Goal: Transaction & Acquisition: Purchase product/service

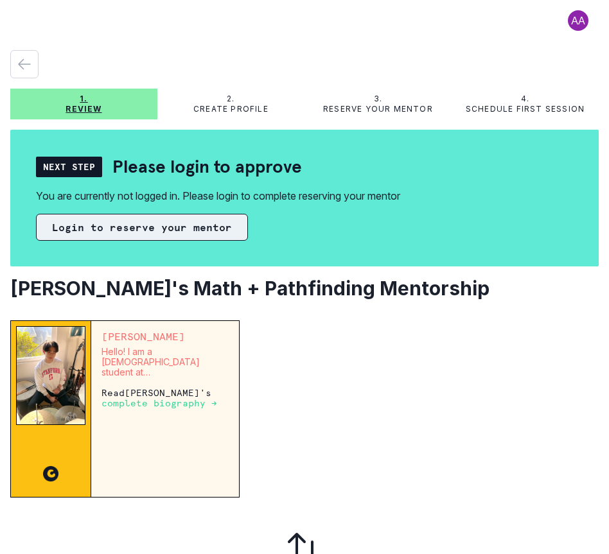
click at [219, 234] on button "Login to reserve your mentor" at bounding box center [142, 227] width 212 height 27
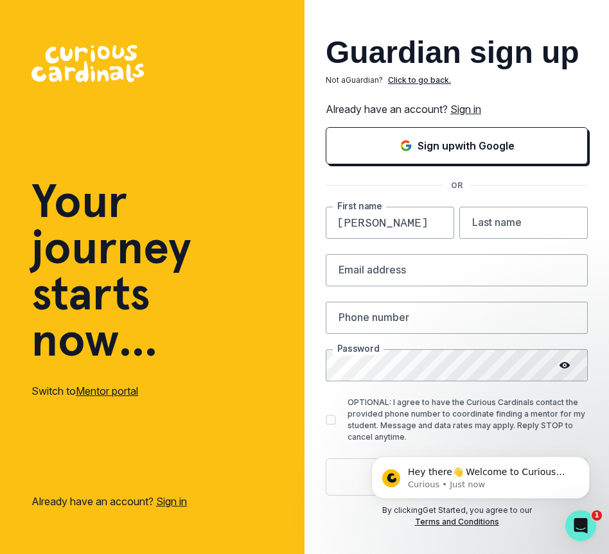
type input "[PERSON_NAME]"
type input "[EMAIL_ADDRESS][DOMAIN_NAME]"
click at [592, 286] on div "Guardian sign up Not a Guardian ? Click to go back. Already have an account? Si…" at bounding box center [456, 277] width 304 height 554
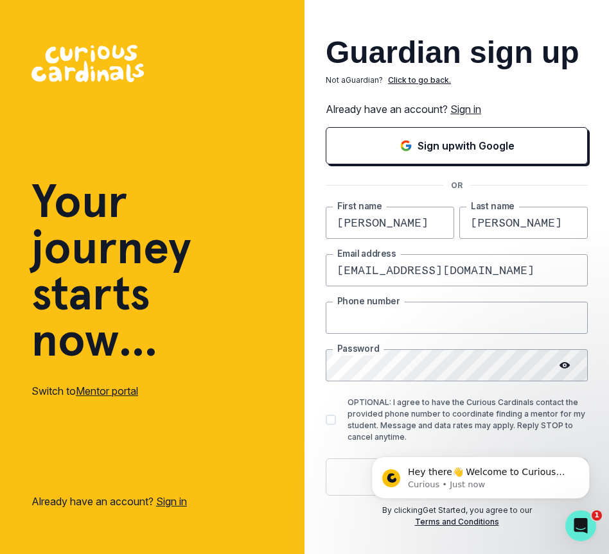
click at [518, 324] on input "text" at bounding box center [457, 318] width 262 height 32
click at [465, 327] on input "text" at bounding box center [457, 318] width 262 height 32
type input "6692121372"
click at [579, 398] on div "Hey there👋 Welcome to Curious Cardinals 🙌 Take a look around! If you have any q…" at bounding box center [480, 419] width 236 height 161
click at [528, 324] on input "6692121372" at bounding box center [457, 318] width 262 height 32
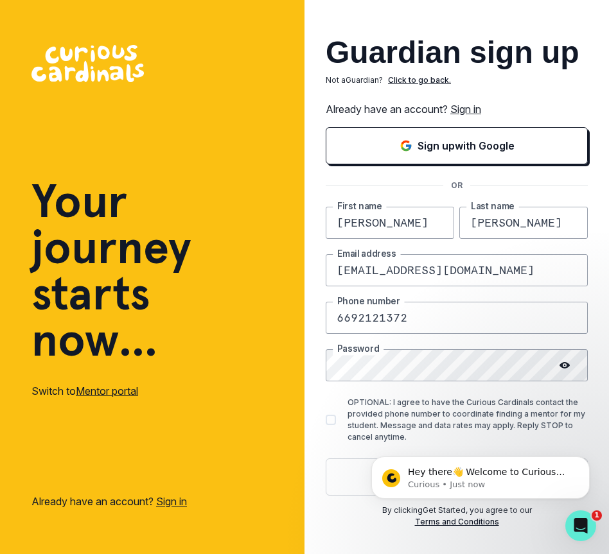
click at [522, 384] on div "[PERSON_NAME] First name [PERSON_NAME] Last name [PERSON_NAME][EMAIL_ADDRESS][D…" at bounding box center [457, 351] width 262 height 289
click at [322, 470] on div "Guardian sign up Not a Guardian ? Click to go back. Already have an account? Si…" at bounding box center [456, 277] width 304 height 554
click at [333, 423] on span at bounding box center [331, 420] width 10 height 10
click at [326, 420] on input "OPTIONAL: I agree to have the Curious Cardinals contact the provided phone numb…" at bounding box center [325, 419] width 1 height 1
checkbox input "true"
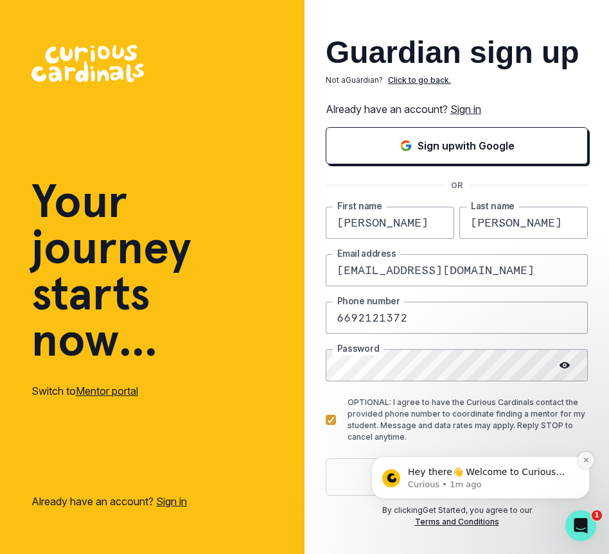
click at [588, 458] on icon "Dismiss notification" at bounding box center [586, 460] width 7 height 7
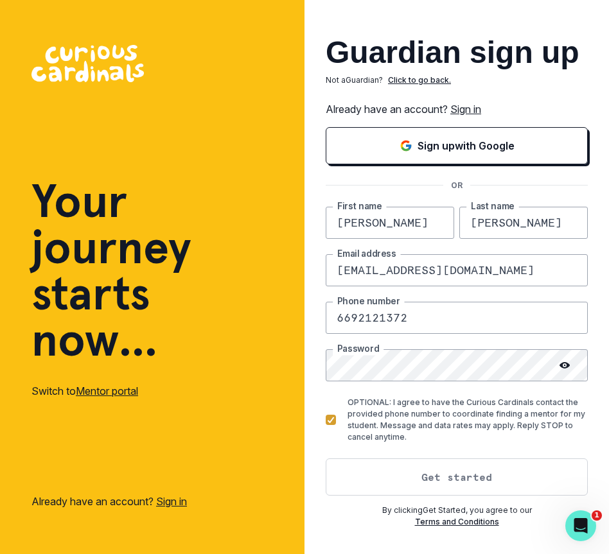
click at [462, 470] on button "Get started" at bounding box center [457, 477] width 262 height 37
click at [458, 477] on button "Get started" at bounding box center [457, 477] width 262 height 37
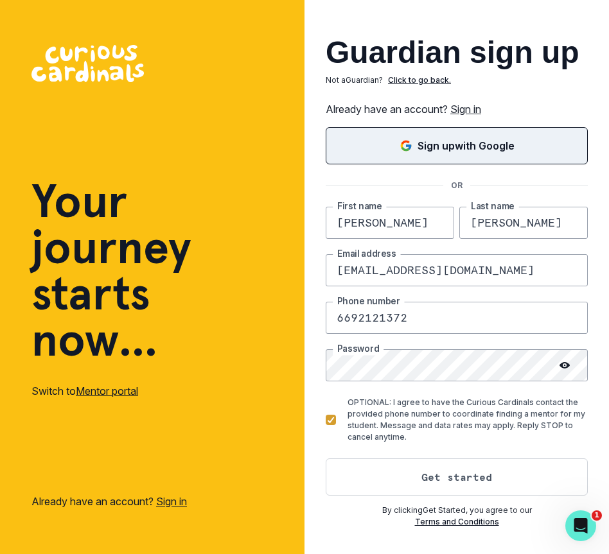
click at [504, 134] on button "Sign up with Google" at bounding box center [457, 145] width 262 height 37
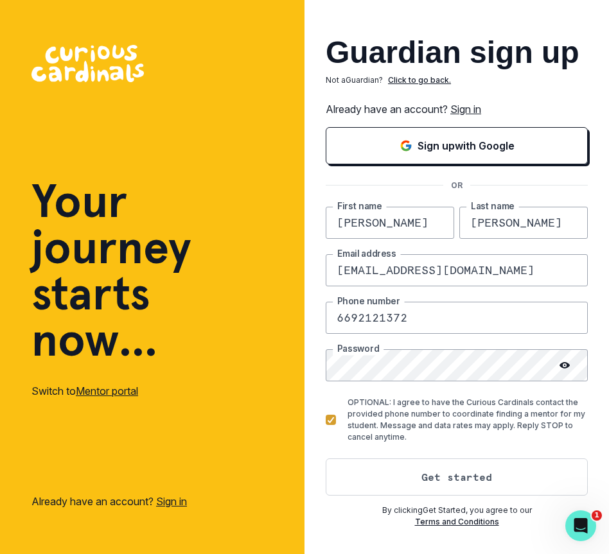
click at [474, 109] on link "Sign in" at bounding box center [465, 109] width 31 height 13
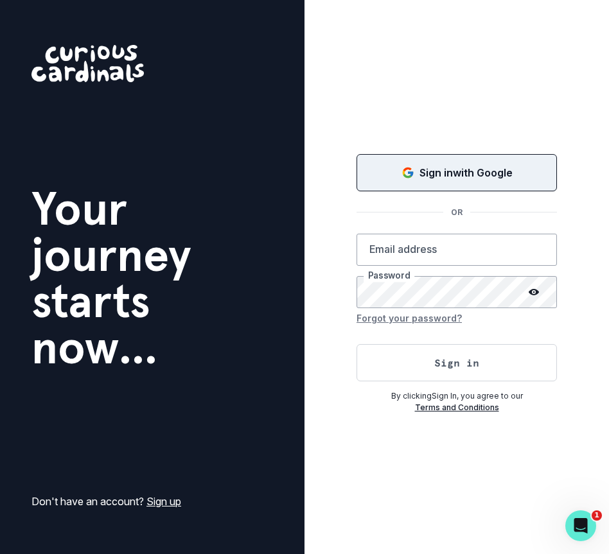
click at [460, 164] on button "Sign in with Google" at bounding box center [456, 172] width 200 height 37
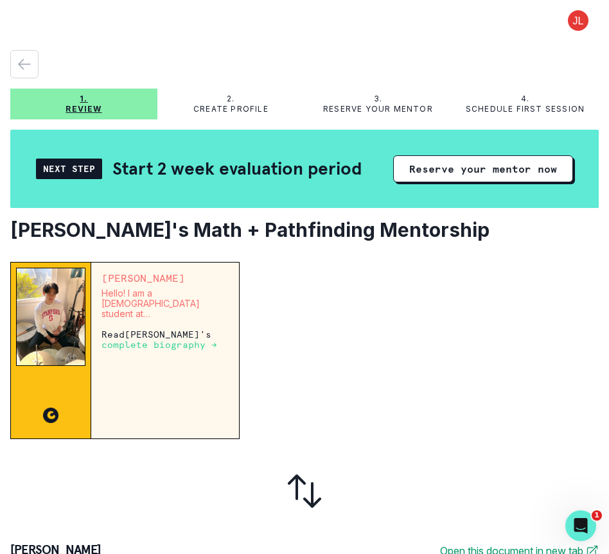
click at [198, 324] on div "[PERSON_NAME] Hello! I am a [DEMOGRAPHIC_DATA] student at [GEOGRAPHIC_DATA] stu…" at bounding box center [165, 351] width 148 height 176
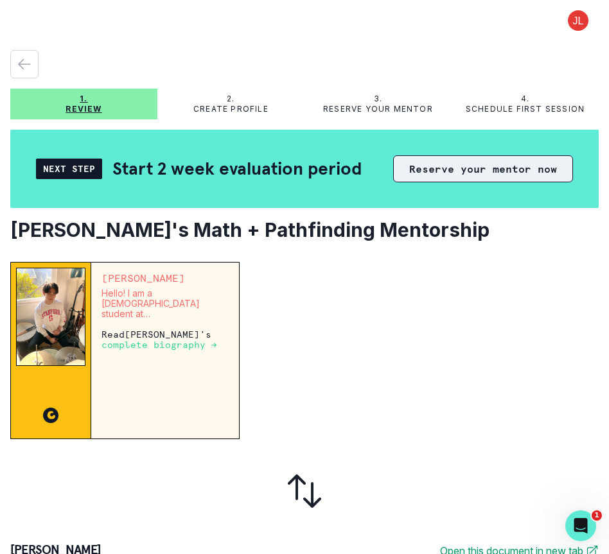
click at [493, 174] on button "Reserve your mentor now" at bounding box center [483, 168] width 180 height 27
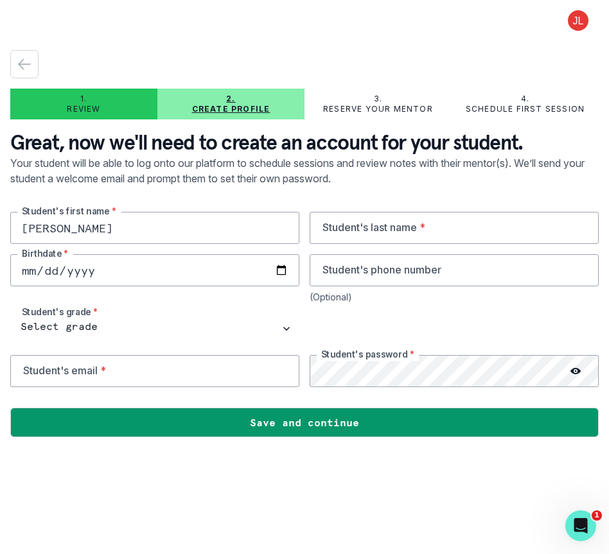
type input "Nathan"
type input "[PERSON_NAME]"
type input "2013-10-24"
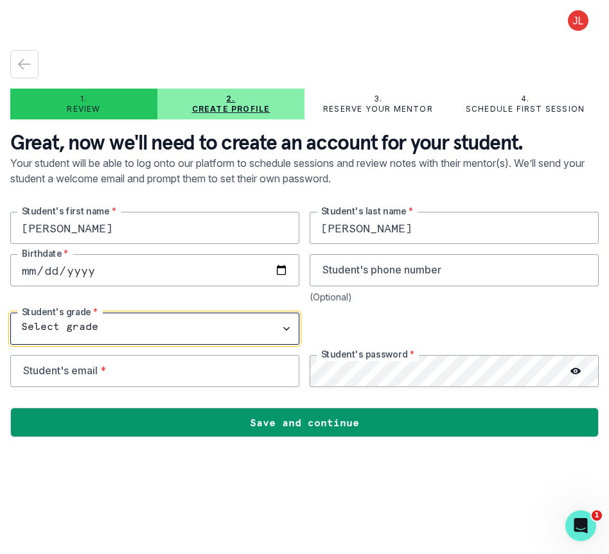
select select "6th Grade"
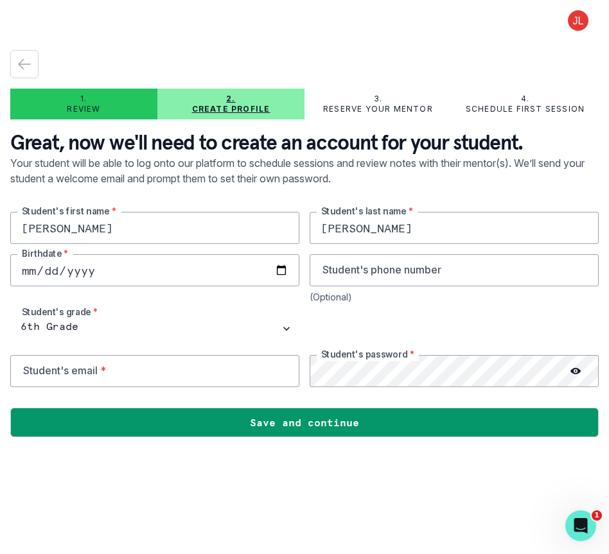
click at [369, 333] on div at bounding box center [454, 329] width 289 height 32
click at [179, 381] on input "email" at bounding box center [154, 371] width 289 height 32
type input "thenathanlin@gmail.com"
click at [407, 319] on div at bounding box center [454, 329] width 289 height 32
click at [350, 504] on main "1. Review 2. Create profile 3. Reserve your mentor 4. Schedule first session Gr…" at bounding box center [304, 277] width 609 height 554
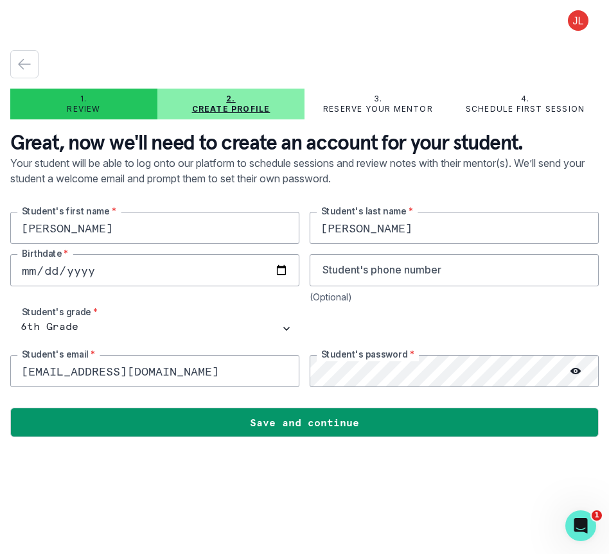
click at [541, 326] on div at bounding box center [454, 329] width 289 height 32
click at [577, 369] on icon at bounding box center [575, 371] width 10 height 6
click at [577, 369] on icon at bounding box center [576, 371] width 10 height 9
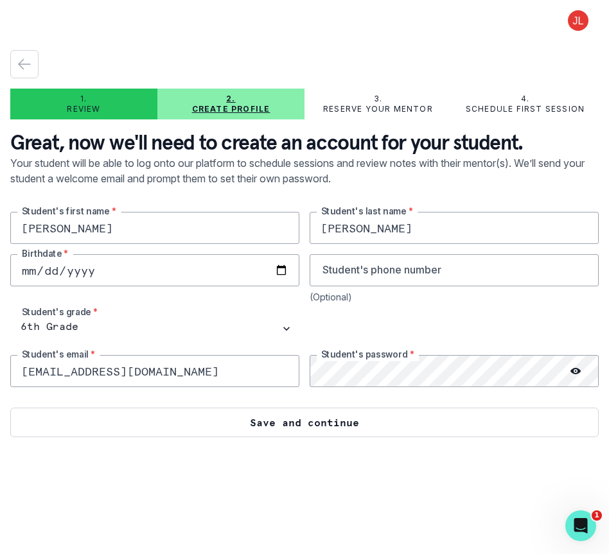
click at [446, 423] on button "Save and continue" at bounding box center [304, 423] width 588 height 30
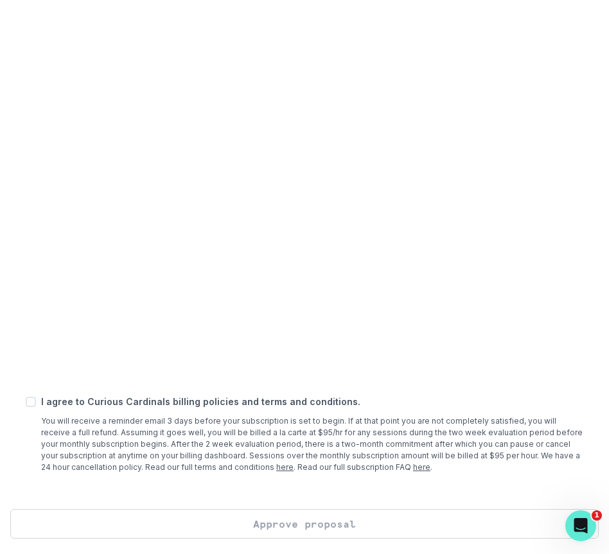
scroll to position [543, 0]
click at [75, 409] on p "I agree to Curious Cardinals billing policies and terms and conditions." at bounding box center [312, 401] width 542 height 13
click at [30, 407] on span at bounding box center [31, 402] width 10 height 10
click at [26, 402] on input "checkbox" at bounding box center [25, 401] width 1 height 1
checkbox input "true"
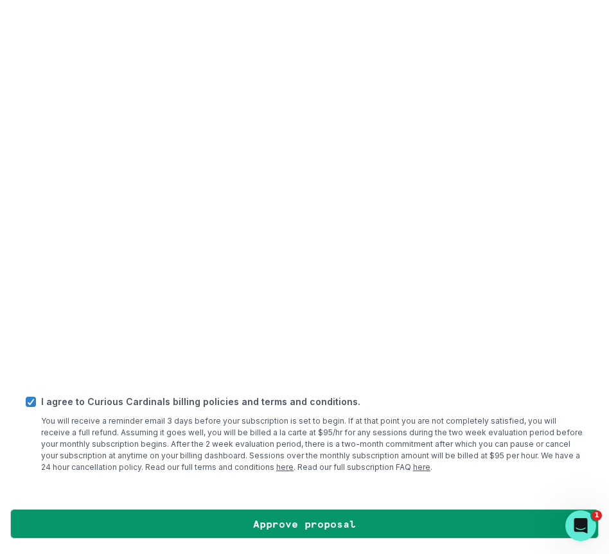
scroll to position [560, 0]
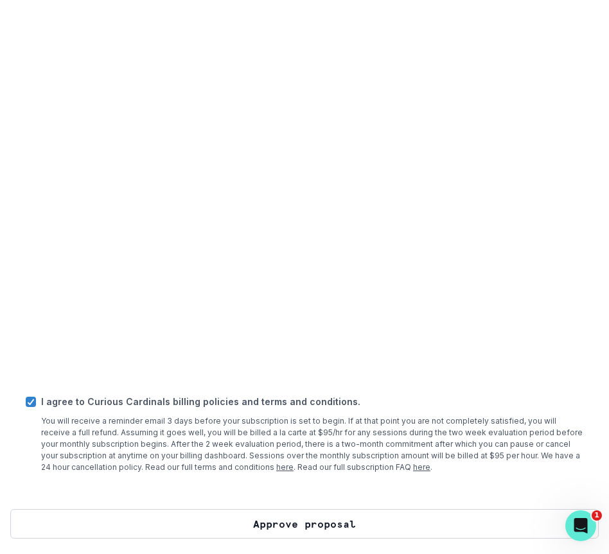
click at [209, 521] on button "Approve proposal" at bounding box center [304, 524] width 588 height 30
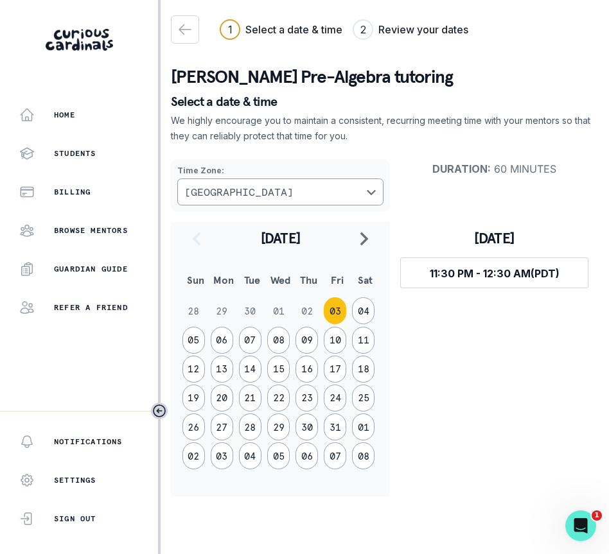
click at [351, 312] on td "04" at bounding box center [365, 311] width 28 height 29
click at [335, 331] on button "10" at bounding box center [335, 340] width 22 height 27
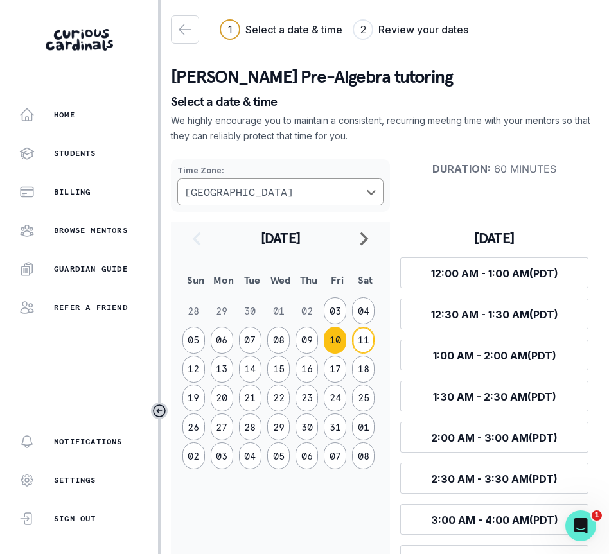
click at [374, 354] on button "11" at bounding box center [363, 340] width 22 height 27
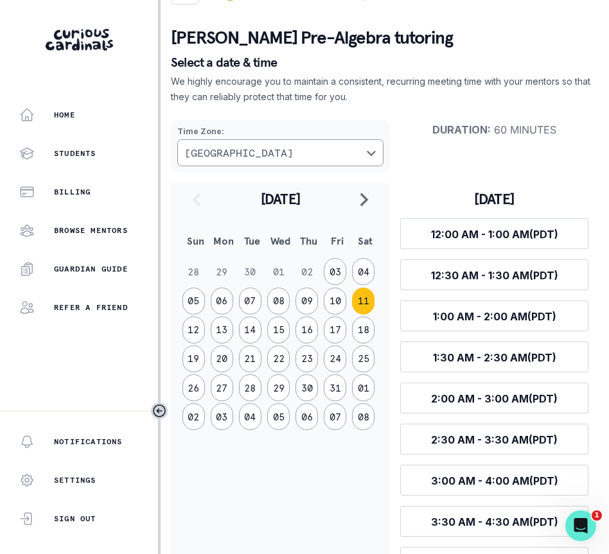
scroll to position [40, 0]
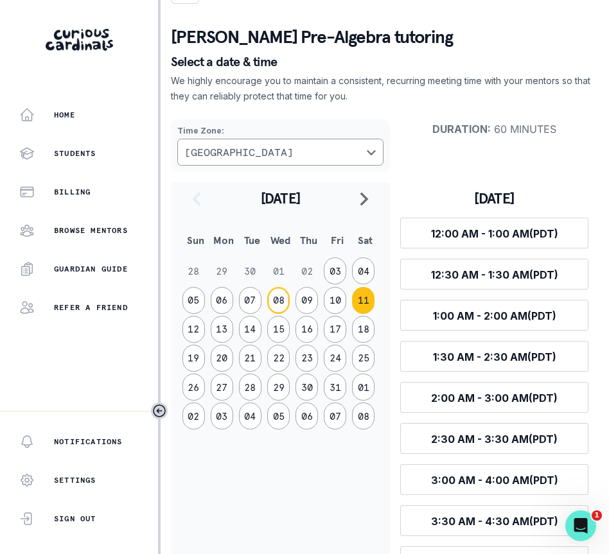
click at [290, 314] on button "08" at bounding box center [278, 300] width 22 height 27
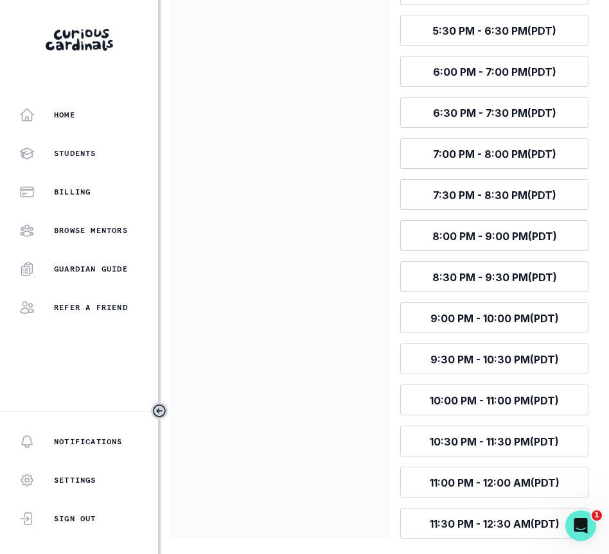
scroll to position [1230, 0]
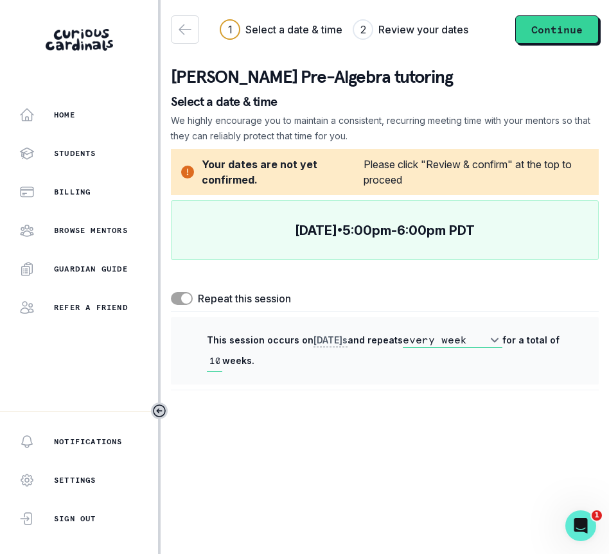
click at [182, 295] on span at bounding box center [186, 299] width 10 height 10
click at [171, 292] on input "checkbox" at bounding box center [170, 292] width 1 height 1
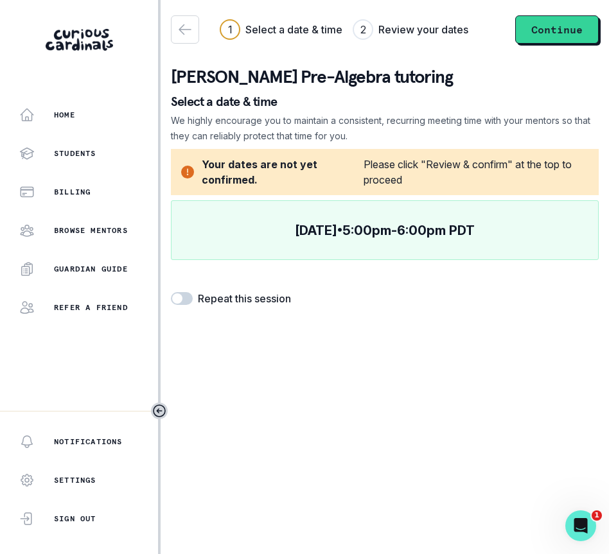
click at [182, 295] on span at bounding box center [182, 298] width 22 height 13
click at [171, 292] on input "checkbox" at bounding box center [170, 292] width 1 height 1
checkbox input "true"
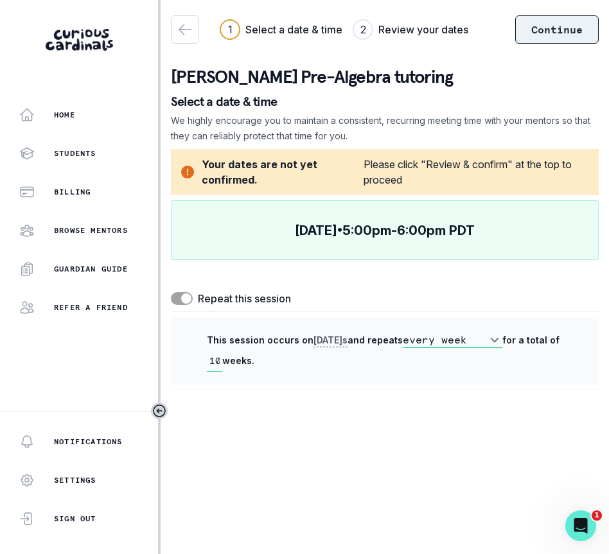
click at [565, 33] on button "Continue" at bounding box center [557, 29] width 84 height 28
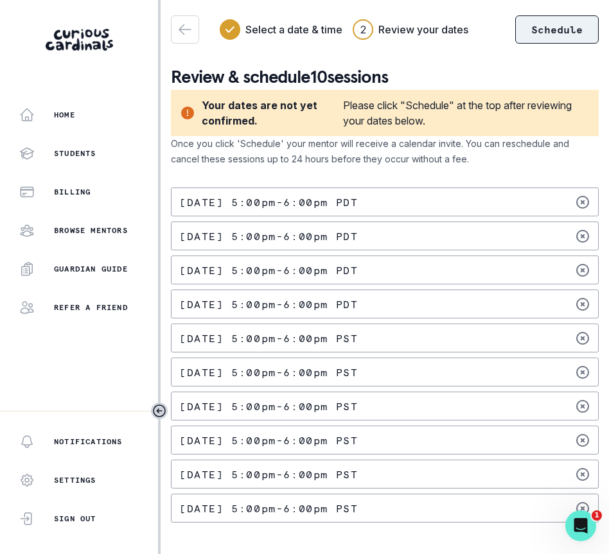
click at [557, 31] on button "Schedule" at bounding box center [557, 29] width 84 height 28
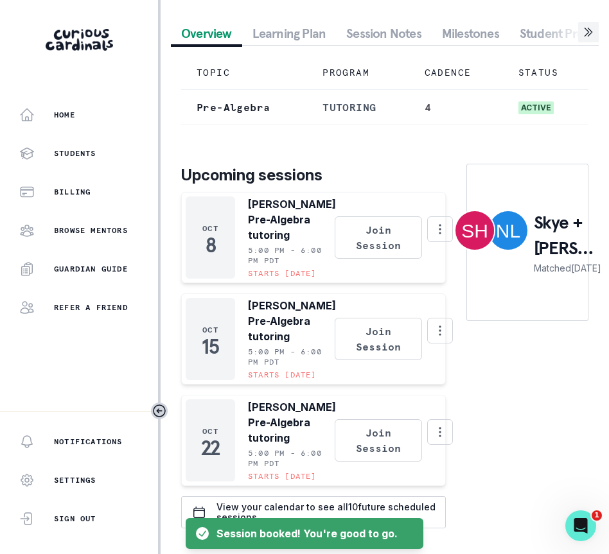
scroll to position [147, 0]
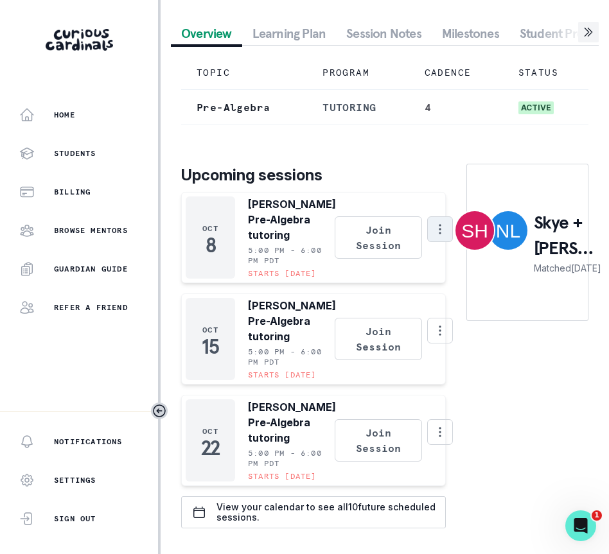
click at [433, 222] on icon "Options" at bounding box center [440, 229] width 14 height 14
click at [396, 164] on p "Upcoming sessions" at bounding box center [313, 175] width 265 height 23
click at [433, 222] on icon "Options" at bounding box center [440, 229] width 14 height 14
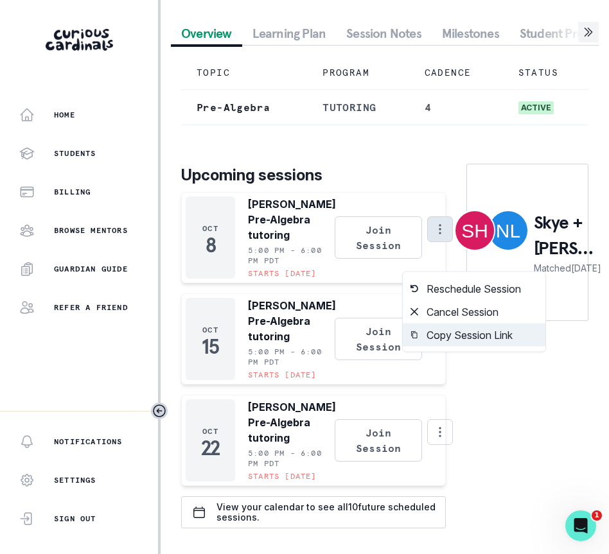
click at [427, 324] on button "Copy Session Link" at bounding box center [474, 335] width 143 height 23
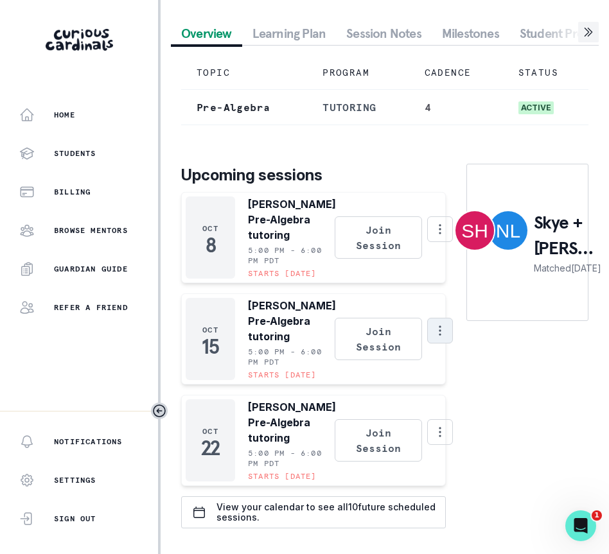
click at [439, 326] on icon "Options" at bounding box center [440, 331] width 2 height 10
click at [351, 56] on td "PROGRAM" at bounding box center [357, 73] width 101 height 34
click at [349, 56] on td "PROGRAM" at bounding box center [357, 73] width 101 height 34
click at [84, 235] on p "Browse Mentors" at bounding box center [91, 230] width 74 height 10
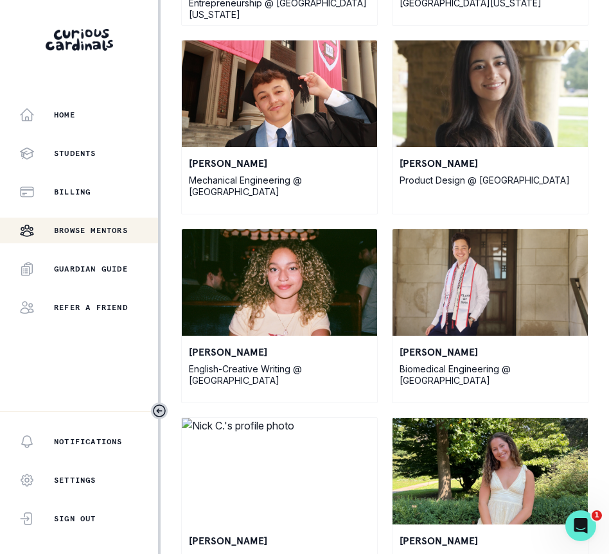
scroll to position [1202, 0]
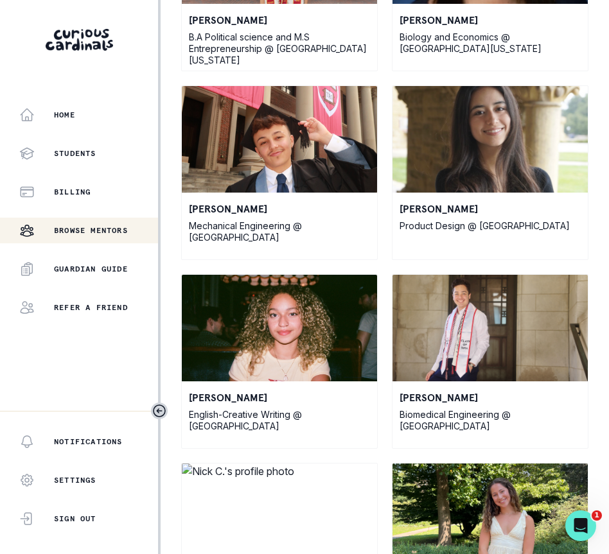
click at [440, 145] on img at bounding box center [489, 139] width 195 height 107
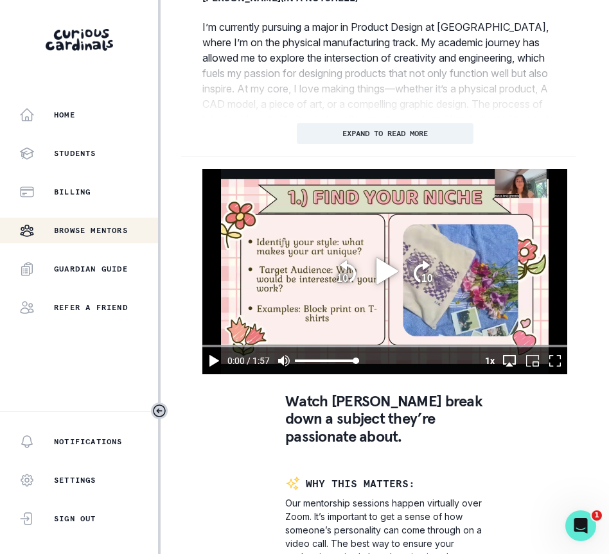
scroll to position [777, 0]
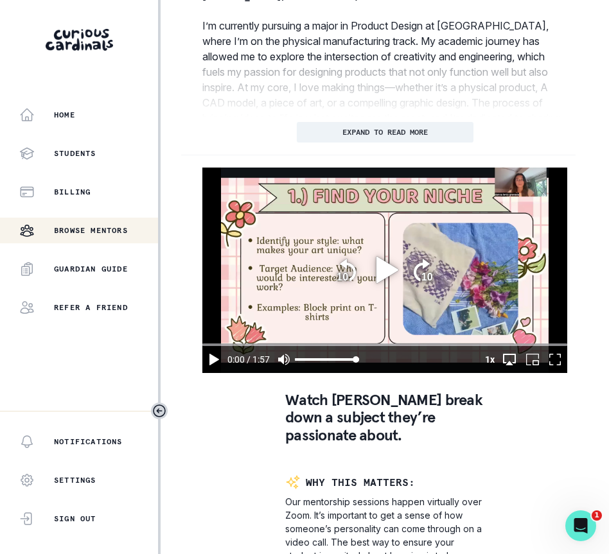
click at [381, 283] on icon "play" at bounding box center [387, 270] width 22 height 26
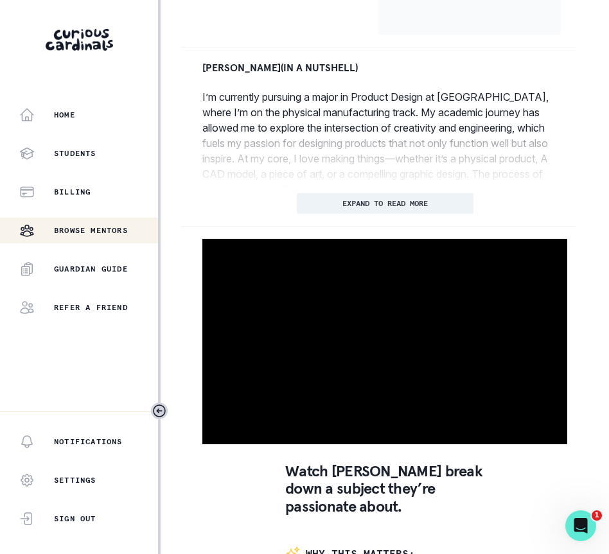
scroll to position [759, 0]
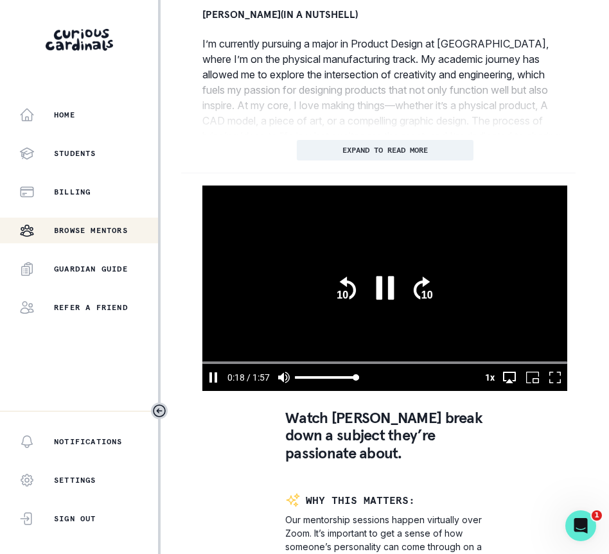
click at [384, 391] on div "video player" at bounding box center [420, 377] width 123 height 27
type input "20.6336059180313"
type input "98"
type input "20.6506059180314"
type input "99"
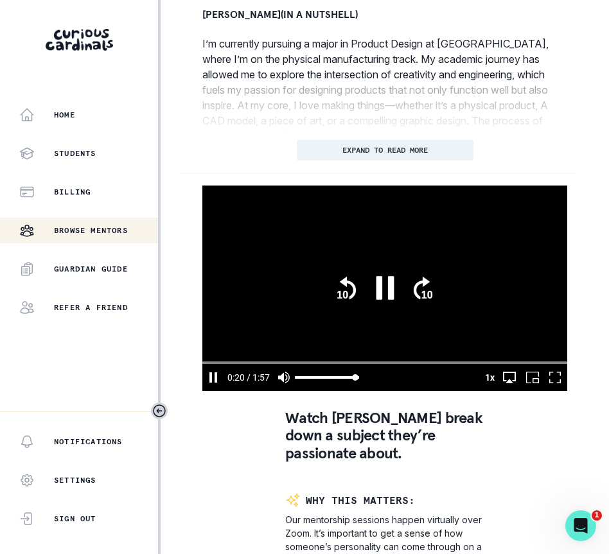
type input "20.6676059180313"
type input "100"
type input "20.8338029182896"
drag, startPoint x: 355, startPoint y: 398, endPoint x: 391, endPoint y: 398, distance: 35.3
type input "100"
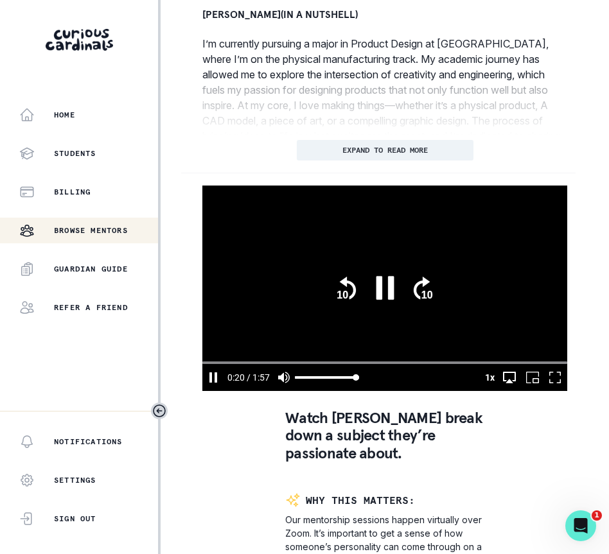
click at [0, 0] on slot "Quality Audio" at bounding box center [0, 0] width 0 height 0
type input "22.7341921683125"
type input "98"
type input "22.7511387923519"
type input "99"
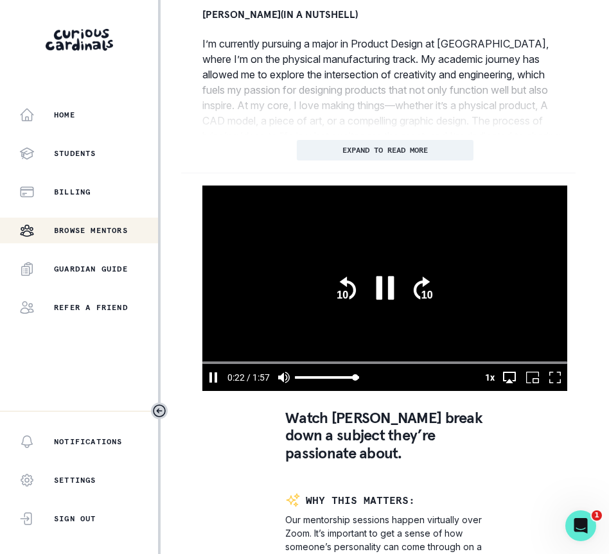
type input "22.7681387923519"
type input "100"
type input "23.0349312506695"
drag, startPoint x: 355, startPoint y: 396, endPoint x: 387, endPoint y: 396, distance: 31.5
type input "100"
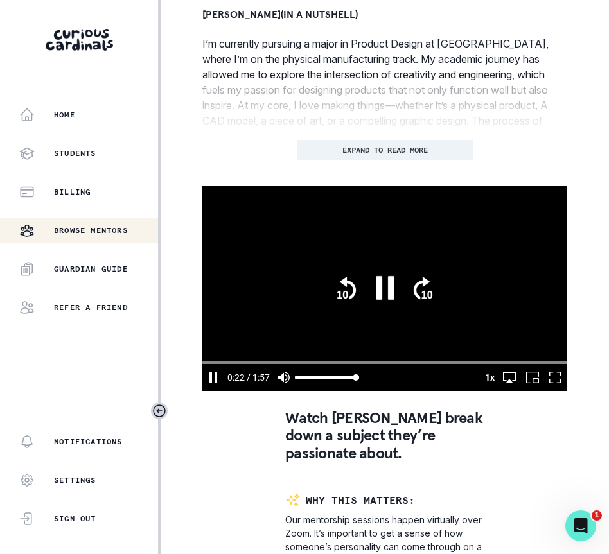
click at [0, 0] on slot "Quality Audio" at bounding box center [0, 0] width 0 height 0
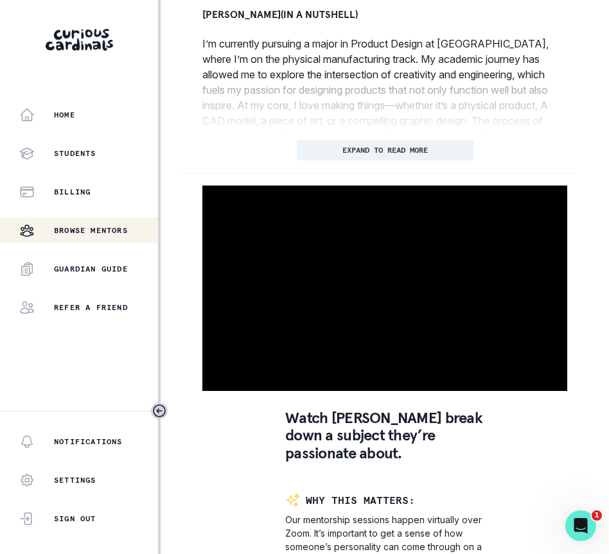
type input "25.4689522926332"
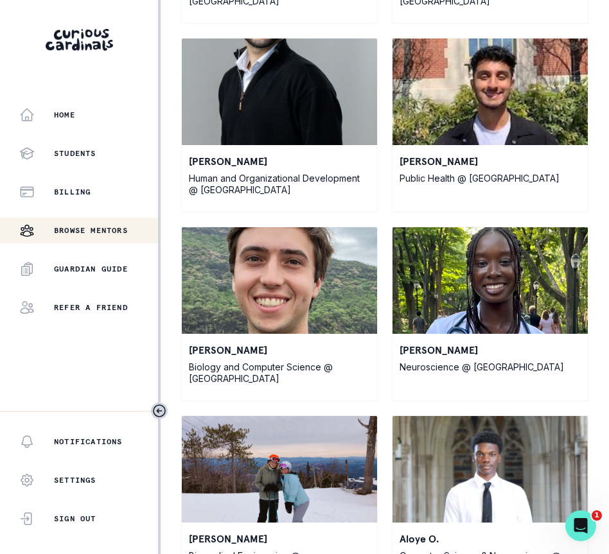
scroll to position [6538, 0]
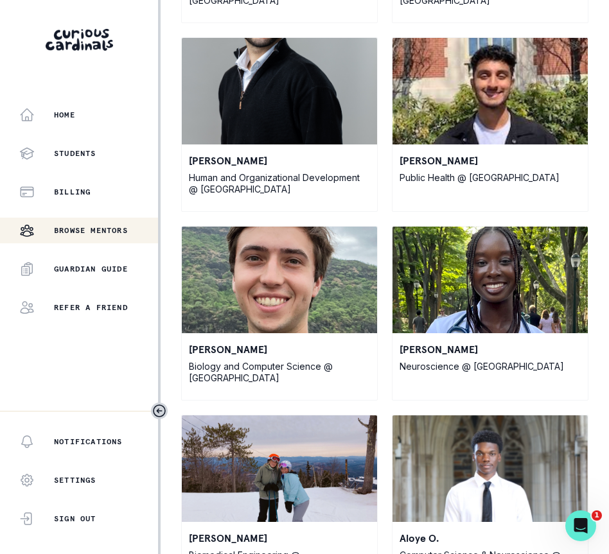
click at [319, 112] on img at bounding box center [279, 91] width 195 height 107
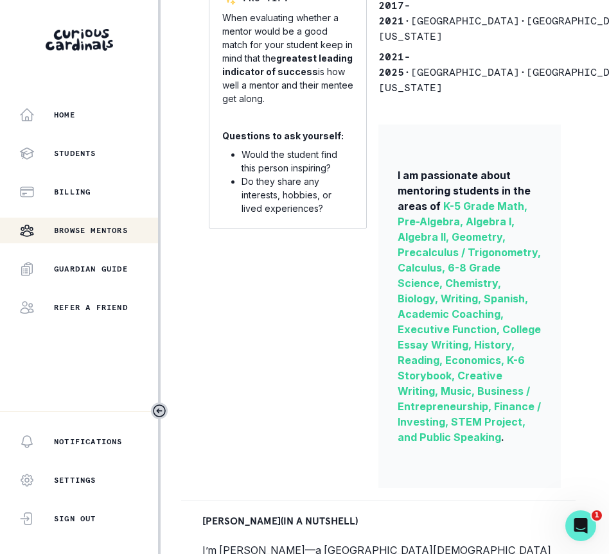
scroll to position [396, 0]
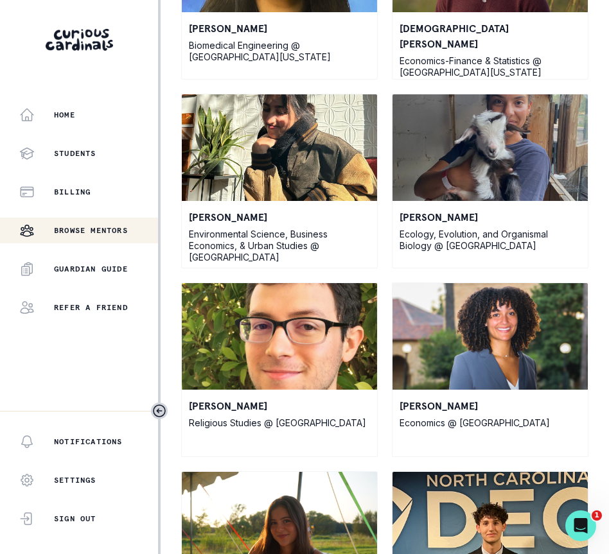
scroll to position [32835, 0]
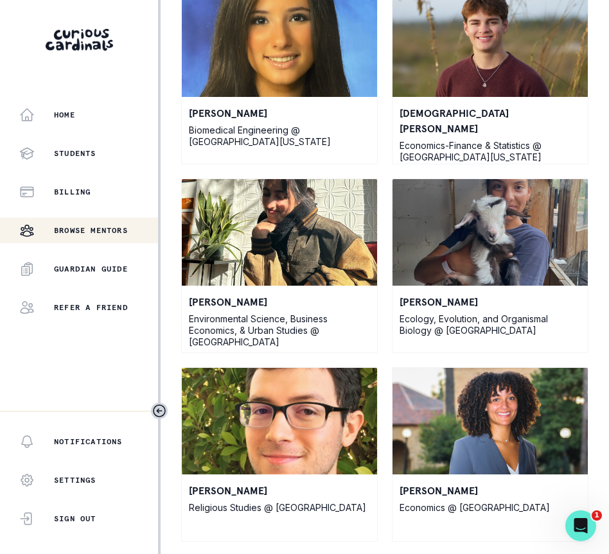
click at [480, 59] on img at bounding box center [489, 43] width 195 height 107
click at [488, 140] on p "Economics-Finance & Statistics @ University of Pennsylvania" at bounding box center [490, 151] width 181 height 23
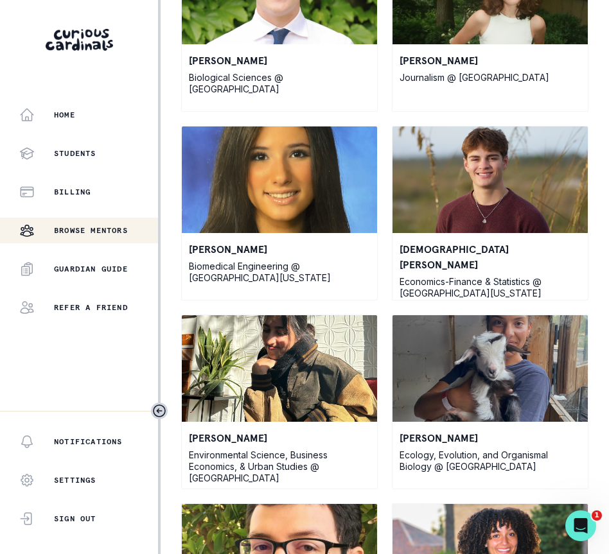
scroll to position [32695, 0]
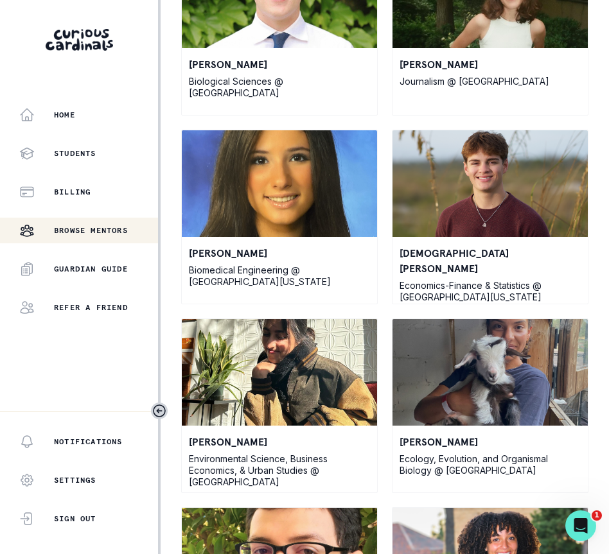
click at [491, 174] on img at bounding box center [489, 183] width 195 height 107
click at [491, 280] on p "Economics-Finance & Statistics @ University of Pennsylvania" at bounding box center [490, 291] width 181 height 23
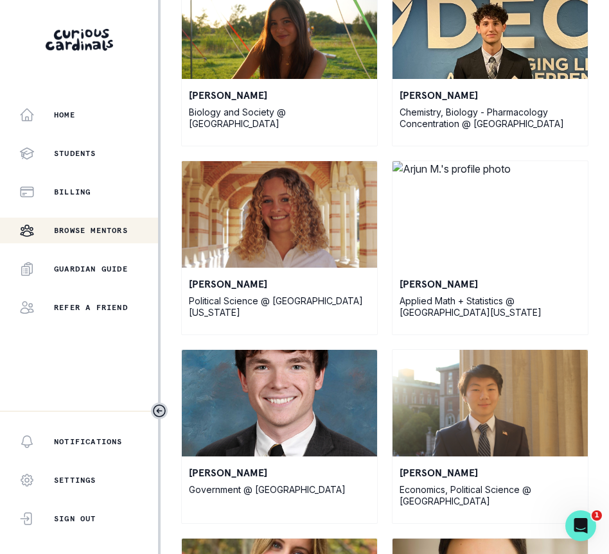
scroll to position [33528, 0]
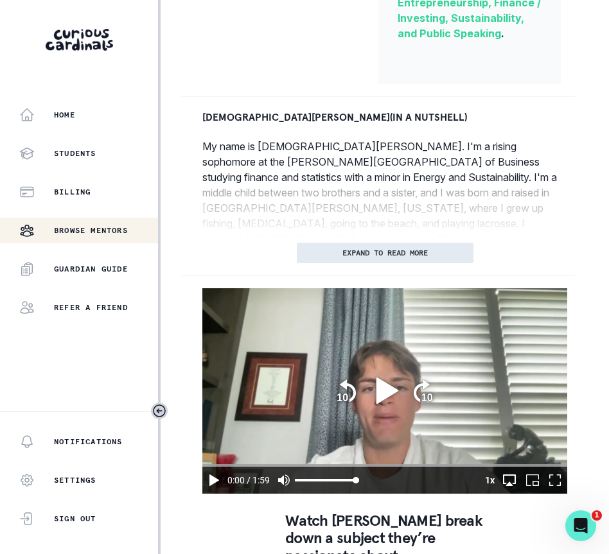
scroll to position [863, 0]
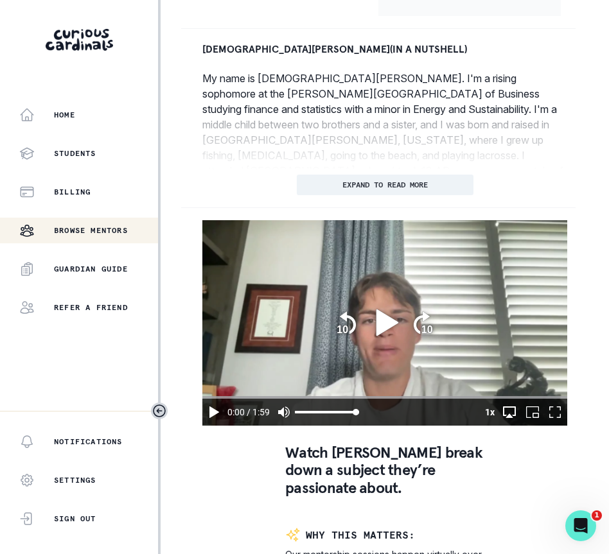
click at [378, 336] on icon "play" at bounding box center [387, 323] width 22 height 26
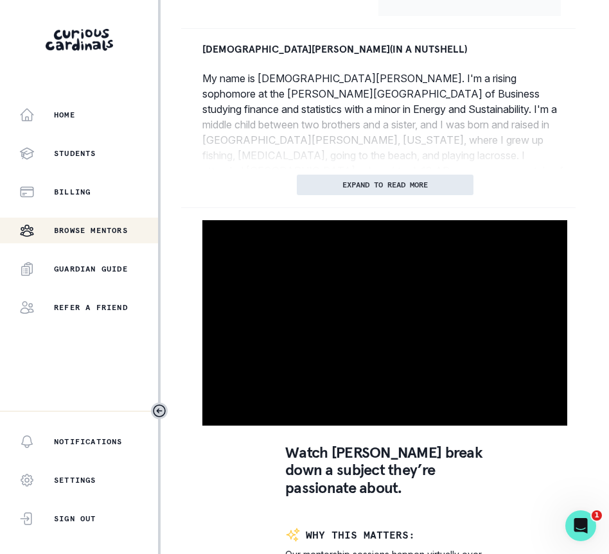
click at [418, 195] on button "EXPAND TO READ MORE" at bounding box center [385, 185] width 177 height 21
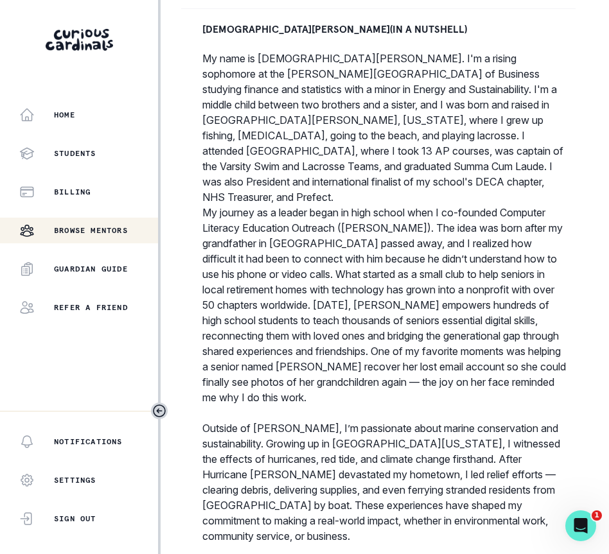
scroll to position [668, 0]
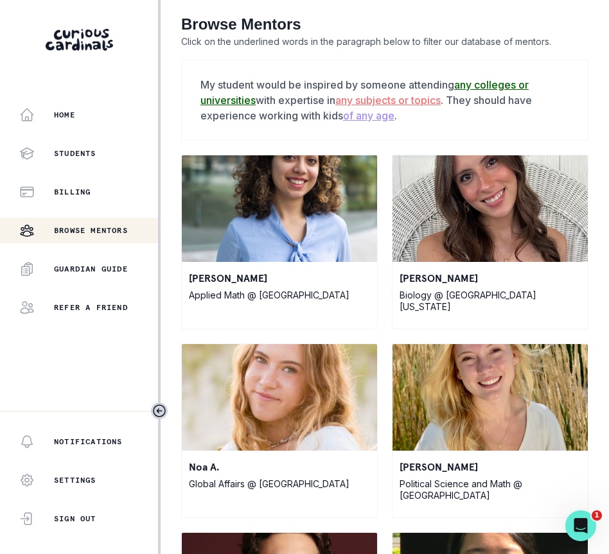
click at [417, 103] on u "any subjects or topics" at bounding box center [387, 100] width 105 height 13
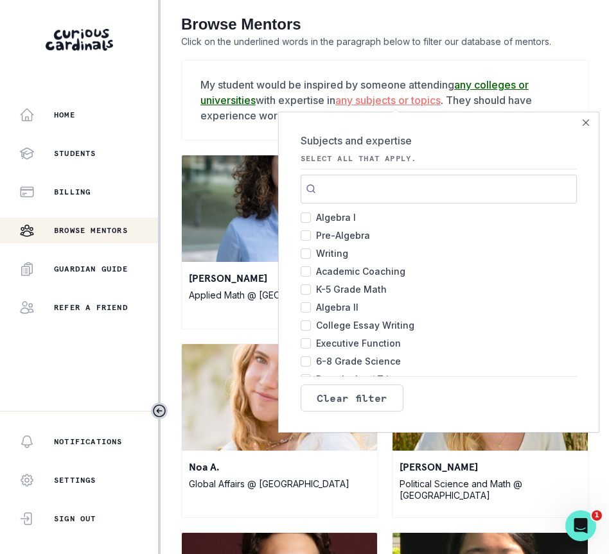
click at [310, 231] on input "Pre-Algebra 512" at bounding box center [306, 236] width 10 height 10
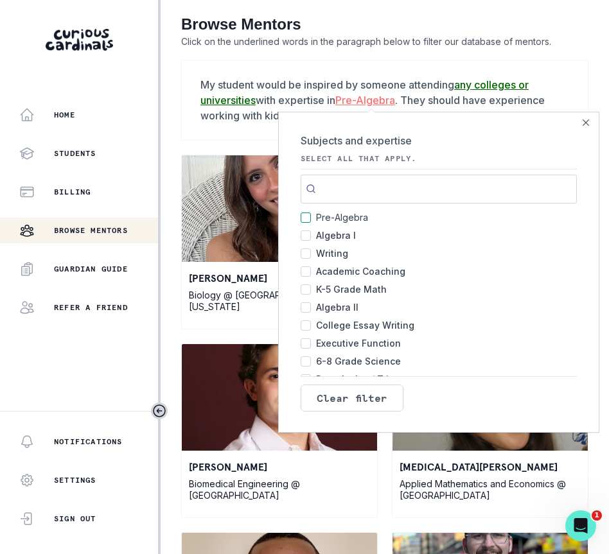
click at [306, 216] on input "Pre-Algebra 512" at bounding box center [306, 218] width 10 height 10
checkbox input "false"
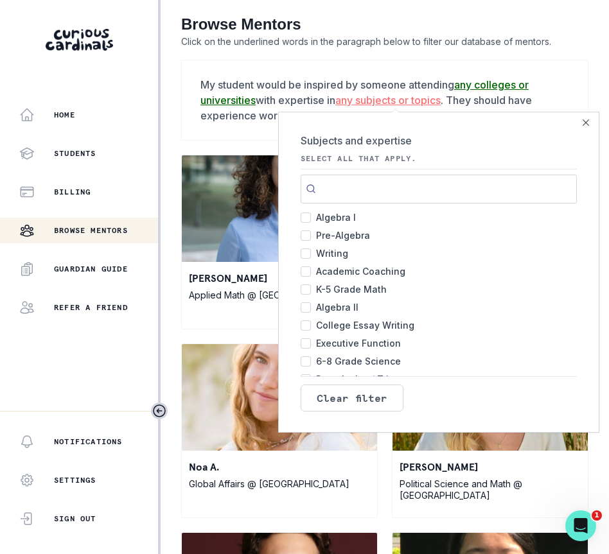
click at [305, 217] on input "Algebra I 554" at bounding box center [306, 218] width 10 height 10
checkbox input "true"
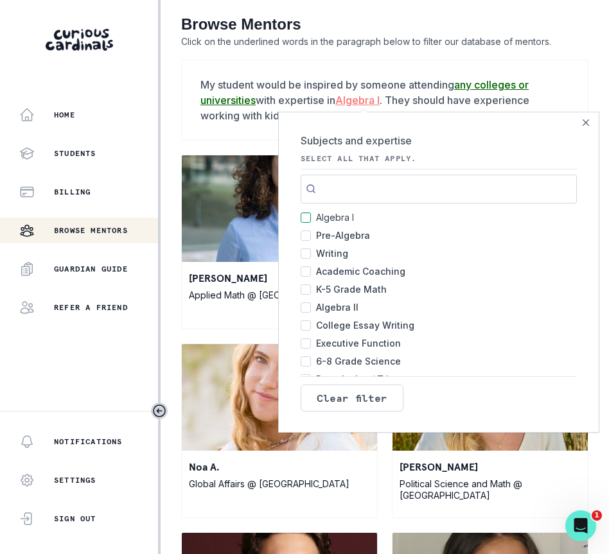
click at [307, 236] on input "Pre-Algebra 512" at bounding box center [306, 236] width 10 height 10
checkbox input "true"
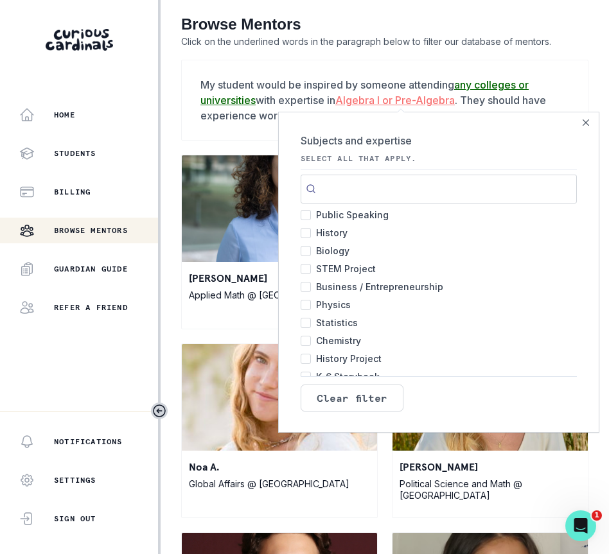
scroll to position [256, 0]
click at [347, 285] on span "Business / Entrepreneurship" at bounding box center [379, 286] width 127 height 18
click at [311, 285] on input "Business / Entrepreneurship 250" at bounding box center [306, 286] width 10 height 10
checkbox input "true"
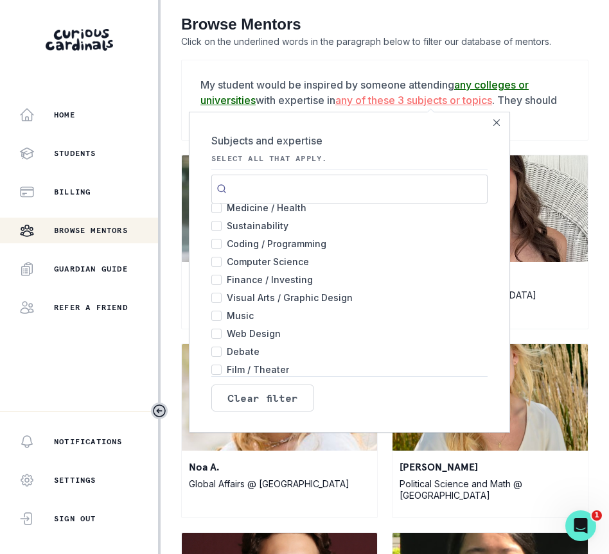
scroll to position [547, 0]
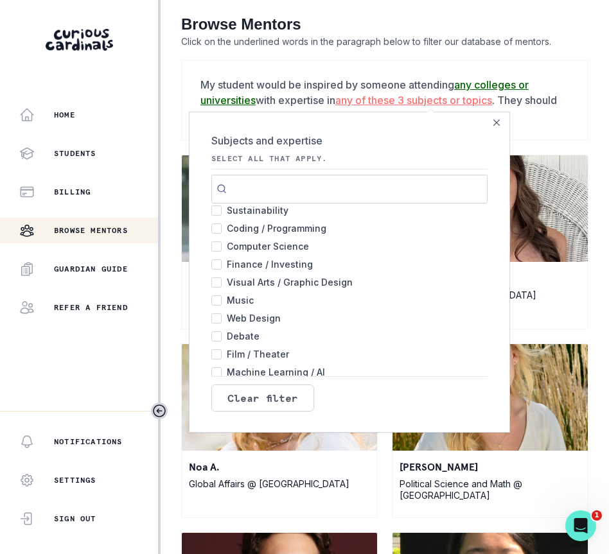
click at [211, 299] on input "Music 130" at bounding box center [216, 300] width 10 height 10
checkbox input "true"
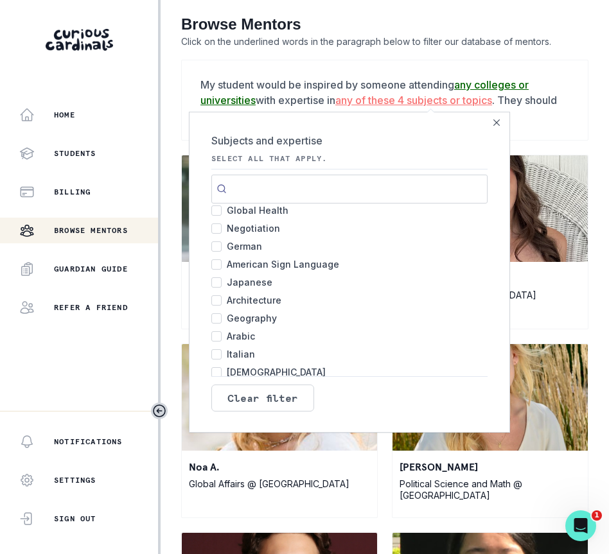
scroll to position [1006, 0]
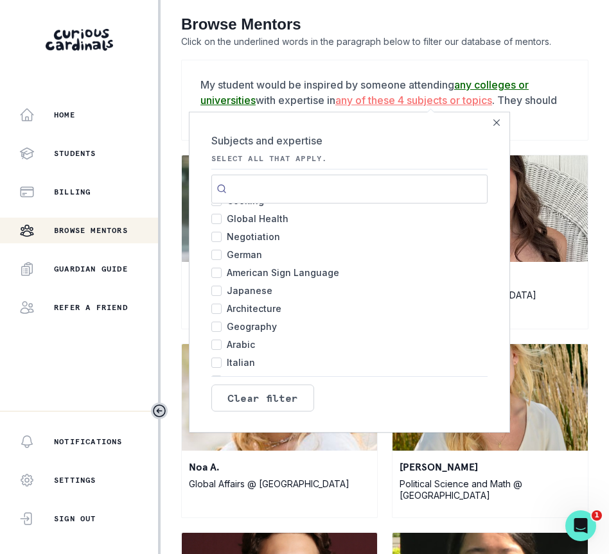
click at [211, 307] on input "Architecture 5" at bounding box center [216, 309] width 10 height 10
checkbox input "true"
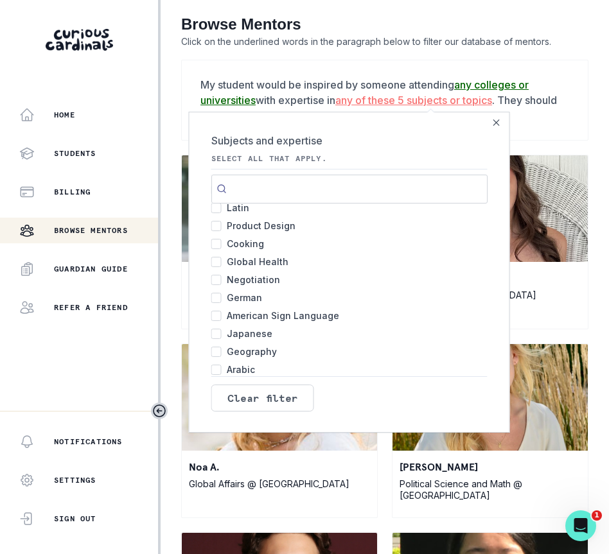
scroll to position [977, 0]
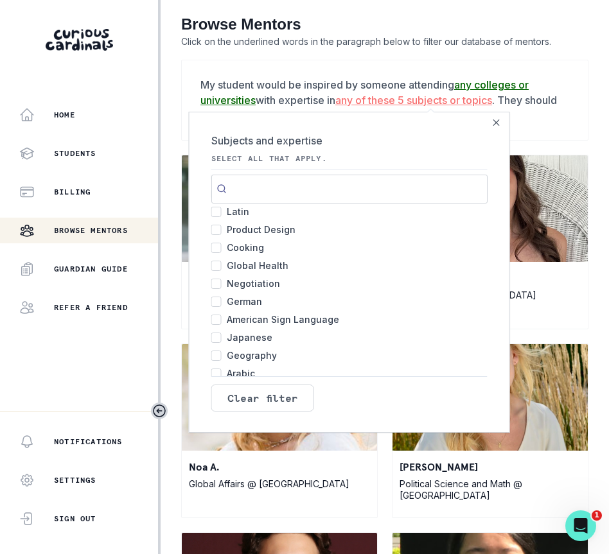
click at [211, 337] on input "Japanese 7" at bounding box center [216, 338] width 10 height 10
checkbox input "true"
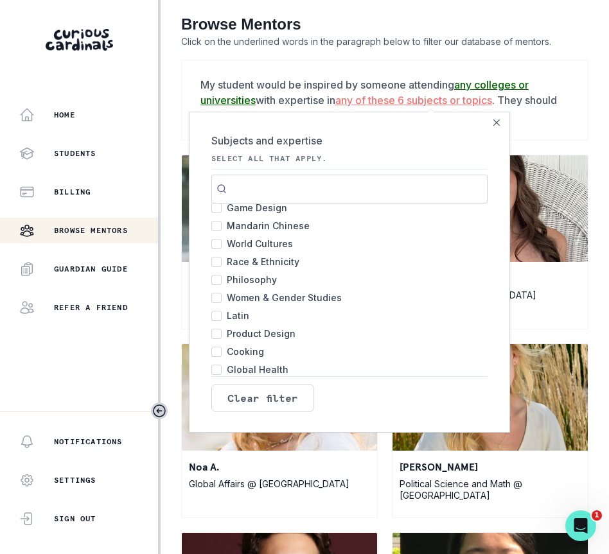
scroll to position [888, 0]
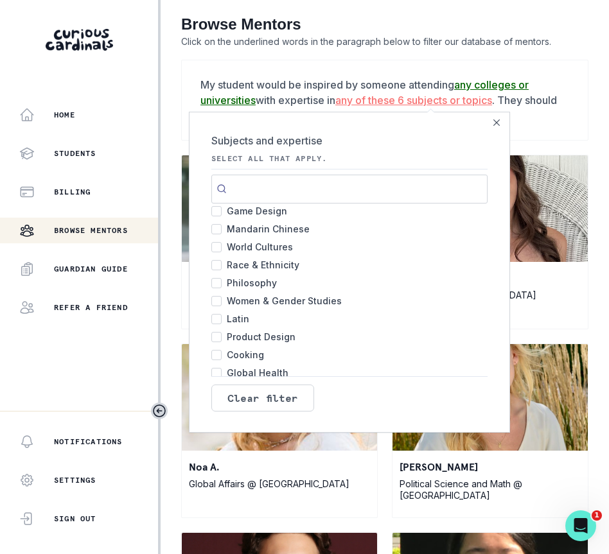
click at [211, 335] on input "Product Design 19" at bounding box center [216, 337] width 10 height 10
checkbox input "true"
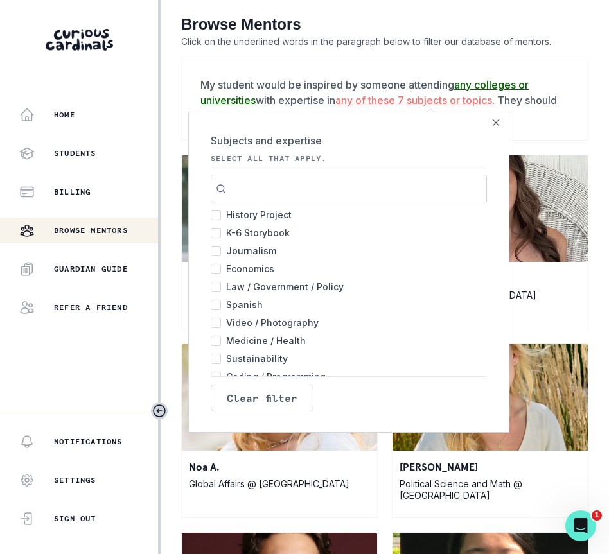
scroll to position [459, 0]
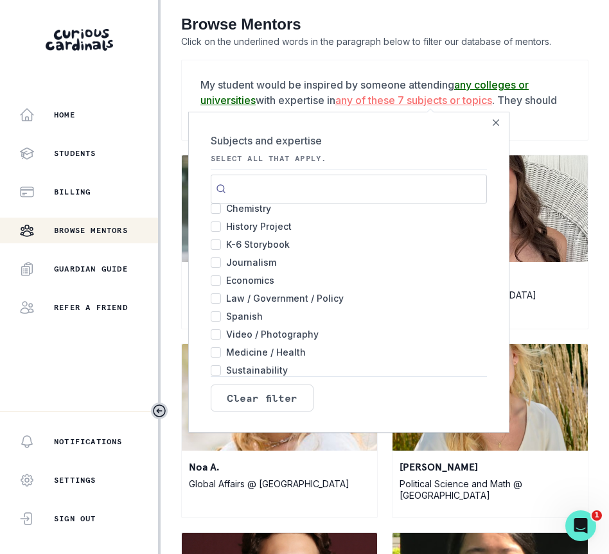
click at [211, 333] on input "Video / Photography 172" at bounding box center [216, 335] width 10 height 10
checkbox input "true"
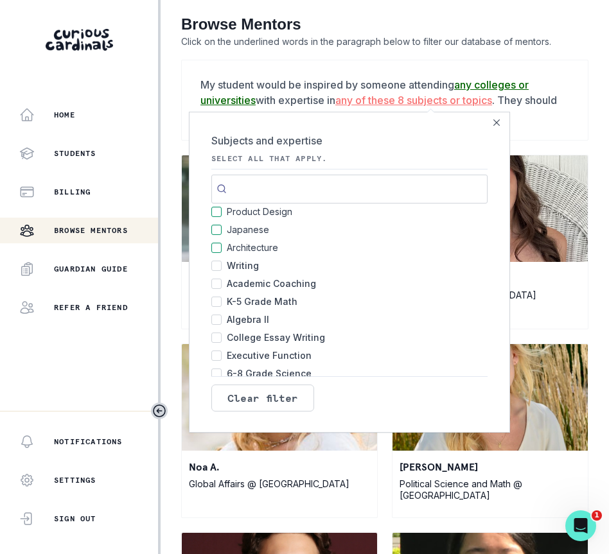
scroll to position [91, 0]
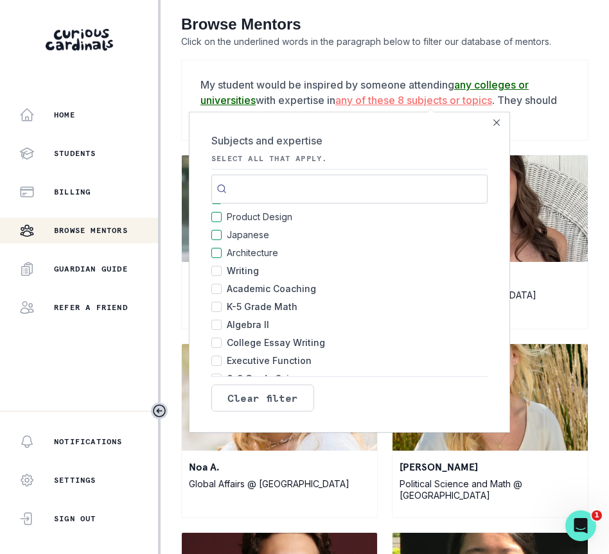
click at [243, 286] on span "Academic Coaching" at bounding box center [271, 289] width 89 height 18
click at [222, 286] on input "Academic Coaching 497" at bounding box center [216, 289] width 10 height 10
checkbox input "true"
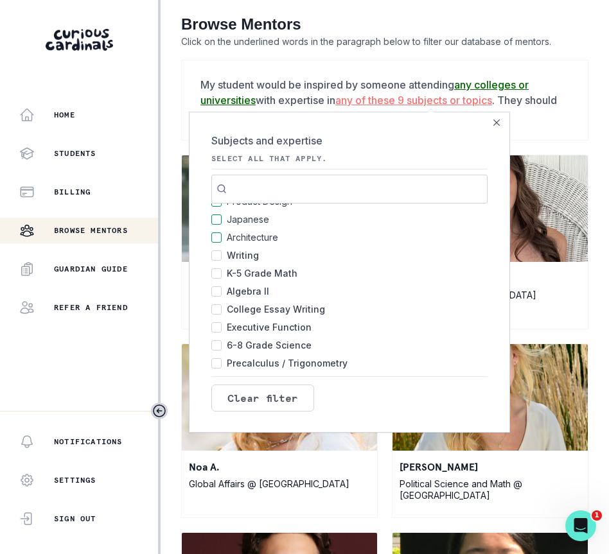
scroll to position [107, 0]
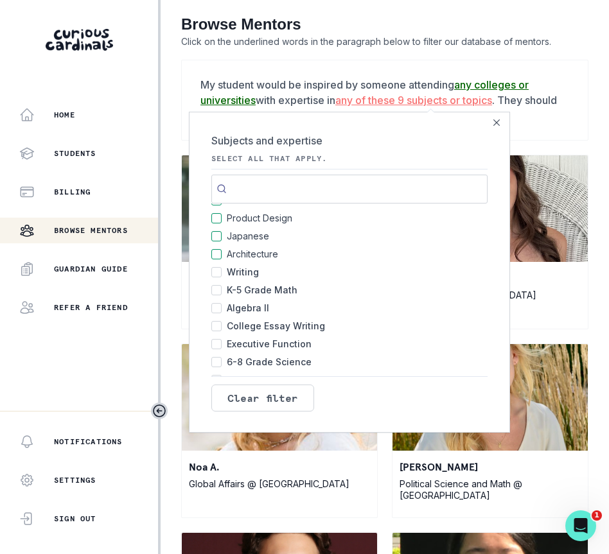
click at [239, 273] on span "Writing" at bounding box center [243, 272] width 32 height 18
click at [222, 273] on input "Writing 512" at bounding box center [216, 272] width 10 height 10
checkbox input "true"
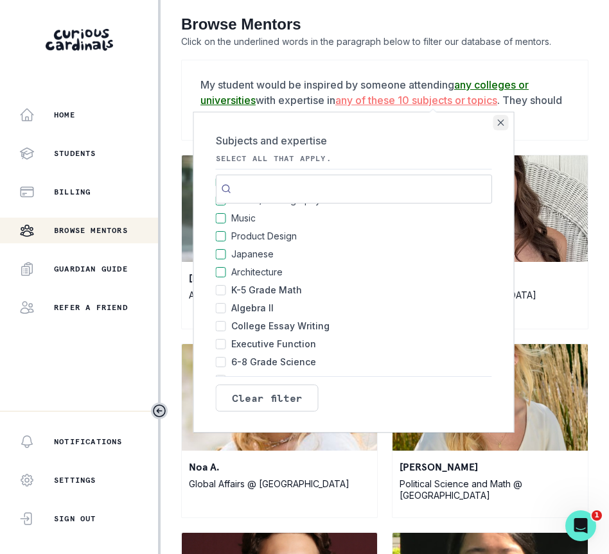
click at [498, 124] on icon "Close" at bounding box center [501, 122] width 6 height 6
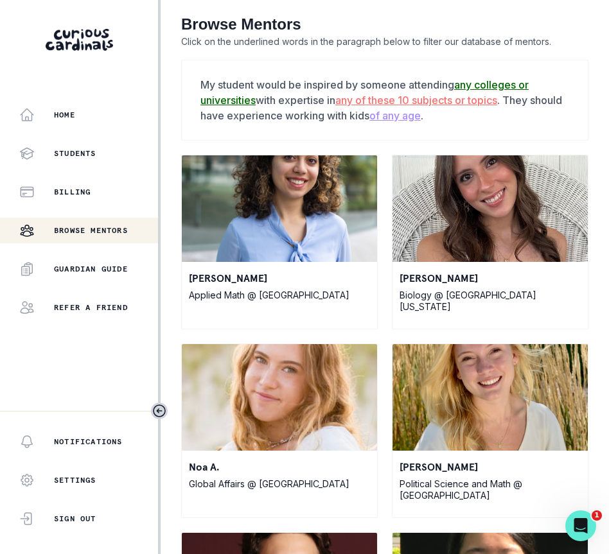
click at [238, 101] on u "any colleges or universities" at bounding box center [364, 92] width 328 height 28
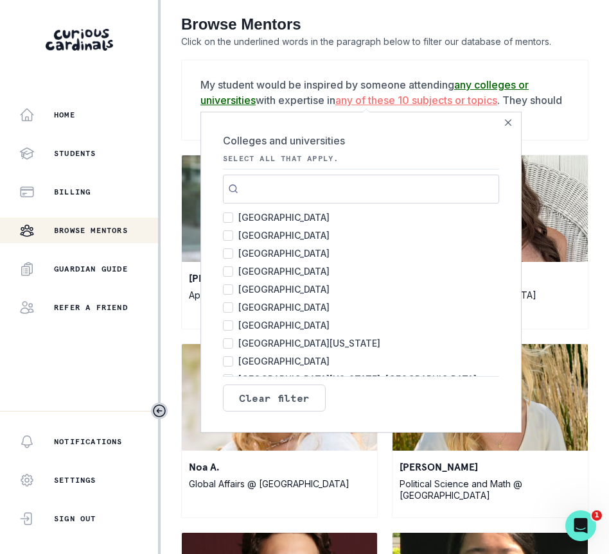
click at [230, 215] on input "Stanford University 132" at bounding box center [228, 218] width 10 height 10
checkbox input "true"
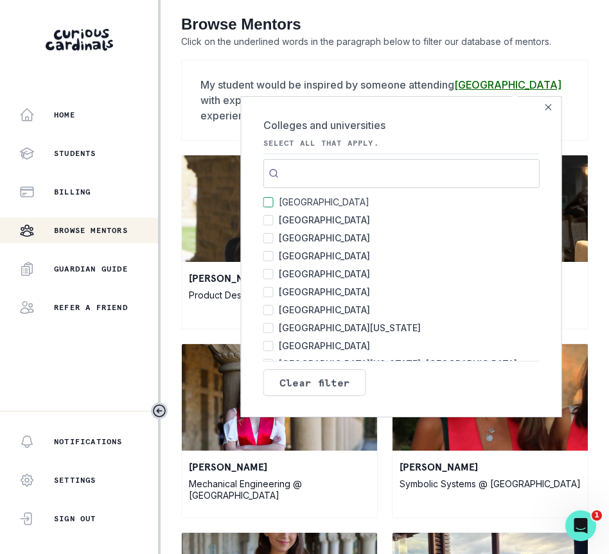
click at [263, 220] on input "Yale University 101" at bounding box center [268, 220] width 10 height 10
checkbox input "true"
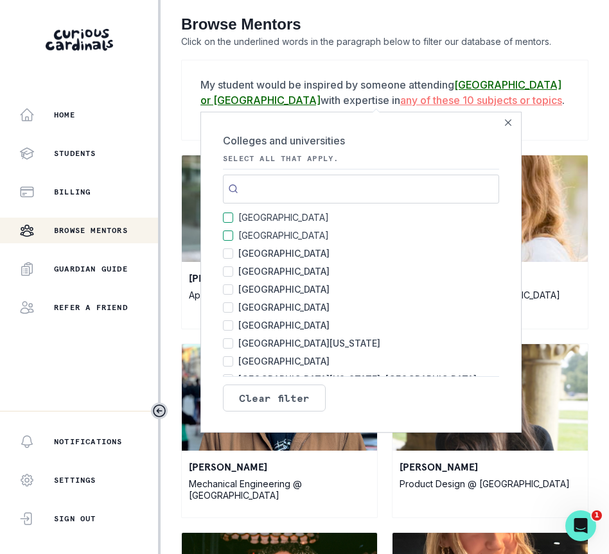
click at [243, 259] on span "[GEOGRAPHIC_DATA]" at bounding box center [283, 254] width 91 height 18
click at [233, 259] on input "Northwestern University 67" at bounding box center [228, 254] width 10 height 10
checkbox input "true"
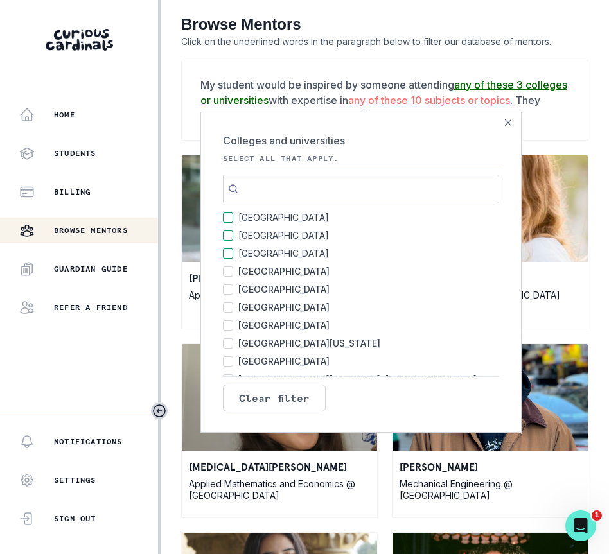
click at [236, 286] on label "Harvard University 50" at bounding box center [361, 290] width 276 height 18
click at [233, 286] on input "Harvard University 50" at bounding box center [228, 290] width 10 height 10
checkbox input "true"
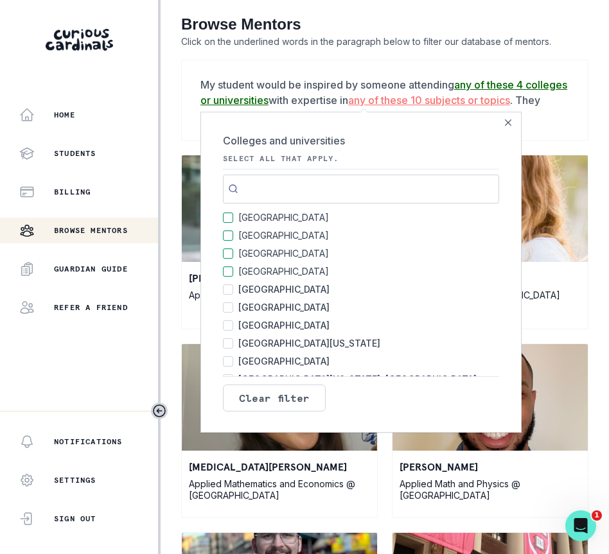
click at [244, 287] on span "[GEOGRAPHIC_DATA]" at bounding box center [283, 290] width 91 height 18
click at [233, 287] on input "Brown University 65" at bounding box center [228, 290] width 10 height 10
checkbox input "true"
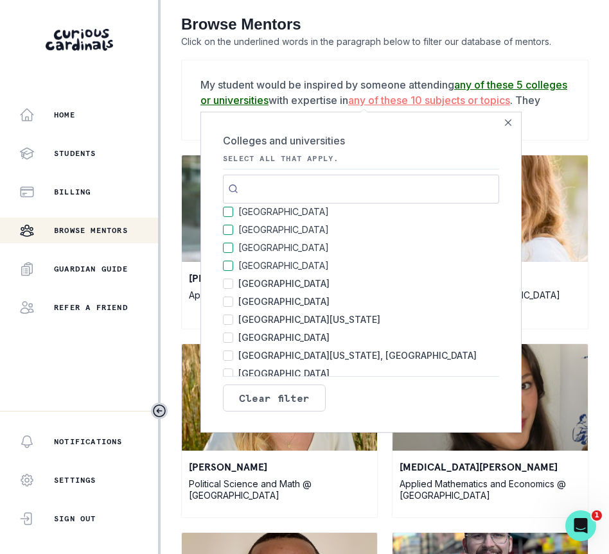
scroll to position [25, 0]
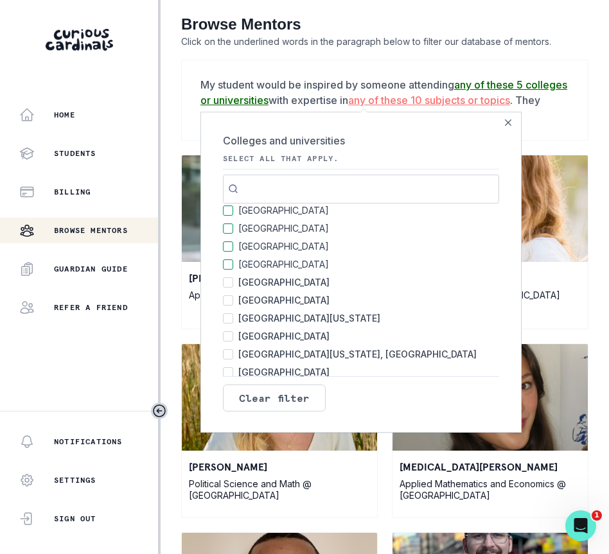
click at [247, 302] on span "[GEOGRAPHIC_DATA]" at bounding box center [283, 301] width 91 height 18
click at [233, 302] on input "Cornell University 44" at bounding box center [228, 300] width 10 height 10
checkbox input "true"
click at [248, 316] on span "[GEOGRAPHIC_DATA][US_STATE]" at bounding box center [309, 319] width 142 height 18
click at [233, 316] on input "University of Pennsylvania 42" at bounding box center [228, 318] width 10 height 10
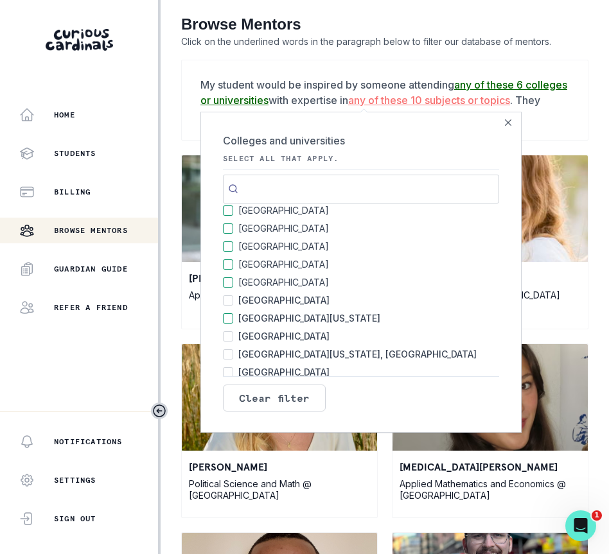
checkbox input "true"
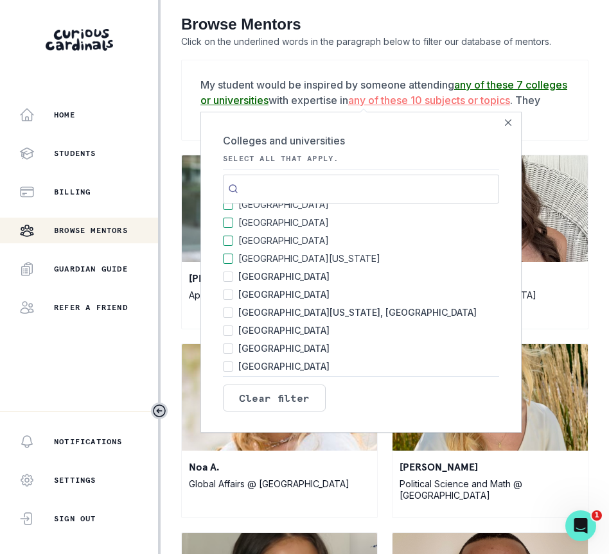
scroll to position [76, 0]
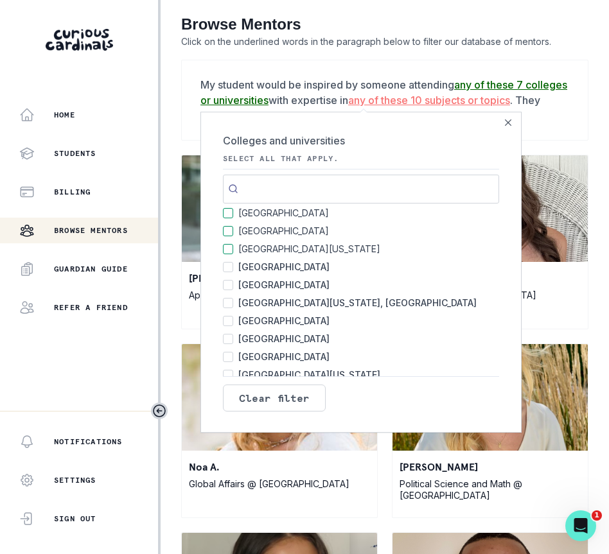
click at [277, 282] on span "[GEOGRAPHIC_DATA]" at bounding box center [283, 285] width 91 height 18
click at [233, 282] on input "Princeton University 21" at bounding box center [228, 285] width 10 height 10
checkbox input "true"
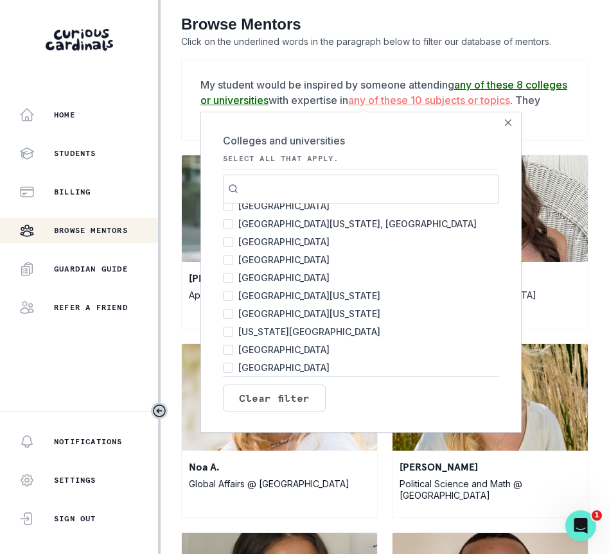
scroll to position [161, 0]
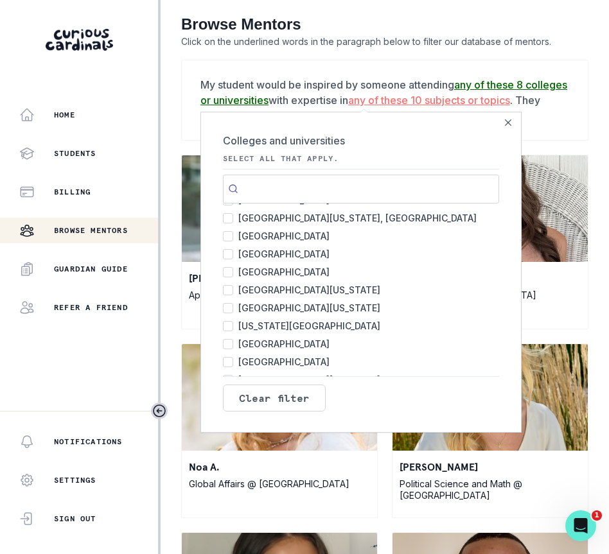
click at [272, 270] on span "[GEOGRAPHIC_DATA]" at bounding box center [283, 272] width 91 height 18
click at [233, 270] on input "Dartmouth College 14" at bounding box center [228, 272] width 10 height 10
checkbox input "true"
click at [272, 286] on span "[GEOGRAPHIC_DATA][US_STATE]" at bounding box center [309, 290] width 142 height 18
click at [233, 286] on input "University of Southern California 13" at bounding box center [228, 290] width 10 height 10
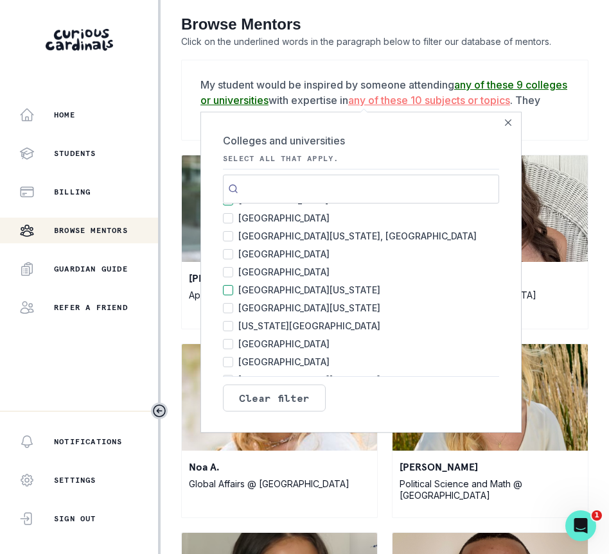
checkbox input "true"
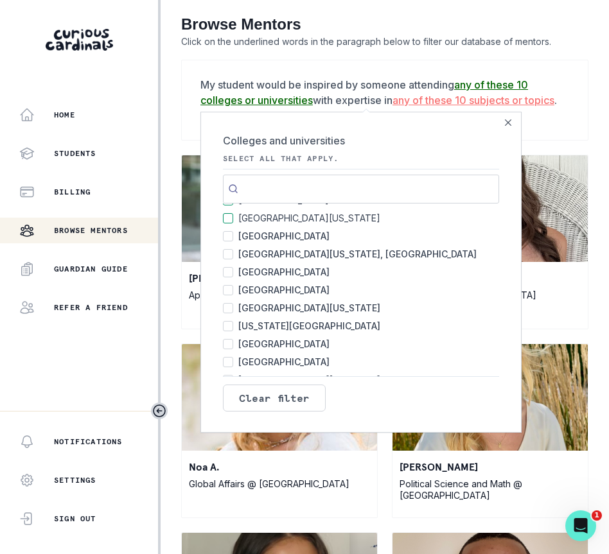
click at [270, 305] on span "[GEOGRAPHIC_DATA][US_STATE]" at bounding box center [309, 308] width 142 height 18
click at [233, 305] on input "University of California, Berkeley 12" at bounding box center [228, 308] width 10 height 10
checkbox input "true"
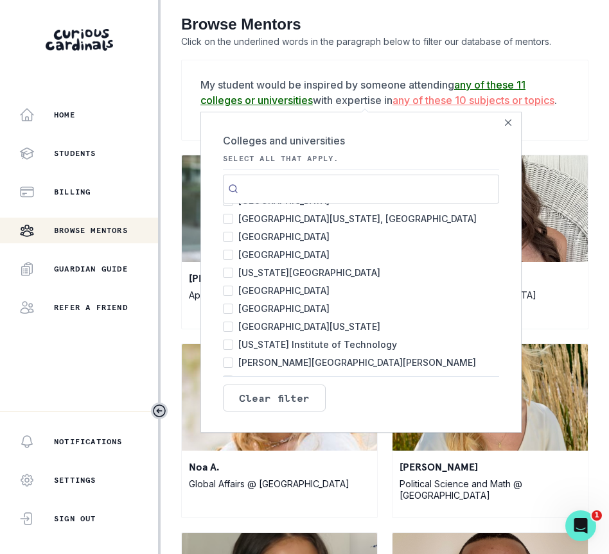
scroll to position [229, 0]
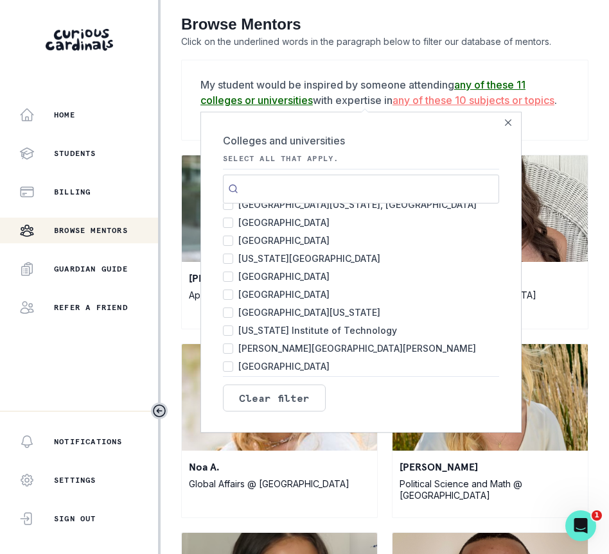
click at [272, 288] on span "[GEOGRAPHIC_DATA]" at bounding box center [283, 295] width 91 height 18
click at [233, 290] on input "Harvard College 6" at bounding box center [228, 295] width 10 height 10
checkbox input "true"
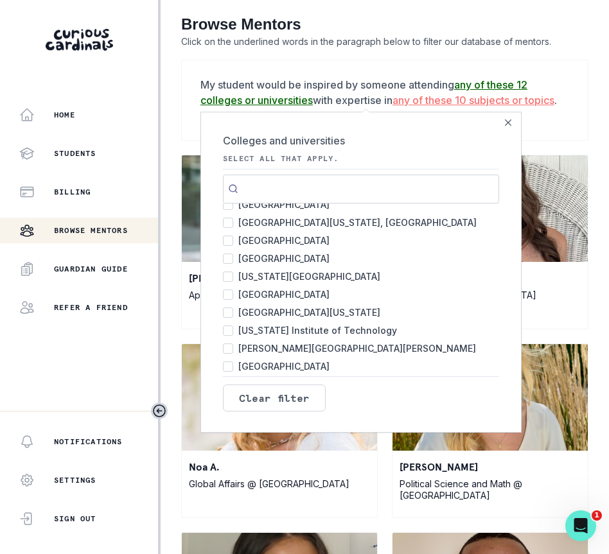
click at [270, 308] on span "[GEOGRAPHIC_DATA][US_STATE]" at bounding box center [309, 313] width 142 height 18
click at [233, 308] on input "University of Michigan 6" at bounding box center [228, 313] width 10 height 10
checkbox input "true"
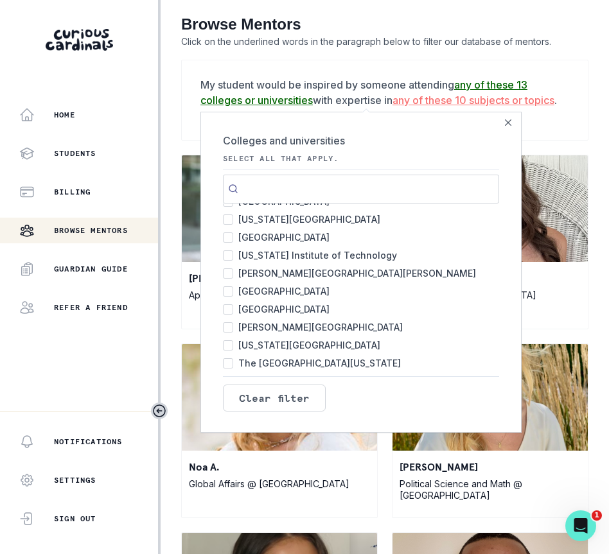
scroll to position [305, 0]
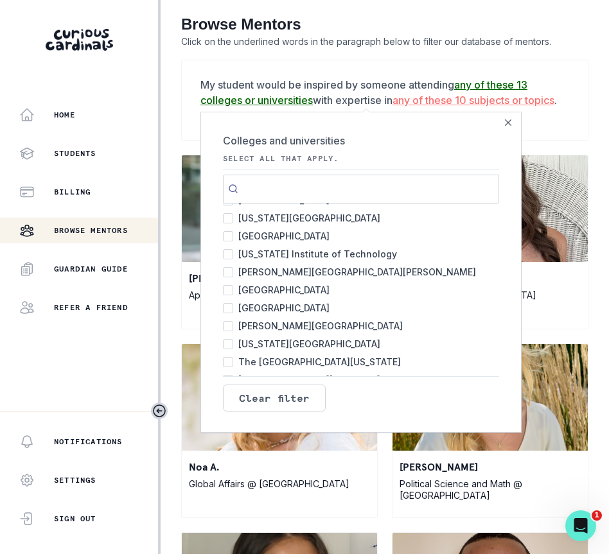
click at [279, 253] on span "[US_STATE] Institute of Technology" at bounding box center [317, 254] width 159 height 18
click at [233, 253] on input "California Institute of Technology 4" at bounding box center [228, 254] width 10 height 10
checkbox input "true"
click at [265, 306] on span "[GEOGRAPHIC_DATA]" at bounding box center [283, 308] width 91 height 18
click at [233, 306] on input "Carnegie Mellon University 3" at bounding box center [228, 308] width 10 height 10
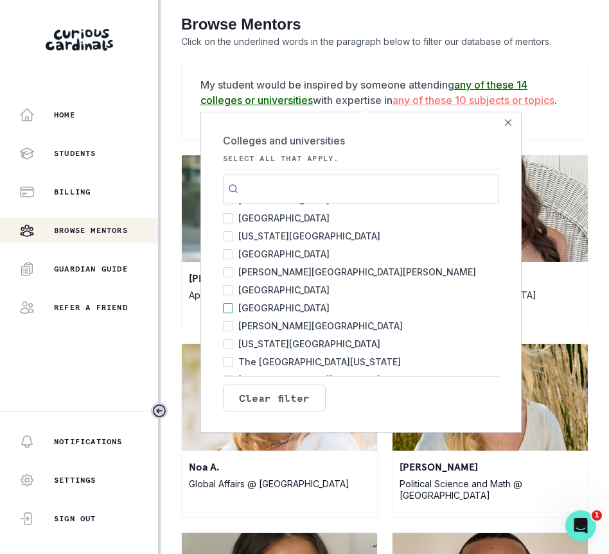
checkbox input "true"
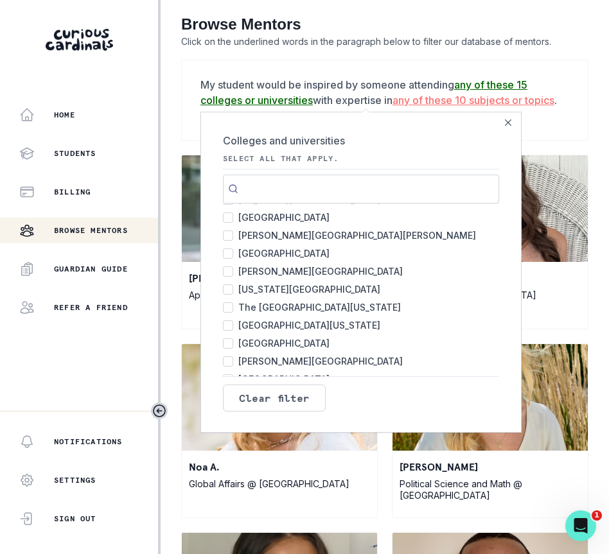
scroll to position [368, 0]
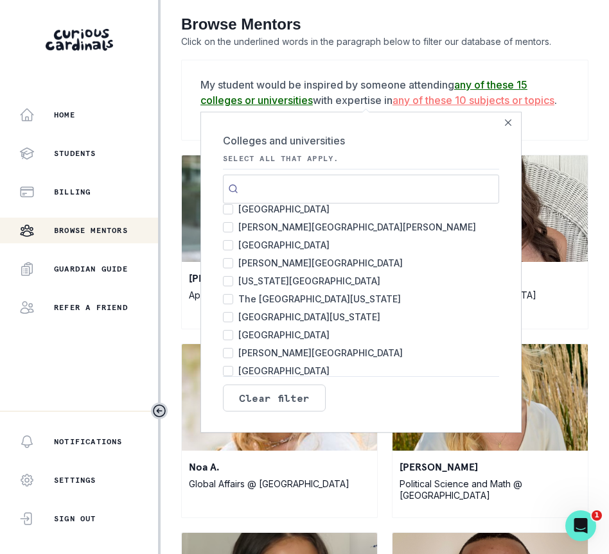
click at [270, 279] on span "[US_STATE][GEOGRAPHIC_DATA]" at bounding box center [309, 281] width 142 height 18
click at [233, 279] on input "New York University 3" at bounding box center [228, 281] width 10 height 10
checkbox input "true"
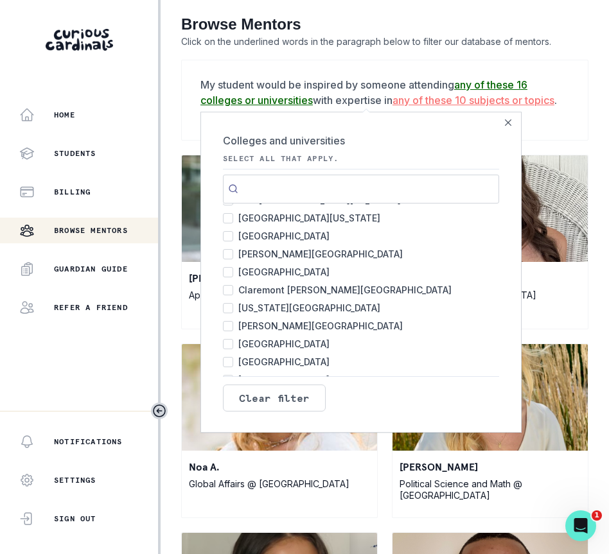
scroll to position [473, 0]
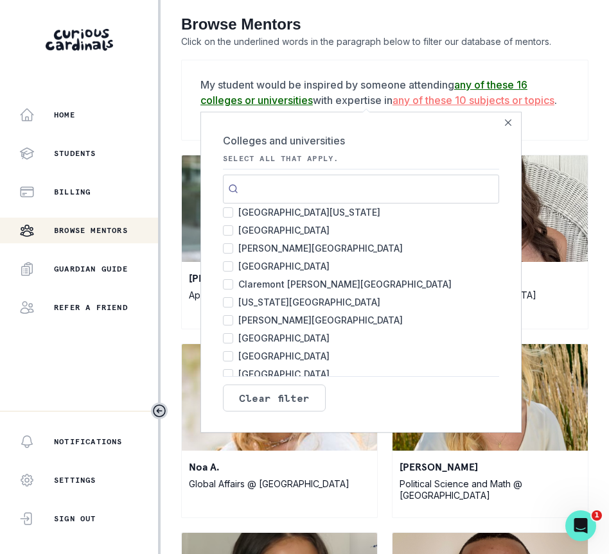
click at [270, 301] on span "[US_STATE][GEOGRAPHIC_DATA]" at bounding box center [309, 303] width 142 height 18
click at [233, 301] on input "Massachusetts Institute of Technology 2" at bounding box center [228, 302] width 10 height 10
checkbox input "true"
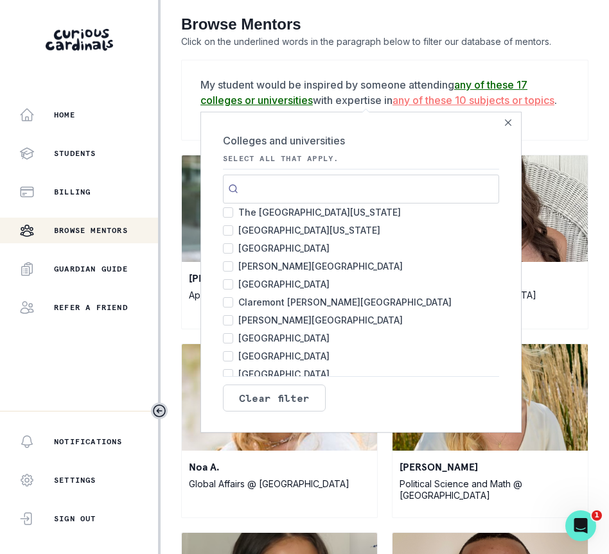
click at [270, 301] on span "Claremont [PERSON_NAME][GEOGRAPHIC_DATA]" at bounding box center [344, 303] width 213 height 18
click at [233, 301] on input "Claremont McKenna College 2" at bounding box center [228, 302] width 10 height 10
checkbox input "true"
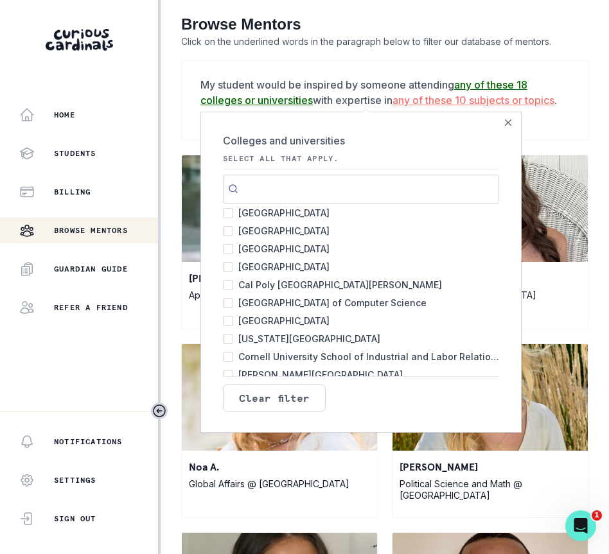
click at [270, 301] on span "[GEOGRAPHIC_DATA] of Computer Science" at bounding box center [332, 303] width 188 height 18
click at [233, 301] on input "Carnegie Mellon School of Computer Science 1" at bounding box center [228, 303] width 10 height 10
checkbox input "true"
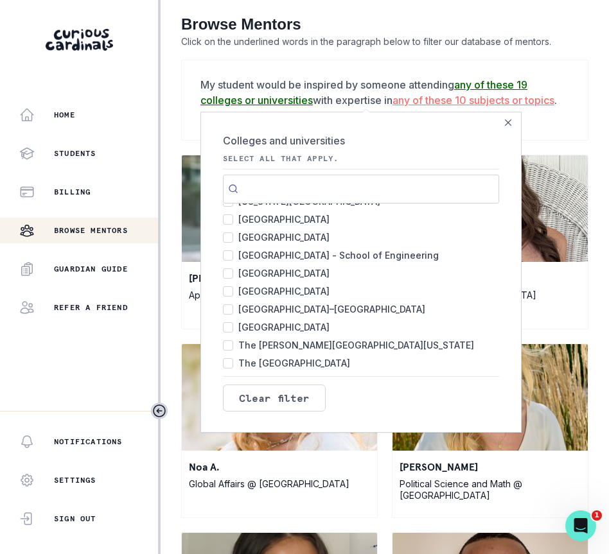
scroll to position [1135, 0]
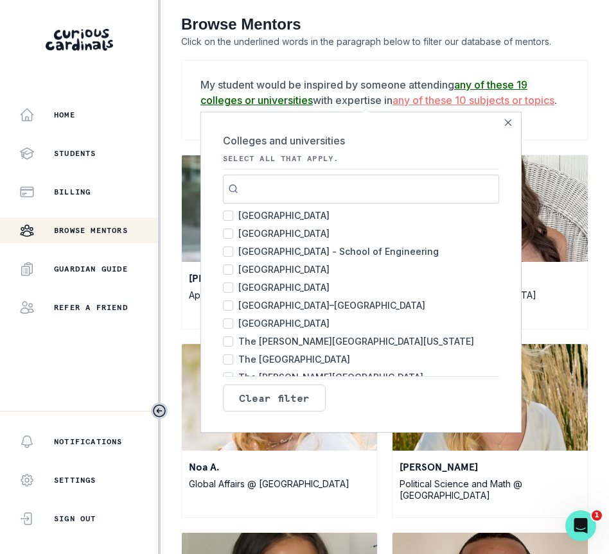
click at [294, 249] on span "[GEOGRAPHIC_DATA] - School of Engineering" at bounding box center [338, 252] width 200 height 18
click at [233, 249] on input "Princeton University - School of Engineering 1" at bounding box center [228, 252] width 10 height 10
checkbox input "true"
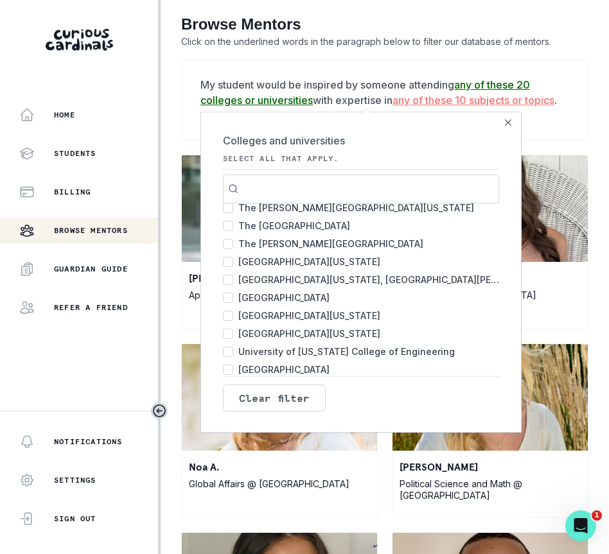
scroll to position [1269, 0]
click at [299, 224] on span "The [GEOGRAPHIC_DATA]" at bounding box center [294, 225] width 112 height 18
click at [233, 224] on input "The University of Chicago 1" at bounding box center [228, 225] width 10 height 10
checkbox input "true"
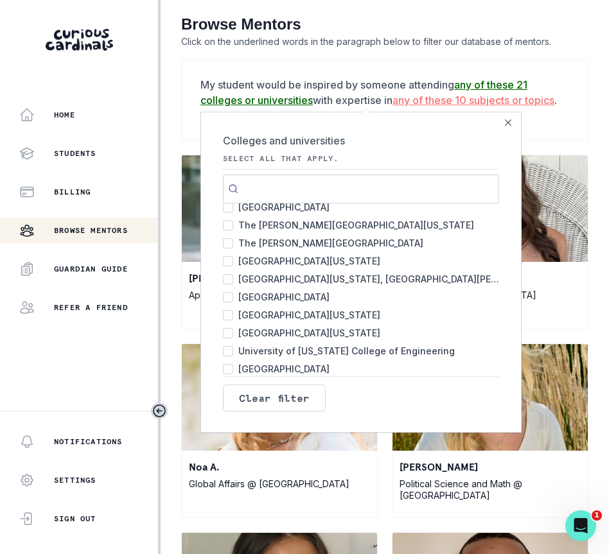
click at [299, 224] on span "The [PERSON_NAME][GEOGRAPHIC_DATA][US_STATE]" at bounding box center [356, 225] width 236 height 18
click at [233, 224] on input "The George Washington University 1" at bounding box center [228, 225] width 10 height 10
checkbox input "true"
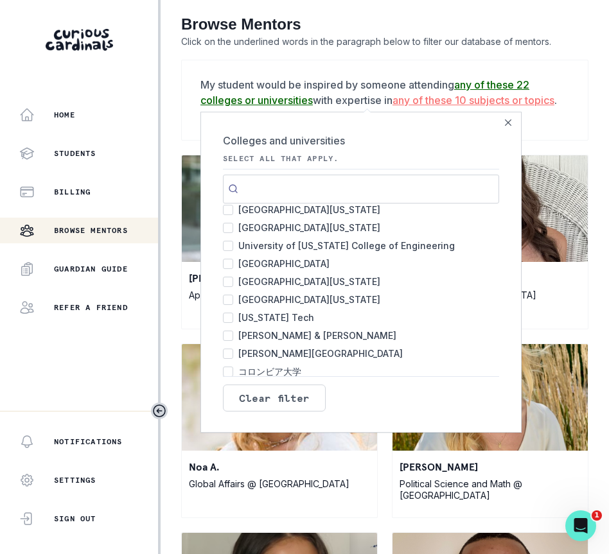
scroll to position [1375, 0]
click at [282, 258] on span "[GEOGRAPHIC_DATA]" at bounding box center [283, 263] width 91 height 18
click at [233, 258] on input "University of Oxford 1" at bounding box center [228, 263] width 10 height 10
checkbox input "true"
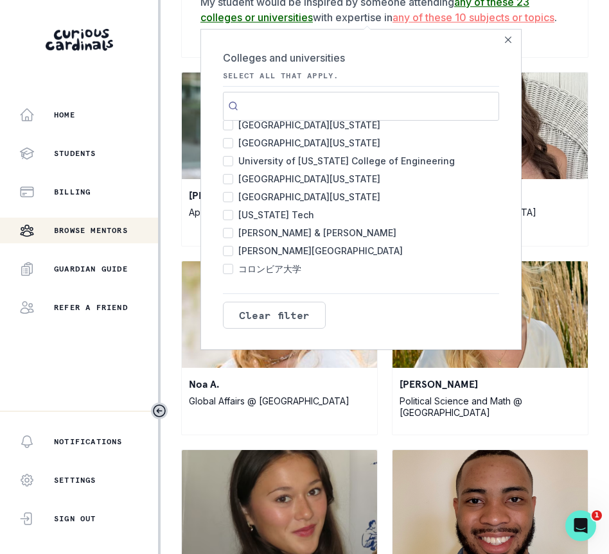
scroll to position [84, 0]
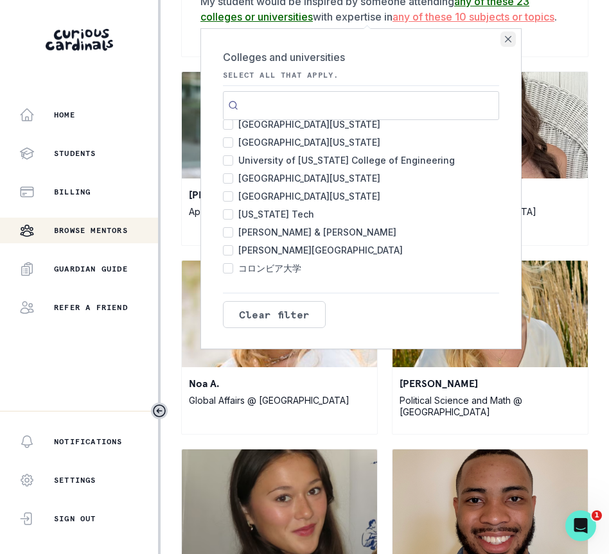
click at [508, 36] on icon "Close" at bounding box center [508, 39] width 6 height 6
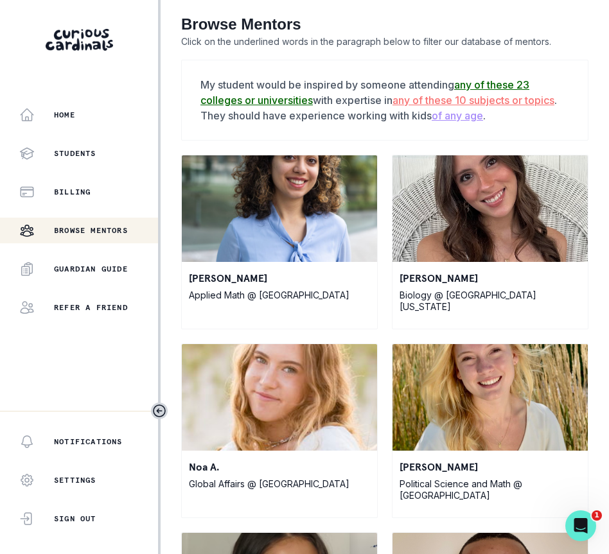
scroll to position [0, 0]
click at [483, 115] on u "of any age" at bounding box center [457, 115] width 51 height 13
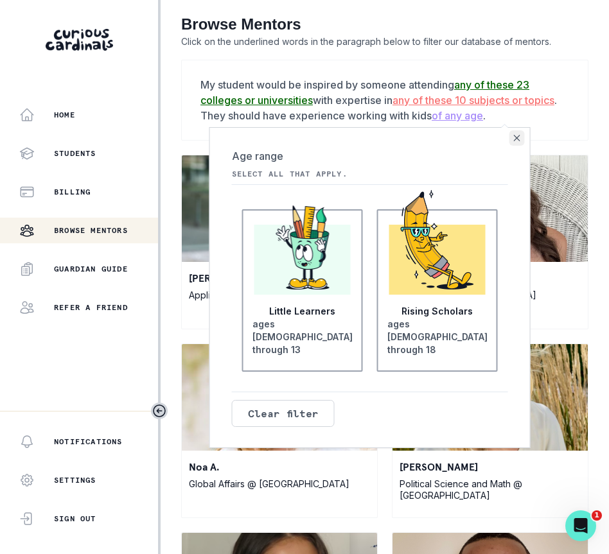
click at [514, 135] on icon "Close" at bounding box center [517, 138] width 6 height 6
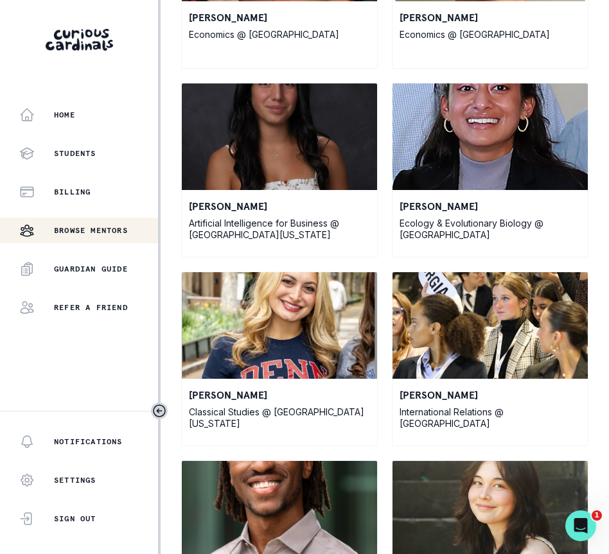
scroll to position [5360, 0]
click at [274, 146] on img at bounding box center [279, 137] width 195 height 107
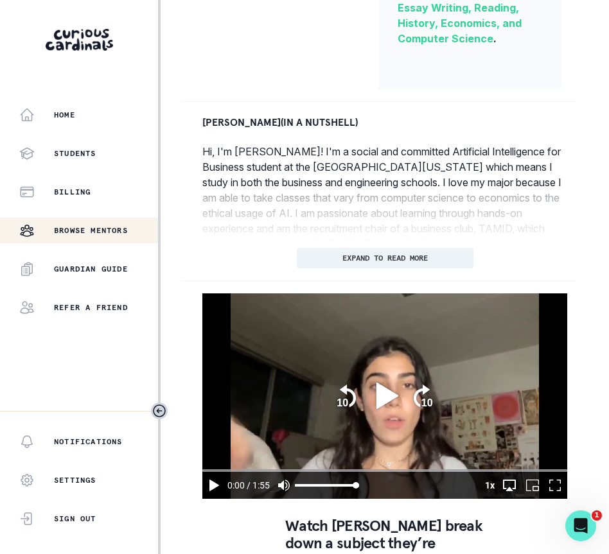
scroll to position [714, 0]
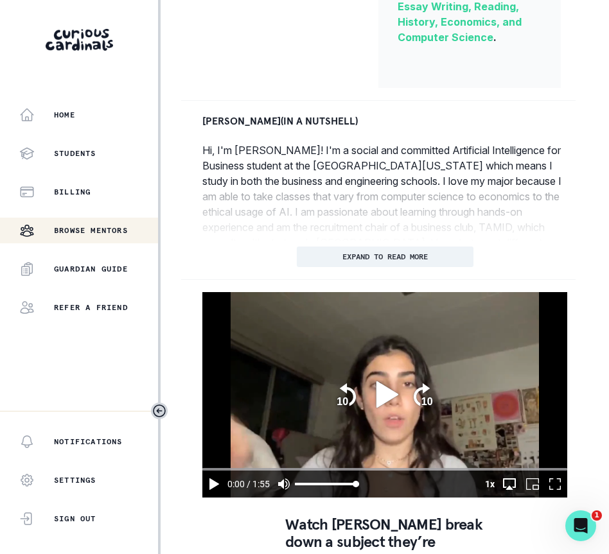
click at [369, 412] on icon "play" at bounding box center [384, 394] width 35 height 35
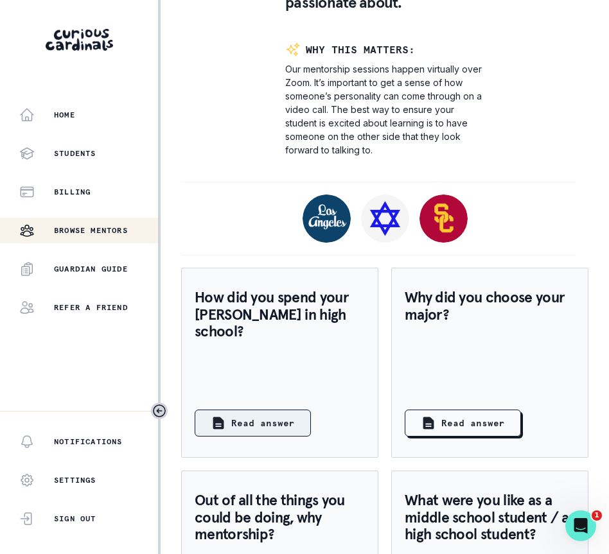
scroll to position [1273, 0]
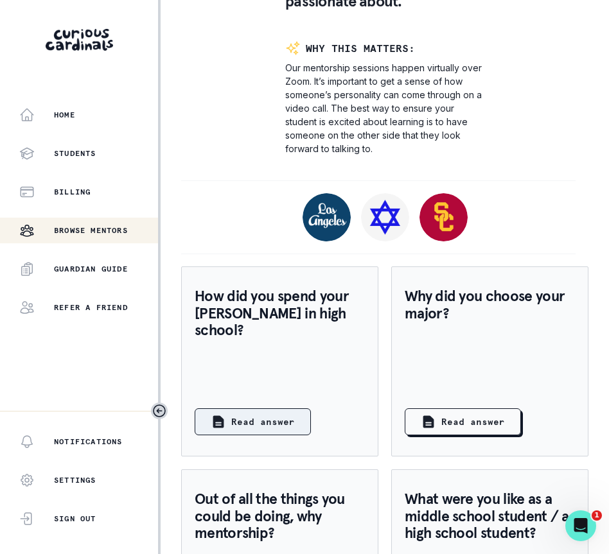
click at [258, 429] on p "Read answer" at bounding box center [263, 422] width 64 height 13
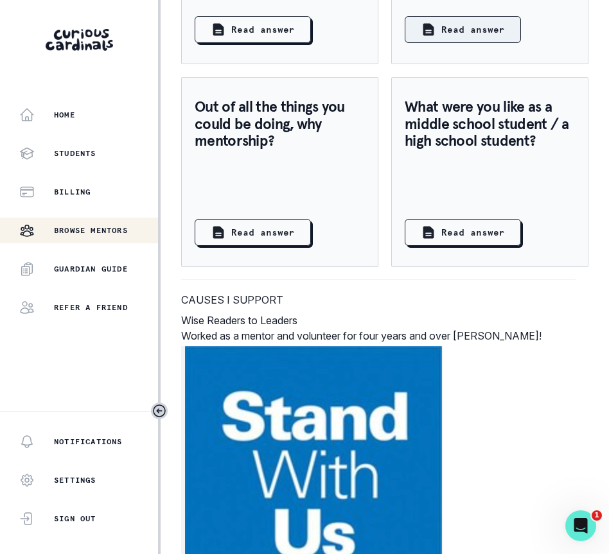
scroll to position [1630, 0]
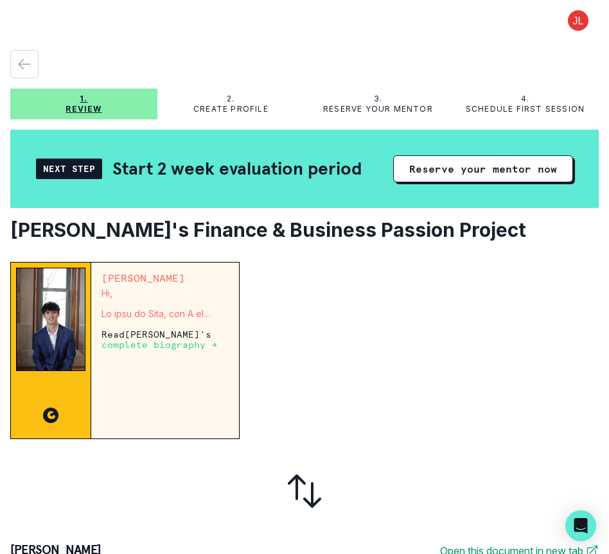
click at [43, 345] on img at bounding box center [50, 319] width 69 height 103
click at [150, 344] on p "complete biography →" at bounding box center [159, 345] width 116 height 10
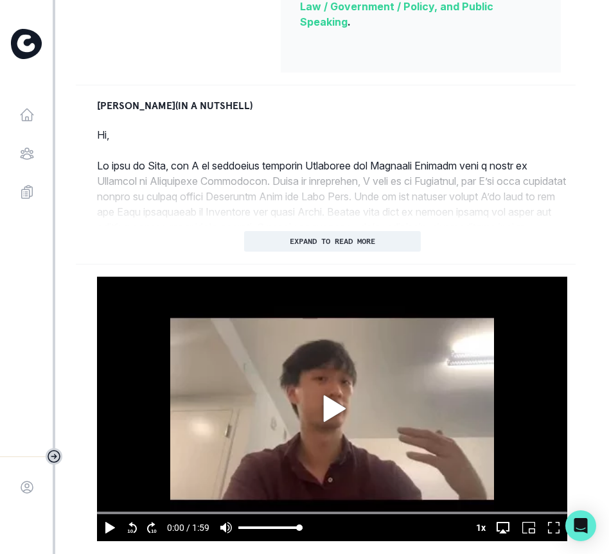
scroll to position [694, 0]
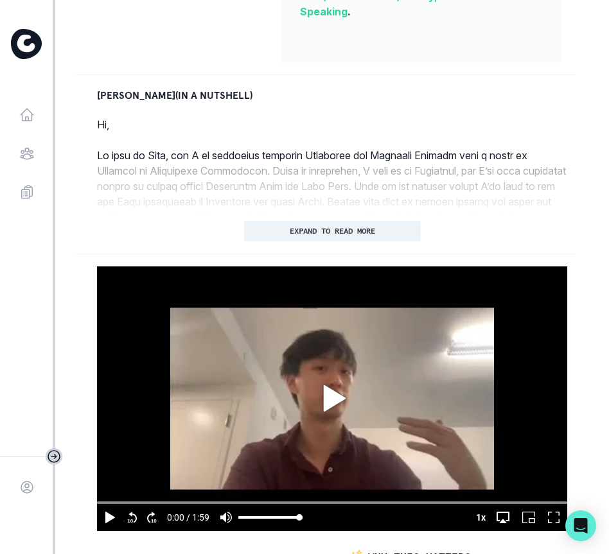
click at [326, 385] on icon "play" at bounding box center [334, 398] width 22 height 26
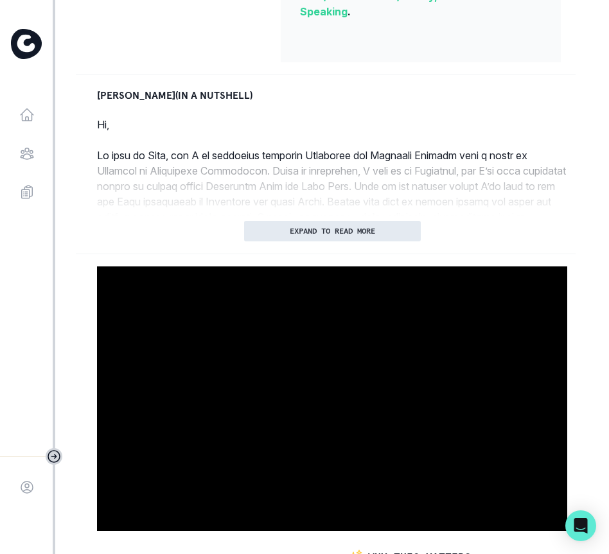
click at [358, 227] on p "EXPAND TO READ MORE" at bounding box center [332, 231] width 85 height 9
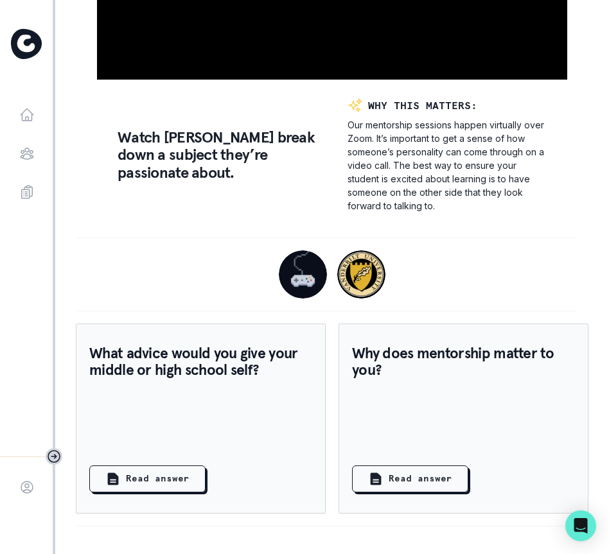
scroll to position [1533, 0]
click at [136, 472] on p "Read answer" at bounding box center [158, 478] width 64 height 13
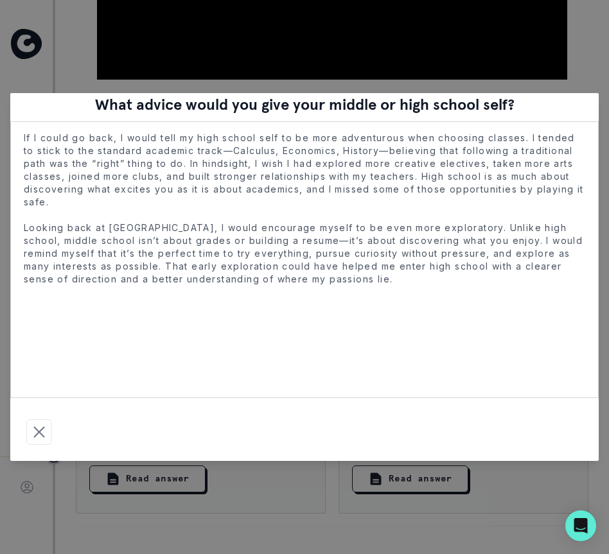
click at [548, 62] on div "What advice would you give your middle or high school self? If I could go back,…" at bounding box center [304, 277] width 609 height 554
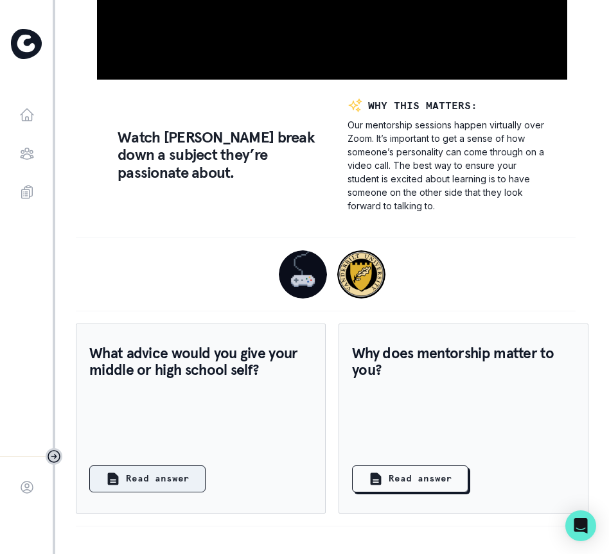
click at [176, 473] on p "Read answer" at bounding box center [158, 478] width 64 height 13
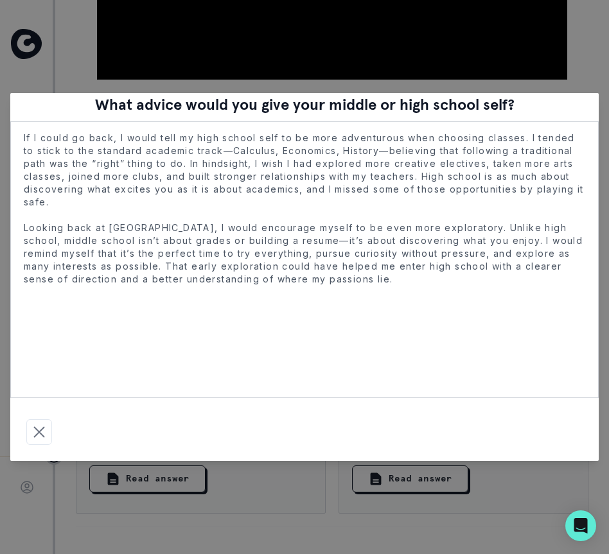
click at [549, 70] on div "What advice would you give your middle or high school self? If I could go back,…" at bounding box center [304, 277] width 609 height 554
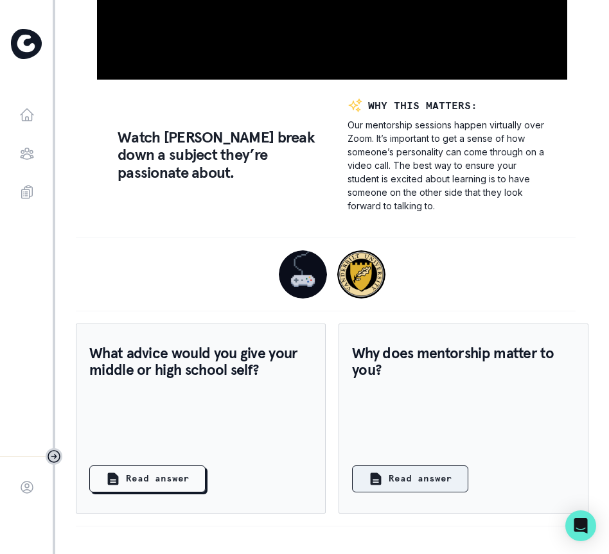
click at [420, 473] on p "Read answer" at bounding box center [421, 478] width 64 height 13
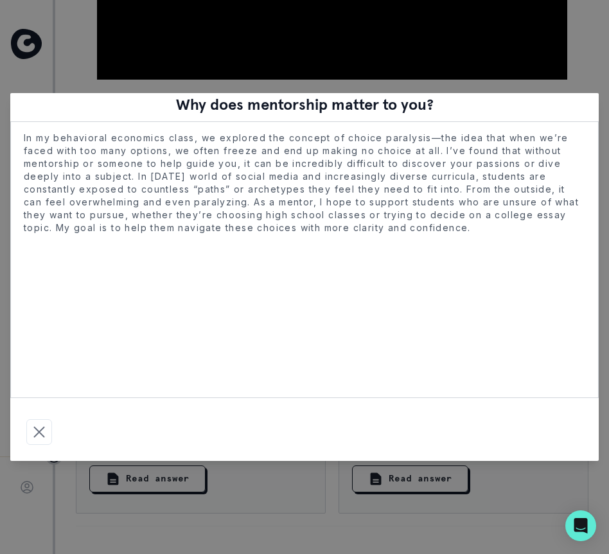
click at [560, 73] on div "Why does mentorship matter to you? In my behavioral economics class, we explore…" at bounding box center [304, 277] width 609 height 554
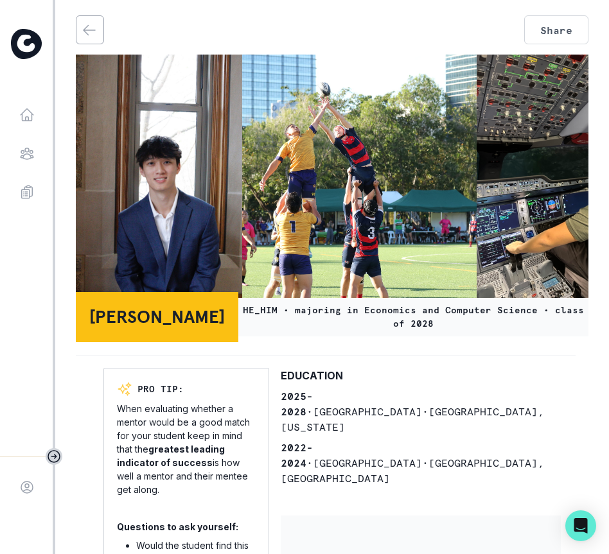
scroll to position [0, 0]
click at [539, 33] on button "Share" at bounding box center [556, 29] width 64 height 29
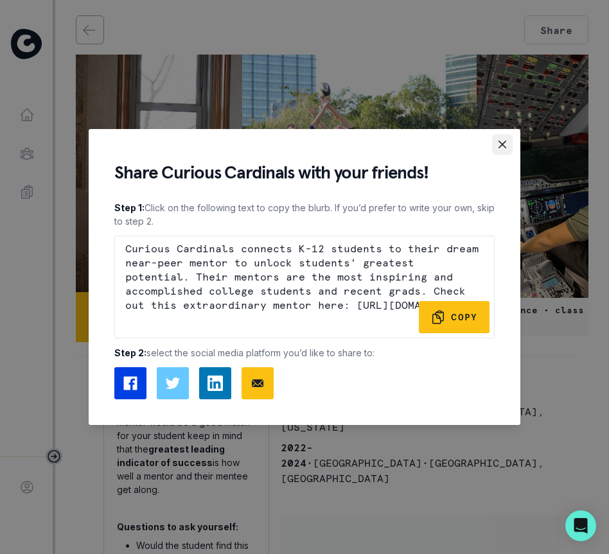
click at [502, 146] on icon "Close" at bounding box center [502, 145] width 8 height 8
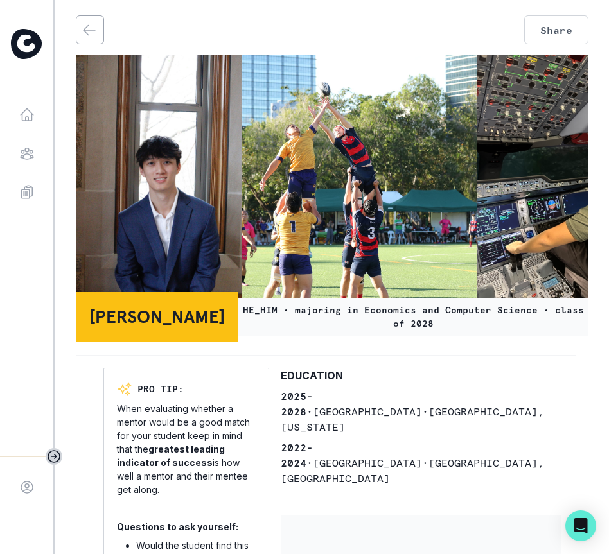
type input "81.9403249586907"
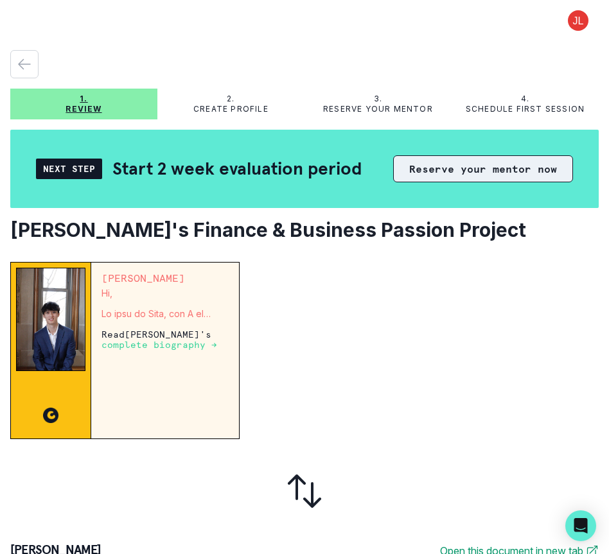
click at [473, 173] on button "Reserve your mentor now" at bounding box center [483, 168] width 180 height 27
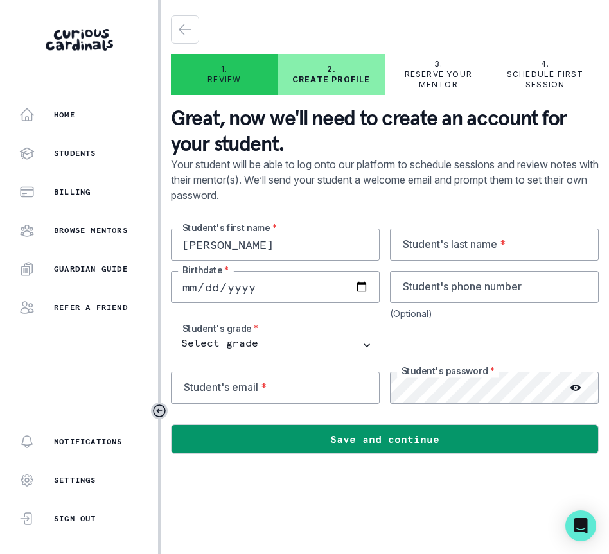
type input "[PERSON_NAME]"
type input "[DATE]"
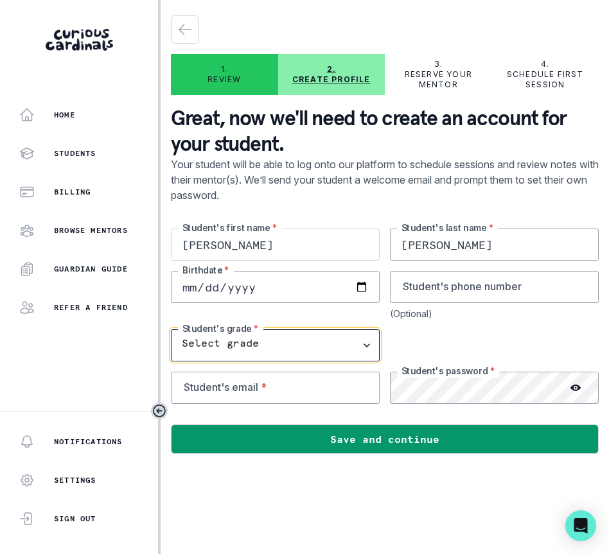
select select "8th Grade"
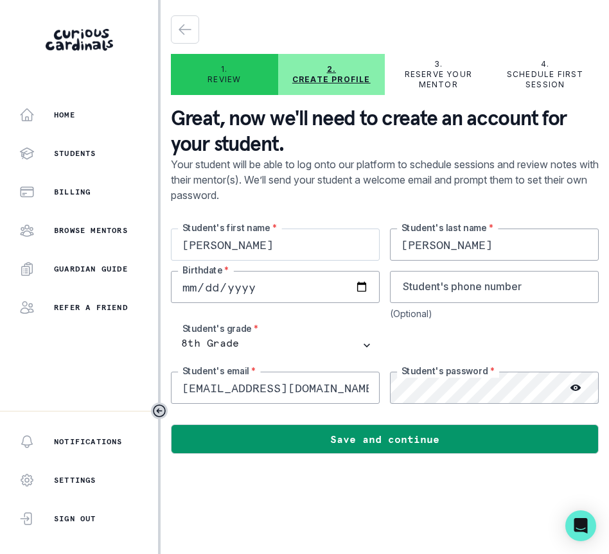
type input "[EMAIL_ADDRESS][DOMAIN_NAME]"
click at [518, 350] on div at bounding box center [494, 346] width 209 height 32
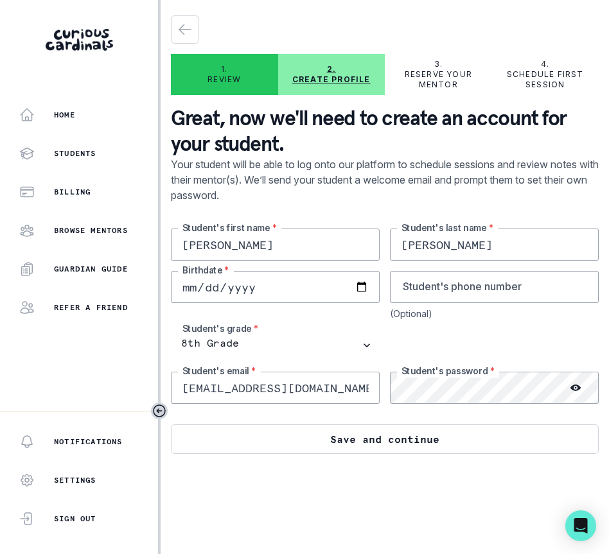
click at [305, 446] on button "Save and continue" at bounding box center [385, 440] width 428 height 30
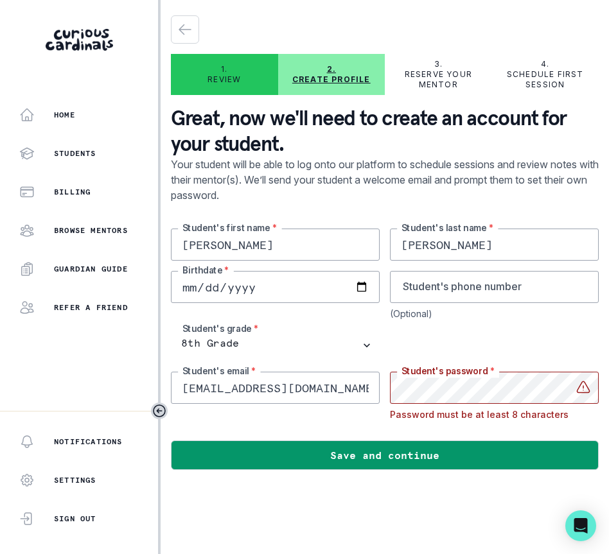
click at [547, 321] on div "[PERSON_NAME]'s first name * [PERSON_NAME]'s last name * [DEMOGRAPHIC_DATA] Bir…" at bounding box center [385, 324] width 428 height 191
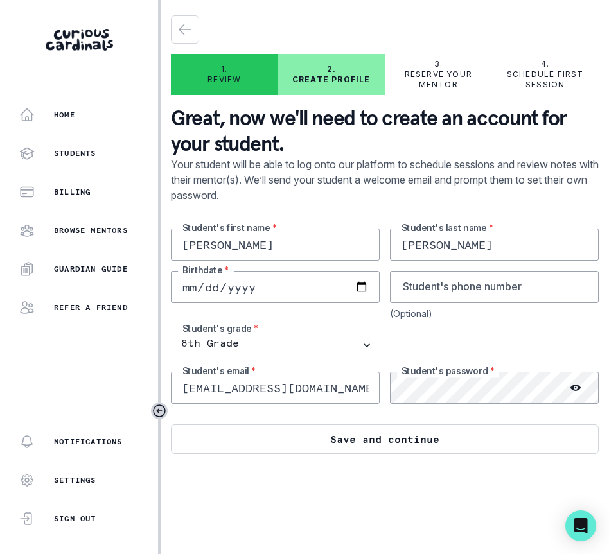
click at [321, 450] on button "Save and continue" at bounding box center [385, 440] width 428 height 30
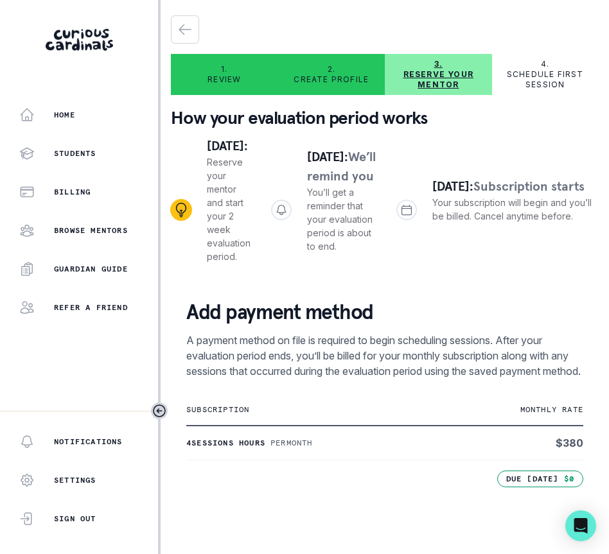
click at [498, 153] on div "[DATE]: Reserve your mentor and start your 2 week evaluation period. [DATE]: We…" at bounding box center [385, 210] width 428 height 148
click at [71, 159] on div "Students" at bounding box center [88, 153] width 139 height 15
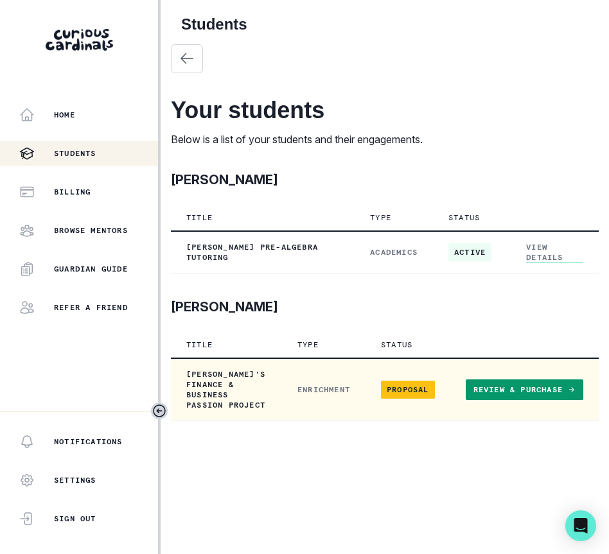
click at [479, 395] on link "Review & Purchase" at bounding box center [525, 390] width 118 height 21
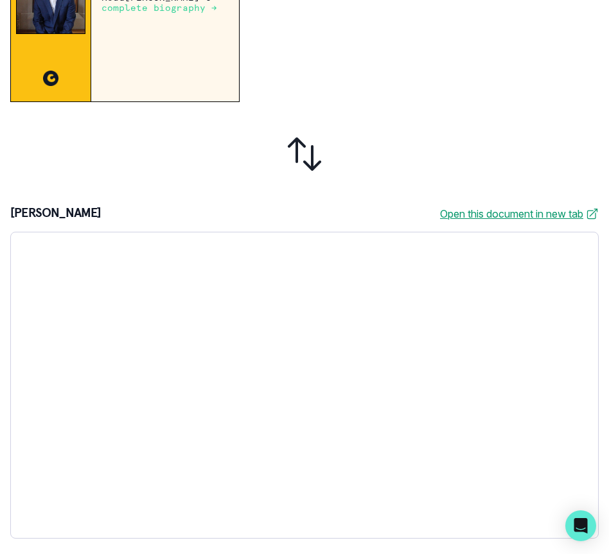
scroll to position [547, 0]
click at [507, 161] on div at bounding box center [304, 154] width 588 height 84
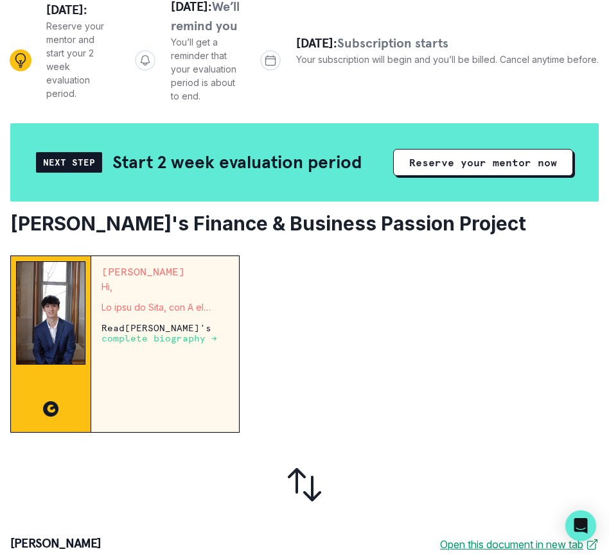
scroll to position [165, 0]
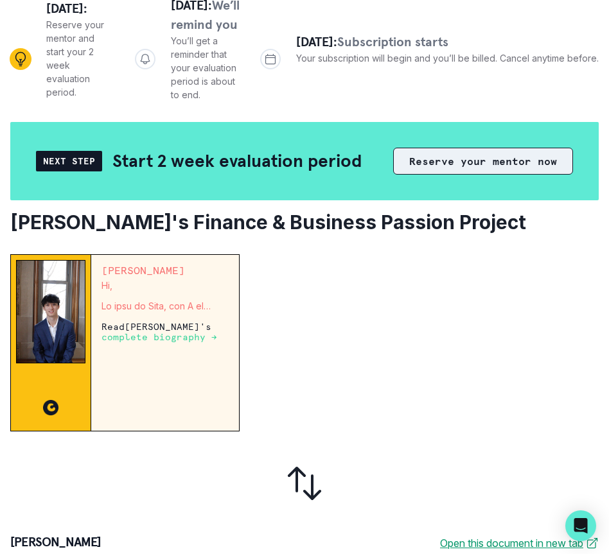
click at [483, 175] on button "Reserve your mentor now" at bounding box center [483, 161] width 180 height 27
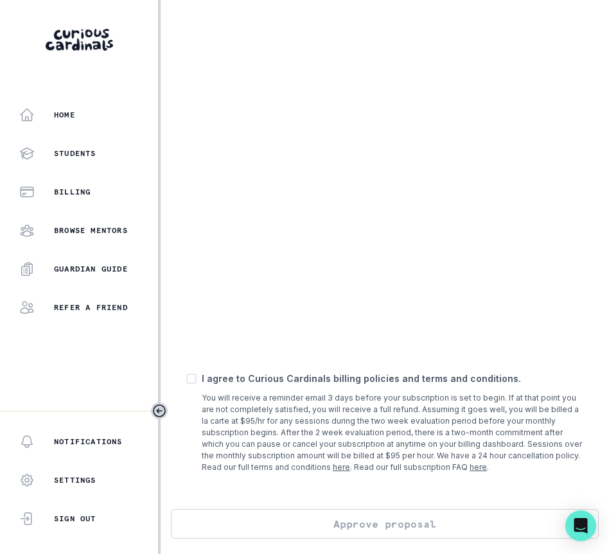
scroll to position [620, 0]
click at [197, 379] on div "I agree to Curious Cardinals billing policies and terms and conditions. You wil…" at bounding box center [384, 422] width 397 height 101
click at [191, 378] on span at bounding box center [191, 379] width 10 height 10
click at [186, 378] on input "checkbox" at bounding box center [186, 378] width 1 height 1
checkbox input "true"
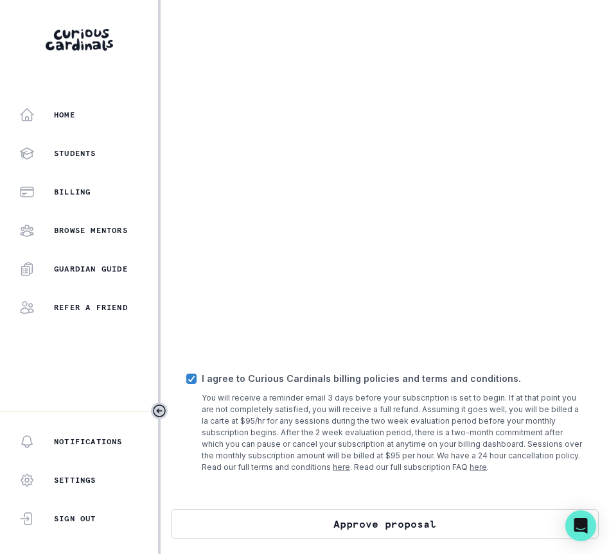
click at [263, 523] on button "Approve proposal" at bounding box center [385, 524] width 428 height 30
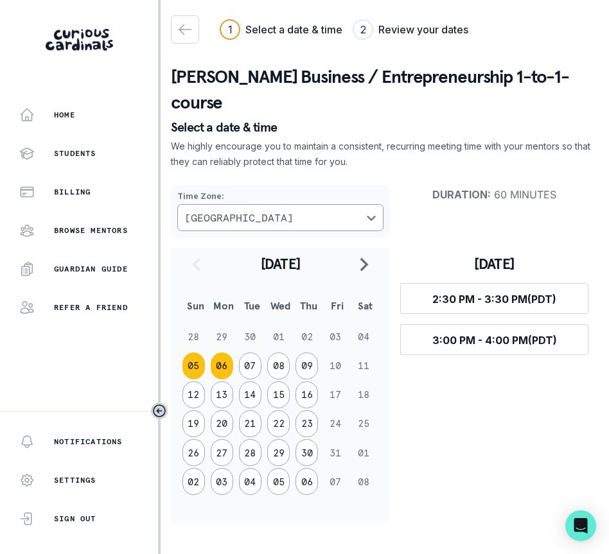
click at [220, 353] on button "06" at bounding box center [222, 366] width 22 height 27
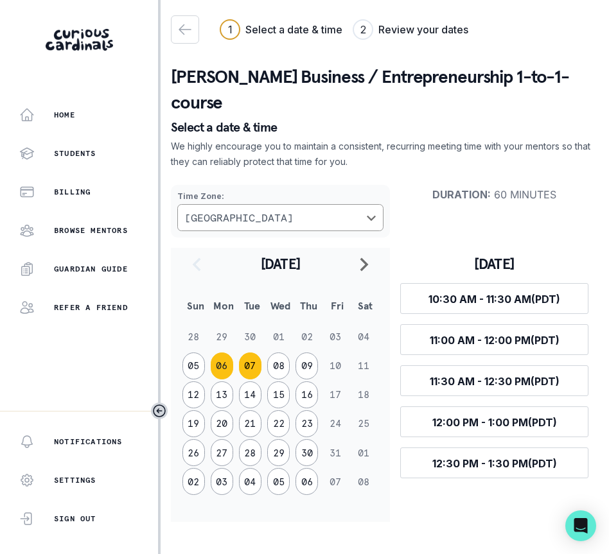
click at [250, 353] on button "07" at bounding box center [250, 366] width 22 height 27
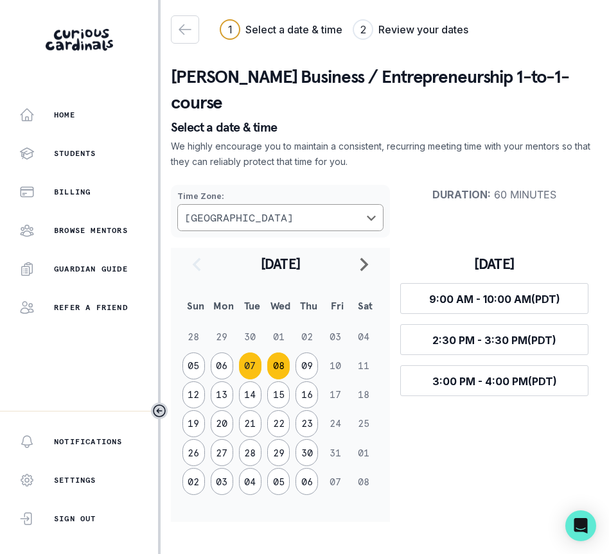
click at [277, 353] on button "08" at bounding box center [278, 366] width 22 height 27
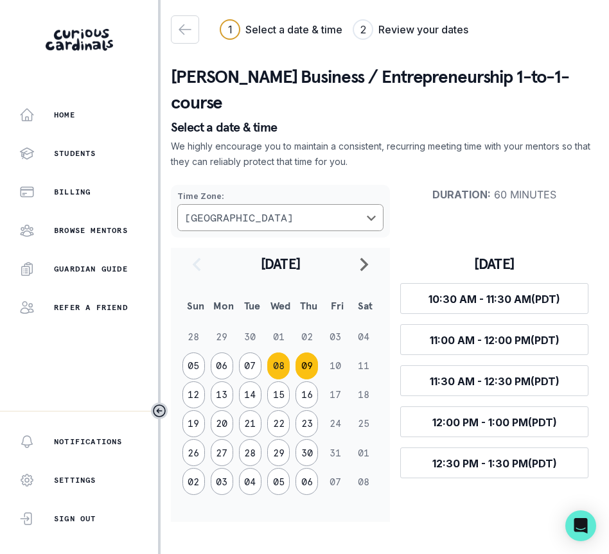
click at [310, 353] on button "09" at bounding box center [306, 366] width 22 height 27
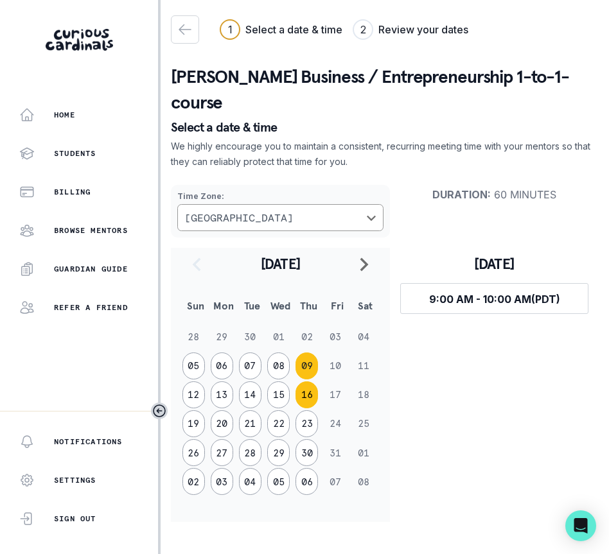
click at [312, 382] on button "16" at bounding box center [306, 395] width 22 height 27
click at [283, 382] on button "15" at bounding box center [278, 395] width 22 height 27
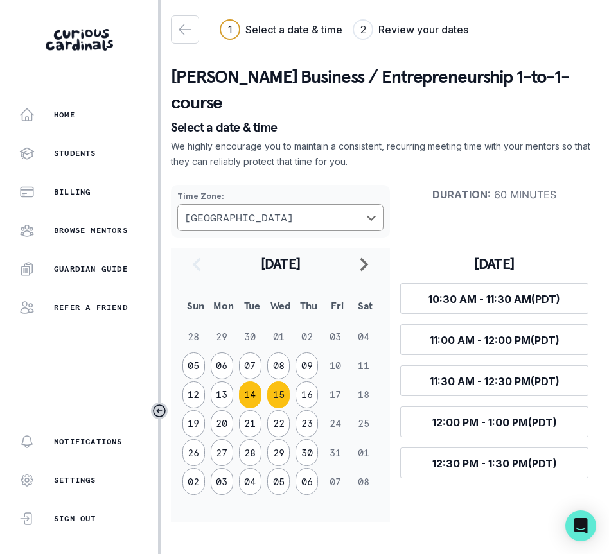
click at [248, 382] on button "14" at bounding box center [250, 395] width 22 height 27
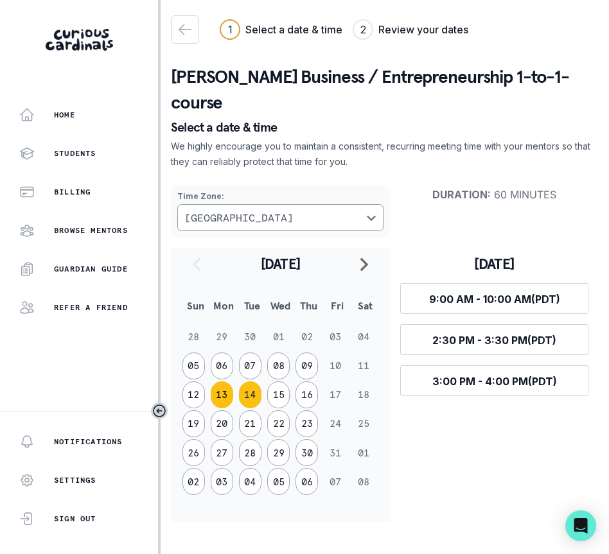
click at [226, 382] on button "13" at bounding box center [222, 395] width 22 height 27
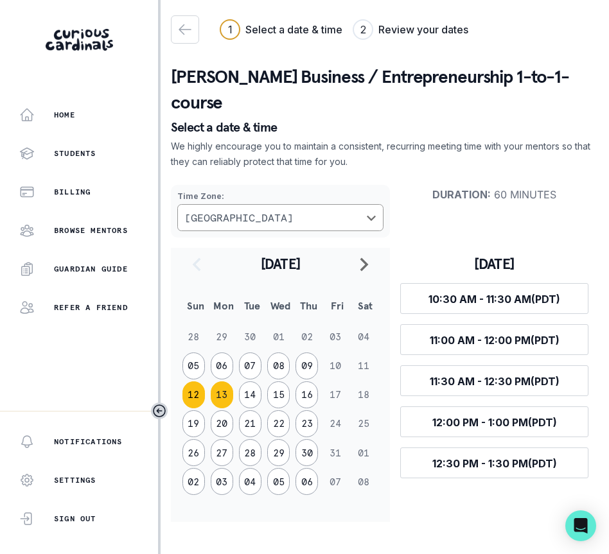
click at [192, 382] on button "12" at bounding box center [193, 395] width 22 height 27
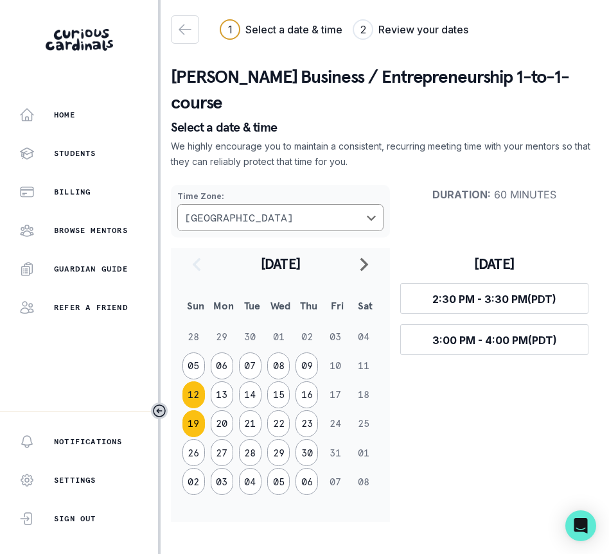
click at [190, 410] on button "19" at bounding box center [193, 423] width 22 height 27
click at [227, 410] on button "20" at bounding box center [222, 423] width 22 height 27
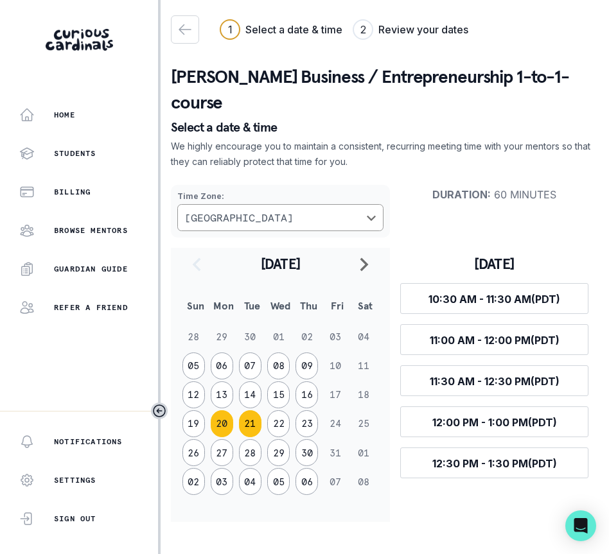
click at [245, 410] on button "21" at bounding box center [250, 423] width 22 height 27
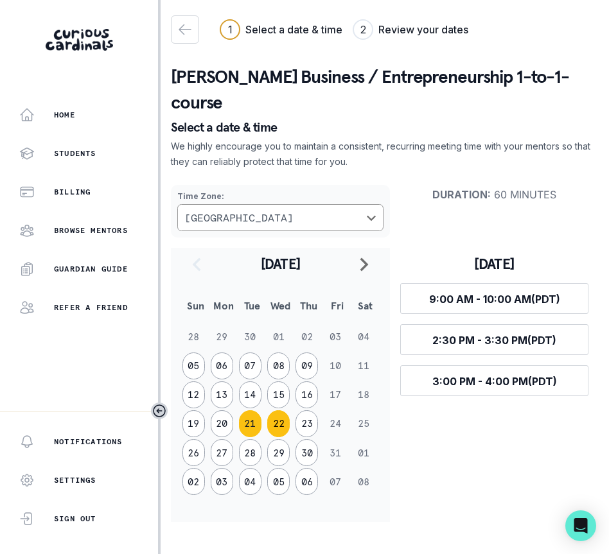
click at [283, 410] on button "22" at bounding box center [278, 423] width 22 height 27
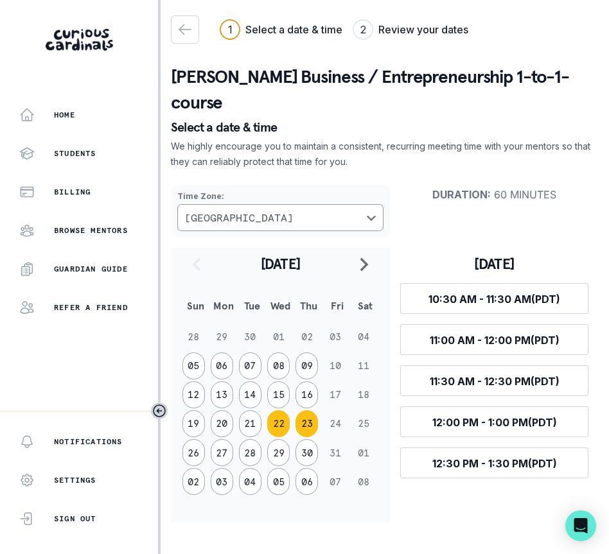
click at [295, 410] on button "23" at bounding box center [306, 423] width 22 height 27
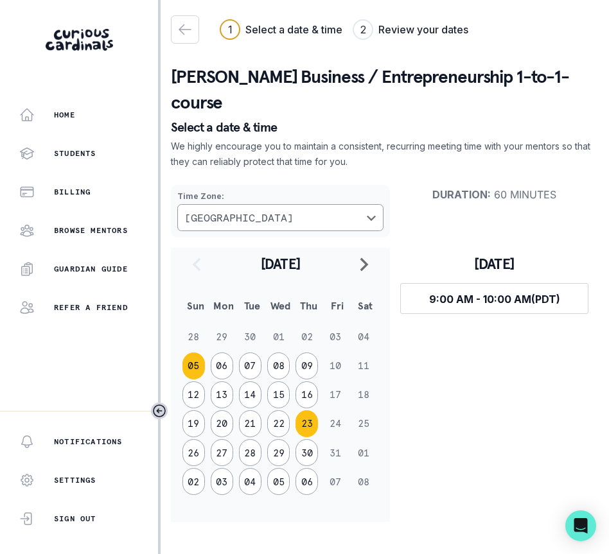
click at [196, 353] on button "05" at bounding box center [193, 366] width 22 height 27
click at [218, 353] on button "06" at bounding box center [222, 366] width 22 height 27
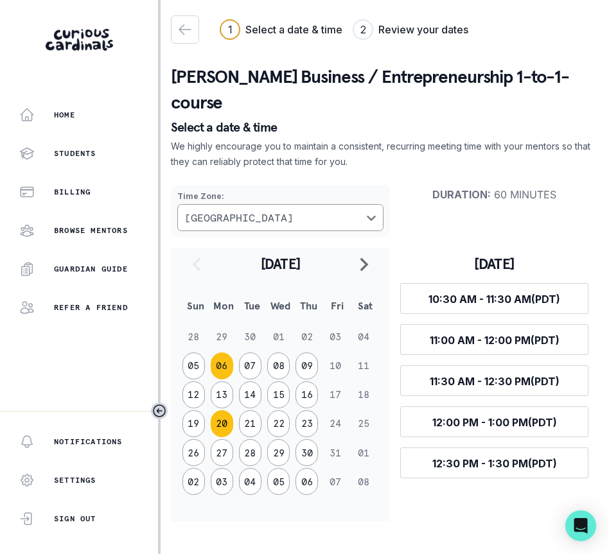
click at [222, 410] on button "20" at bounding box center [222, 423] width 22 height 27
click at [259, 410] on button "21" at bounding box center [250, 423] width 22 height 27
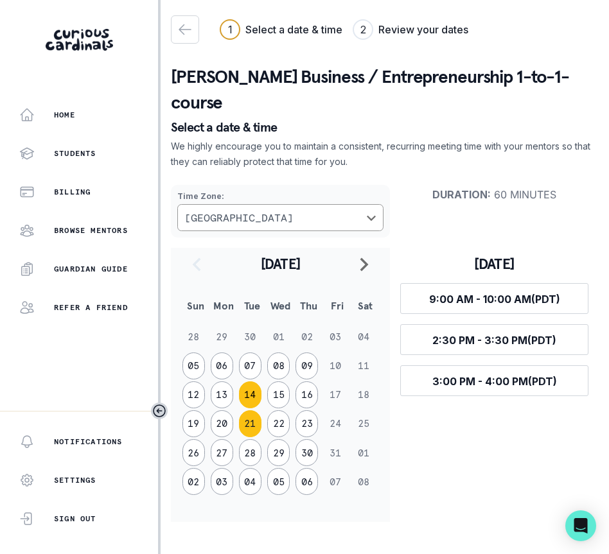
click at [252, 382] on button "14" at bounding box center [250, 395] width 22 height 27
click at [245, 439] on td "28" at bounding box center [252, 453] width 28 height 29
click at [247, 439] on button "28" at bounding box center [250, 452] width 22 height 27
click at [252, 468] on button "04" at bounding box center [250, 481] width 22 height 27
click at [246, 439] on button "25" at bounding box center [250, 452] width 22 height 27
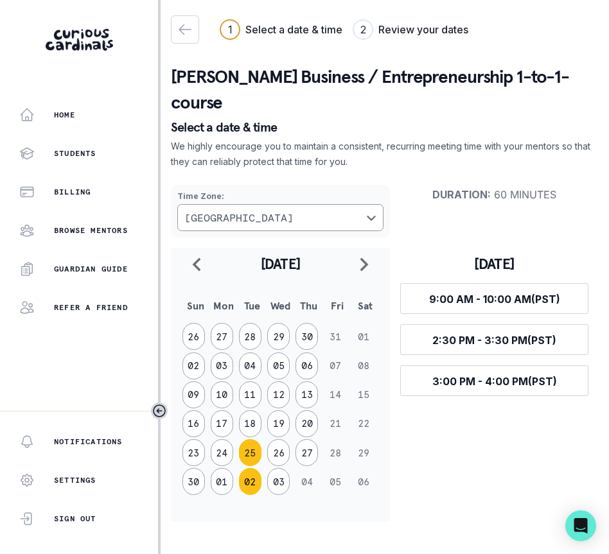
click at [248, 468] on button "02" at bounding box center [250, 481] width 22 height 27
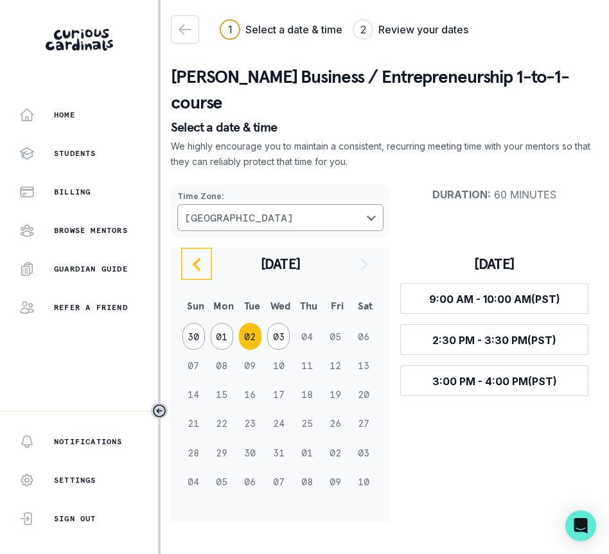
click at [203, 257] on icon "navigate to previous month" at bounding box center [196, 264] width 15 height 15
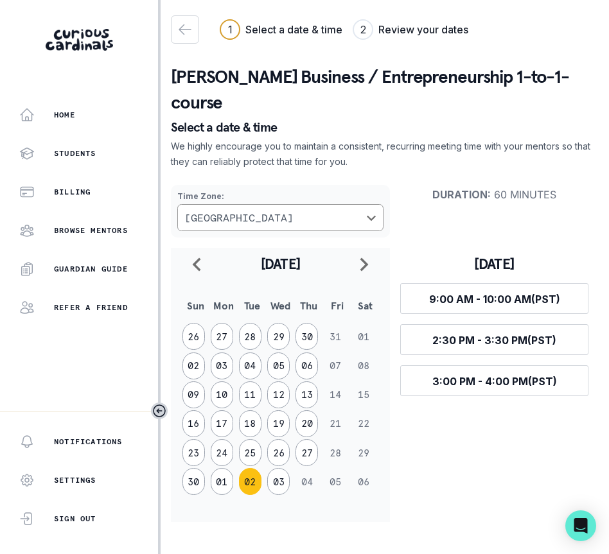
click at [285, 439] on td "26" at bounding box center [280, 453] width 28 height 29
click at [278, 439] on button "26" at bounding box center [278, 452] width 22 height 27
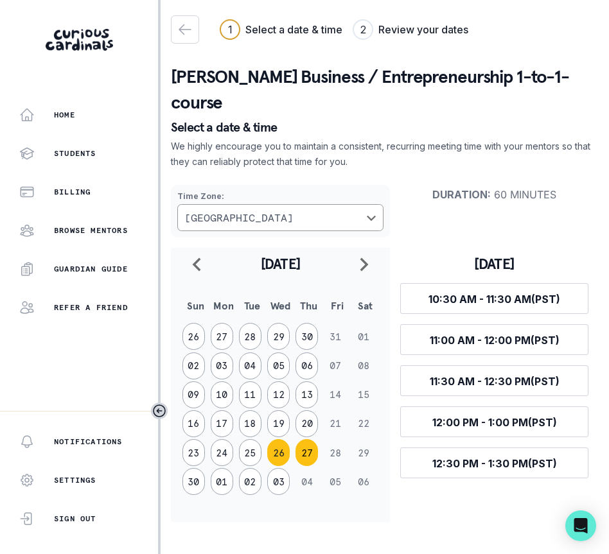
click at [304, 439] on button "27" at bounding box center [306, 452] width 22 height 27
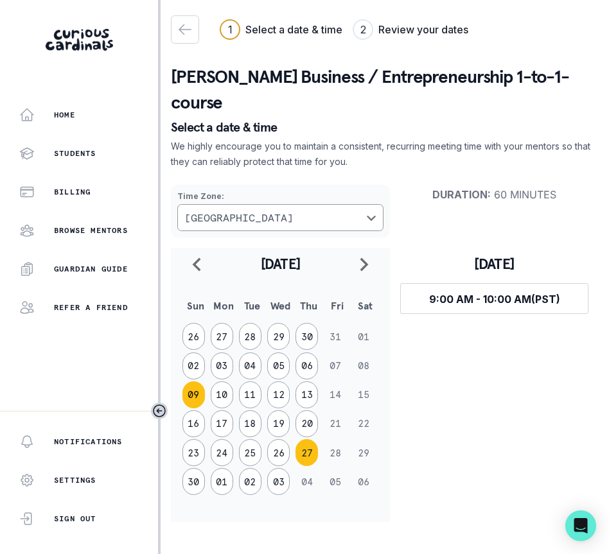
click at [188, 382] on button "09" at bounding box center [193, 395] width 22 height 27
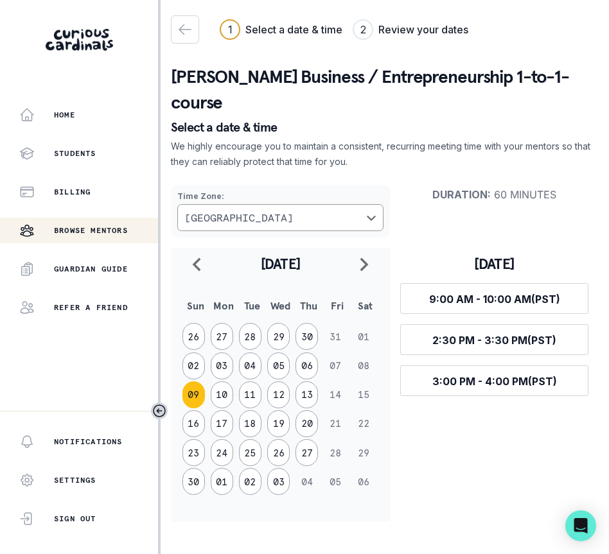
click at [94, 229] on p "Browse Mentors" at bounding box center [91, 230] width 74 height 10
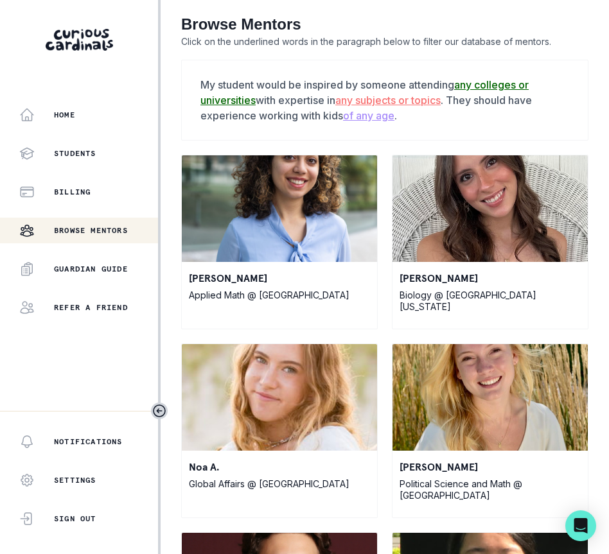
click at [468, 169] on img at bounding box center [489, 208] width 195 height 107
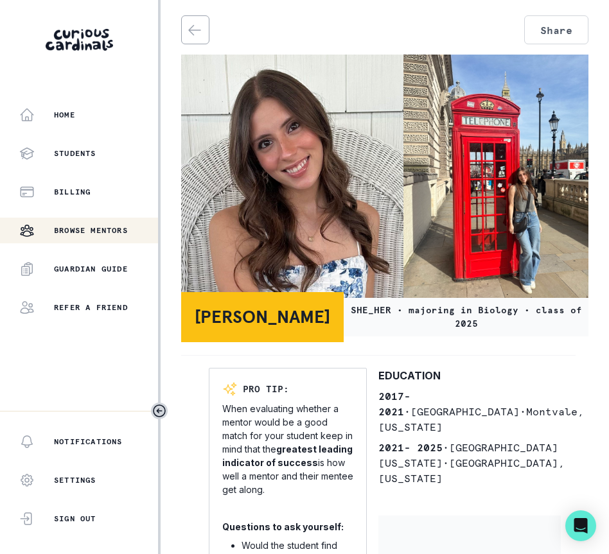
scroll to position [1, 0]
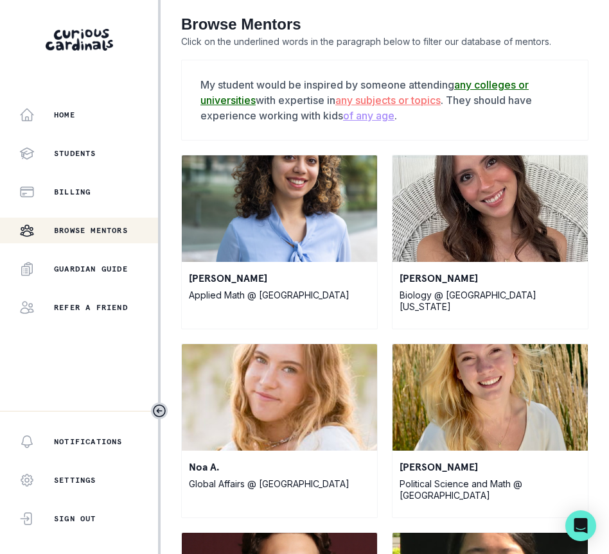
click at [418, 102] on u "any subjects or topics" at bounding box center [387, 100] width 105 height 13
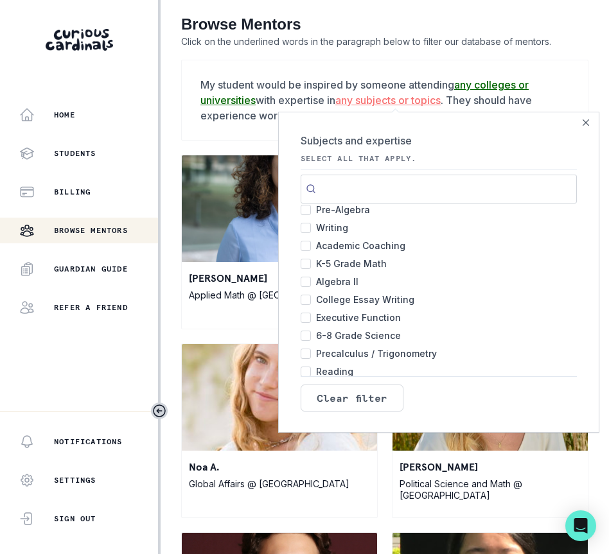
scroll to position [28, 0]
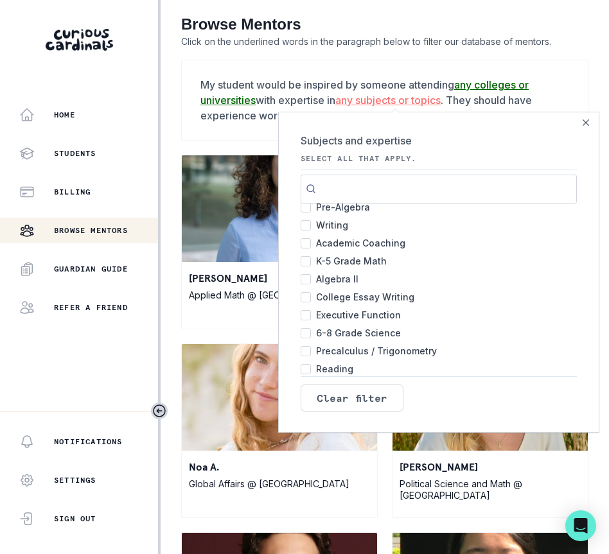
click at [306, 297] on input "College Essay Writing 487" at bounding box center [306, 297] width 10 height 10
checkbox input "true"
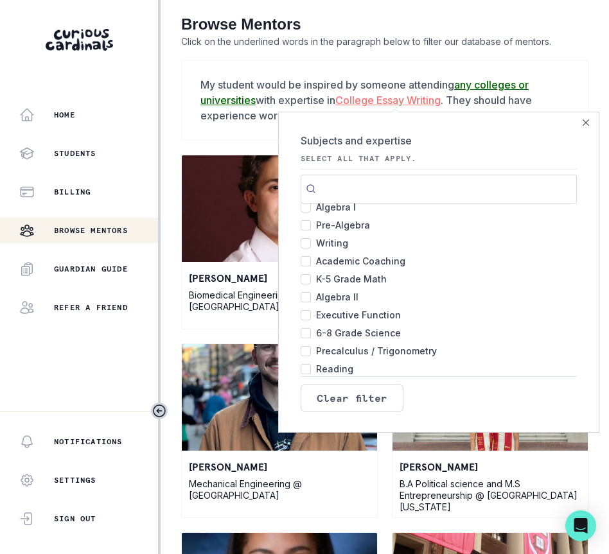
click at [309, 295] on input "Algebra II 488" at bounding box center [306, 297] width 10 height 10
checkbox input "true"
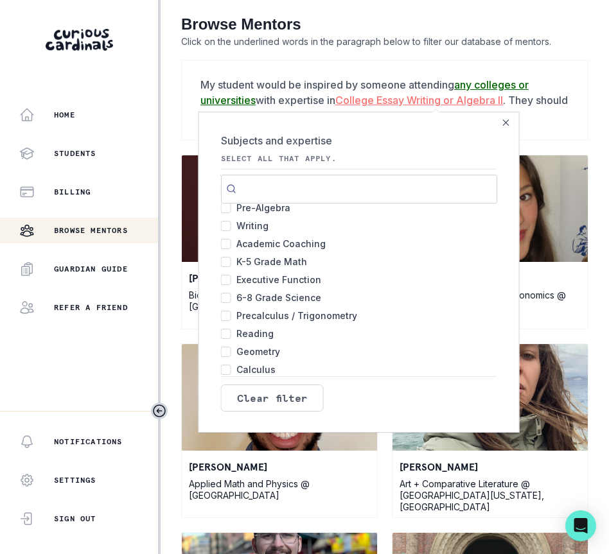
scroll to position [64, 0]
click at [222, 349] on label "Geometry 386" at bounding box center [359, 351] width 276 height 18
click at [222, 349] on input "Geometry 386" at bounding box center [226, 351] width 10 height 10
checkbox input "true"
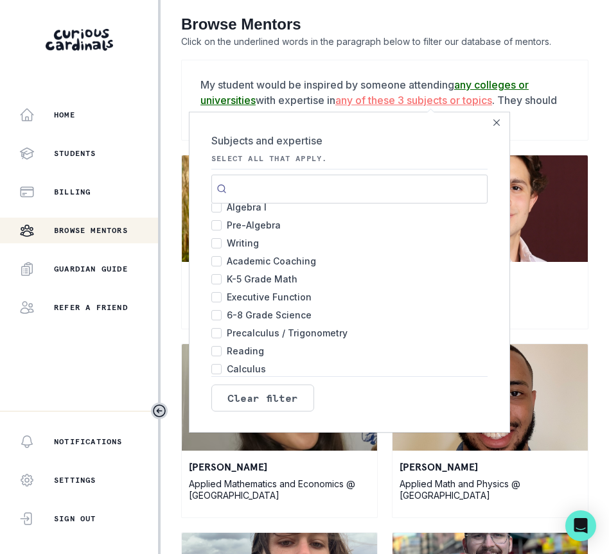
click at [250, 332] on span "Precalculus / Trigonometry" at bounding box center [287, 333] width 121 height 18
click at [222, 332] on input "Precalculus / Trigonometry 389" at bounding box center [216, 333] width 10 height 10
checkbox input "true"
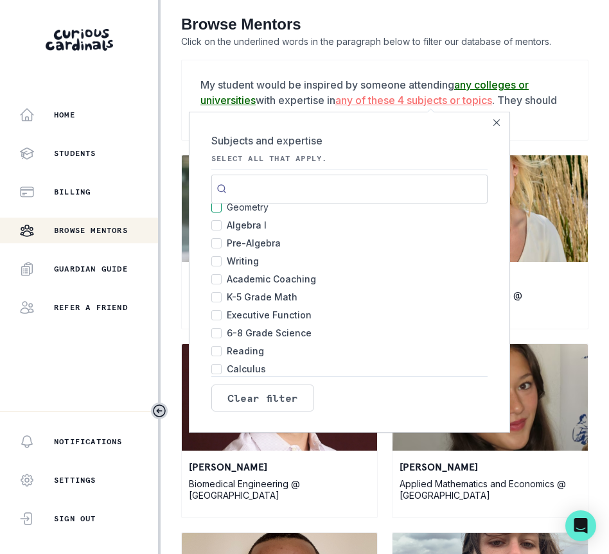
click at [227, 278] on span "Academic Coaching" at bounding box center [271, 279] width 89 height 18
click at [222, 278] on input "Academic Coaching 497" at bounding box center [216, 279] width 10 height 10
checkbox input "true"
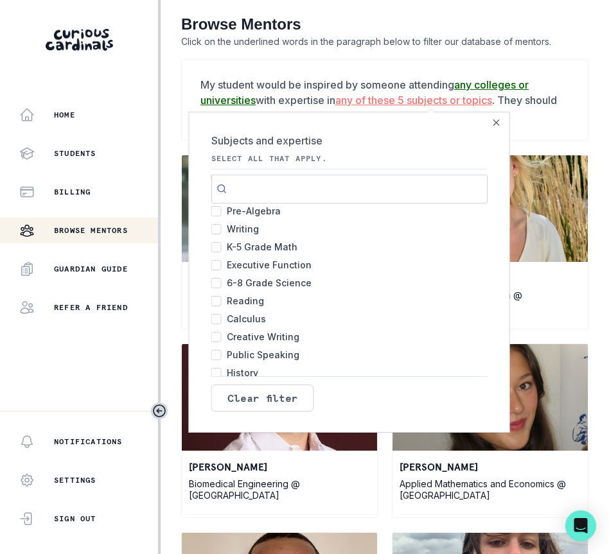
scroll to position [127, 0]
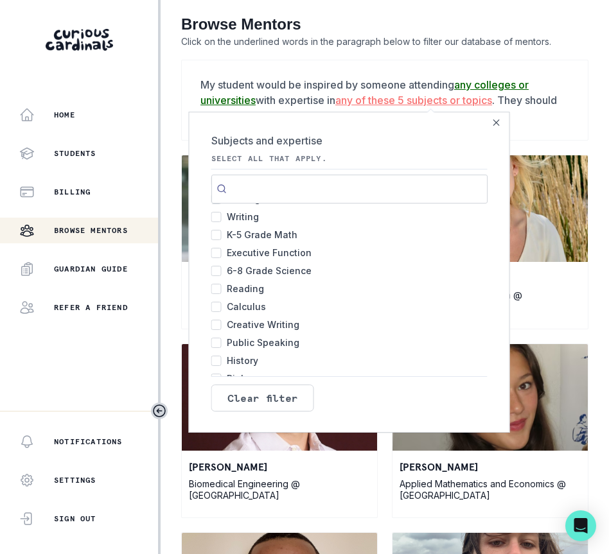
click at [211, 251] on input "Executive Function 431" at bounding box center [216, 253] width 10 height 10
checkbox input "true"
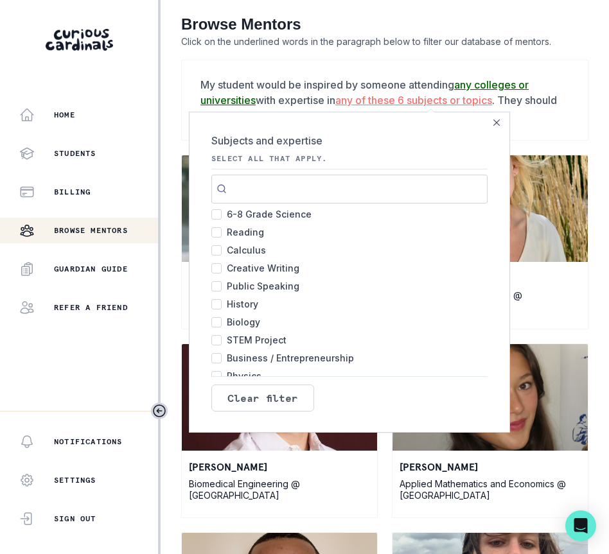
scroll to position [185, 0]
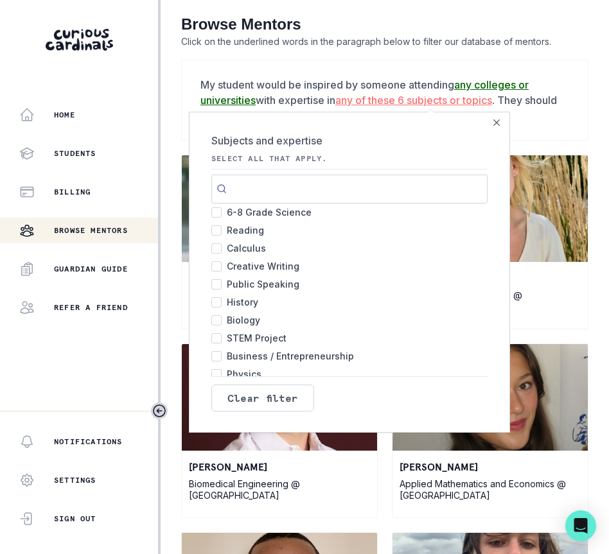
click at [247, 285] on span "Public Speaking" at bounding box center [263, 285] width 73 height 18
click at [222, 285] on input "Public Speaking 293" at bounding box center [216, 284] width 10 height 10
checkbox input "true"
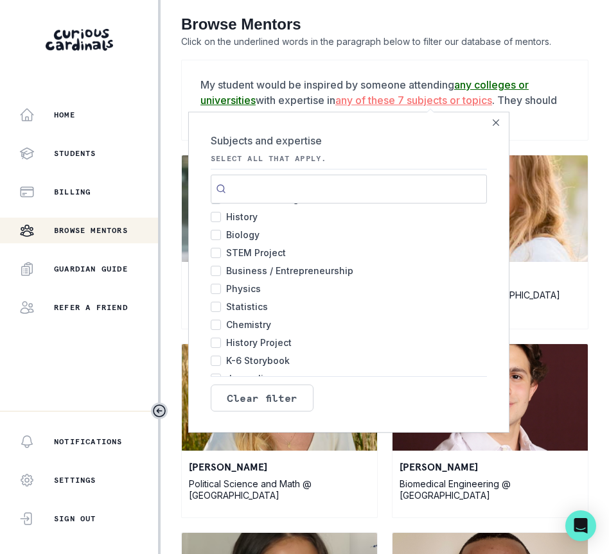
scroll to position [274, 0]
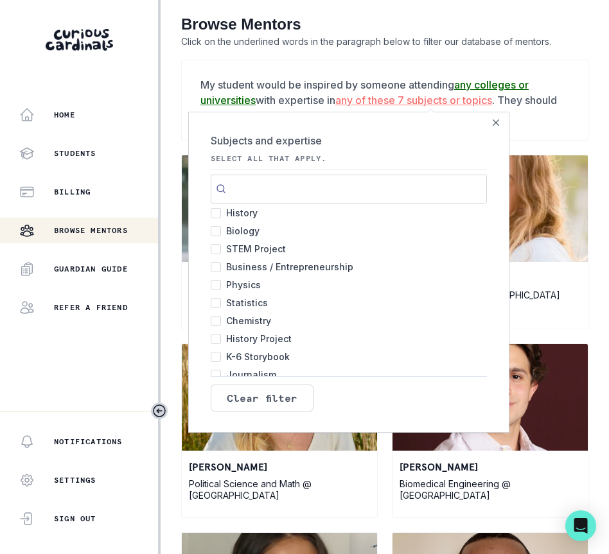
click at [211, 268] on input "Business / Entrepreneurship 250" at bounding box center [216, 267] width 10 height 10
checkbox input "true"
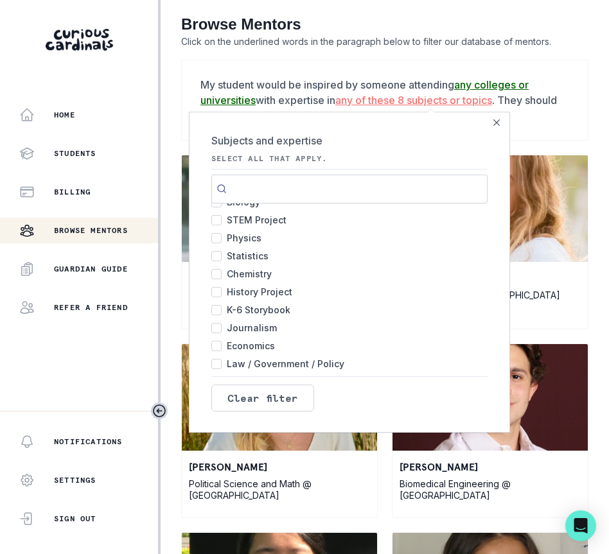
scroll to position [330, 0]
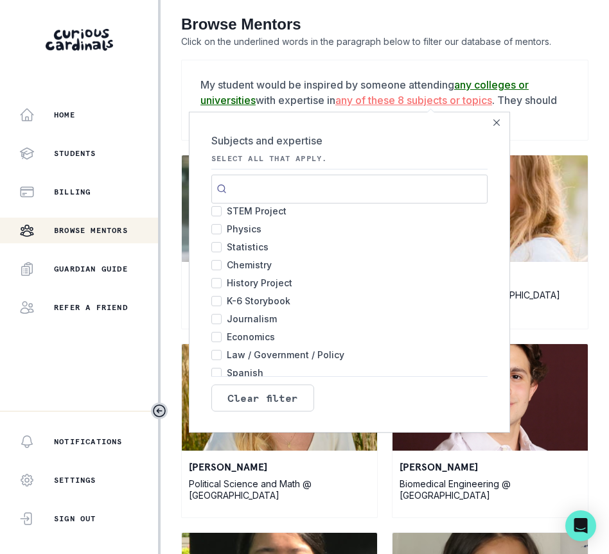
click at [237, 249] on span "Statistics" at bounding box center [248, 247] width 42 height 18
click at [222, 249] on input "Statistics 237" at bounding box center [216, 247] width 10 height 10
checkbox input "true"
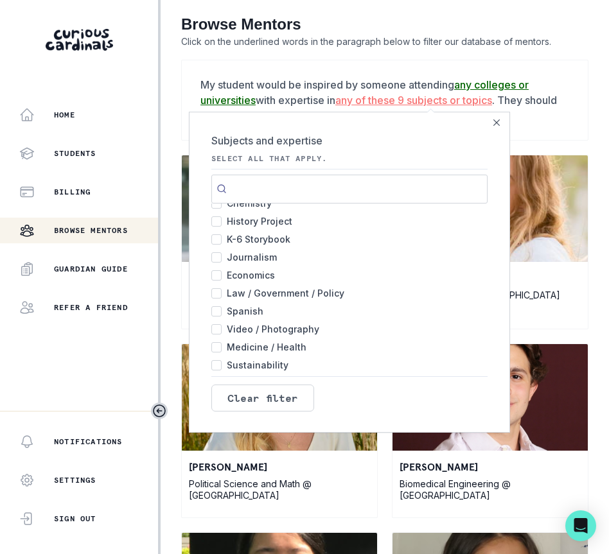
scroll to position [399, 0]
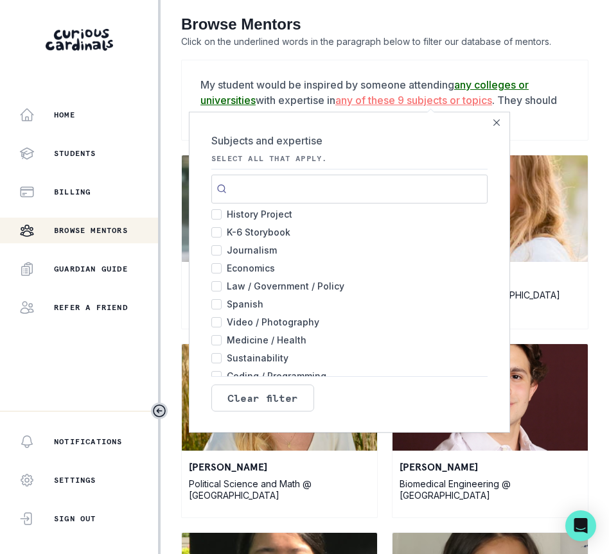
click at [236, 267] on span "Economics" at bounding box center [251, 268] width 48 height 18
click at [222, 267] on input "Economics 186" at bounding box center [216, 268] width 10 height 10
checkbox input "true"
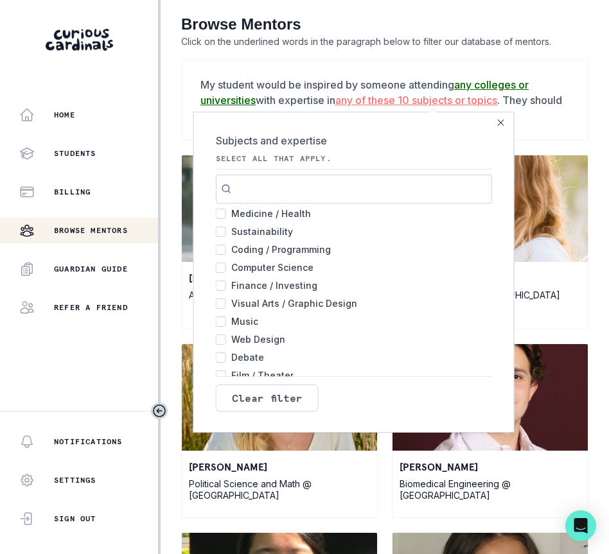
scroll to position [528, 0]
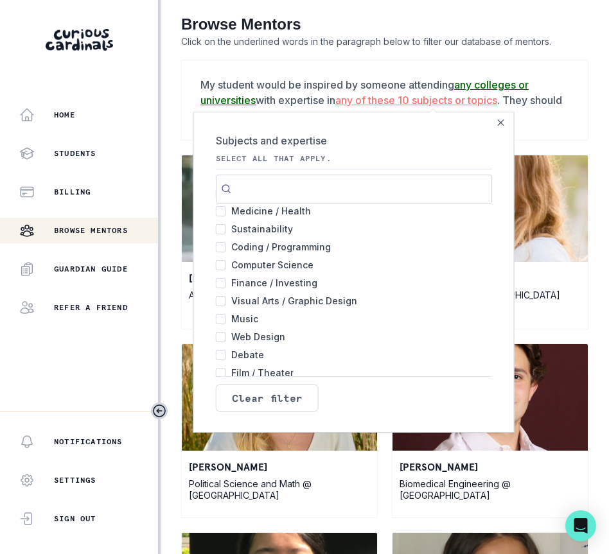
click at [238, 283] on span "Finance / Investing" at bounding box center [274, 283] width 86 height 18
click at [226, 283] on input "Finance / Investing 138" at bounding box center [221, 283] width 10 height 10
checkbox input "true"
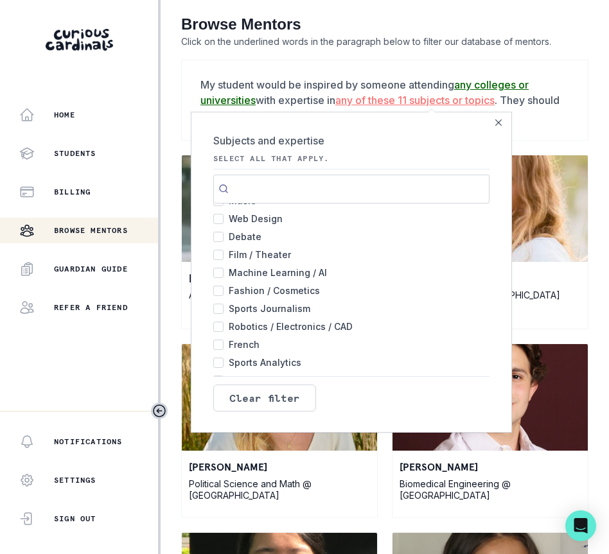
scroll to position [649, 0]
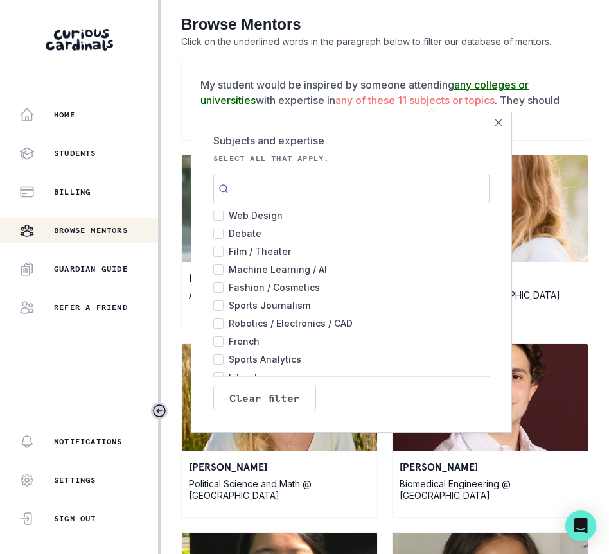
click at [286, 270] on span "Machine Learning / AI" at bounding box center [278, 270] width 98 height 18
click at [224, 270] on input "Machine Learning / AI 109" at bounding box center [218, 270] width 10 height 10
checkbox input "true"
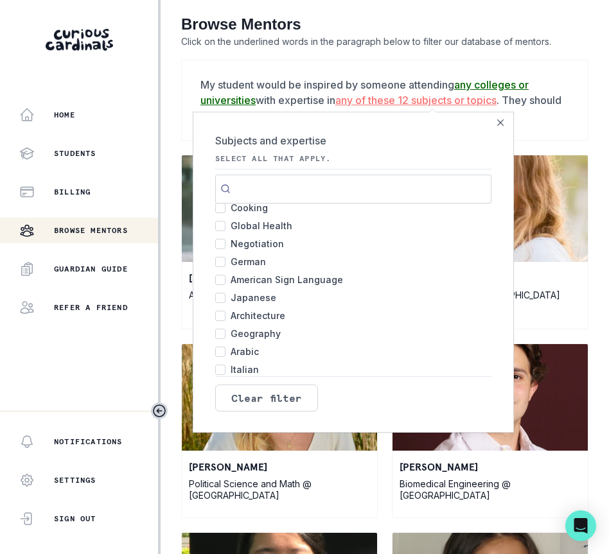
scroll to position [1003, 0]
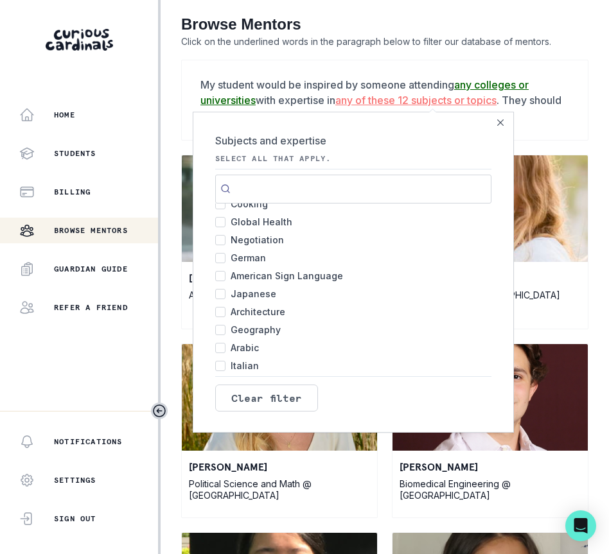
click at [261, 240] on span "Negotiation" at bounding box center [257, 240] width 53 height 18
click at [225, 240] on input "Negotiation 13" at bounding box center [220, 240] width 10 height 10
checkbox input "true"
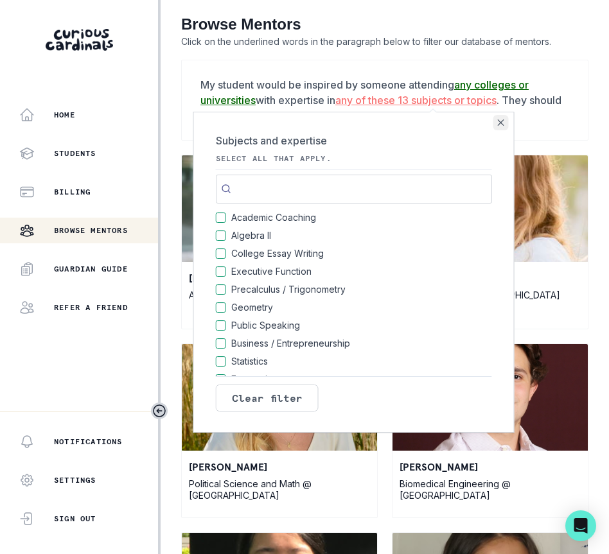
click at [493, 125] on button "Close" at bounding box center [500, 122] width 15 height 15
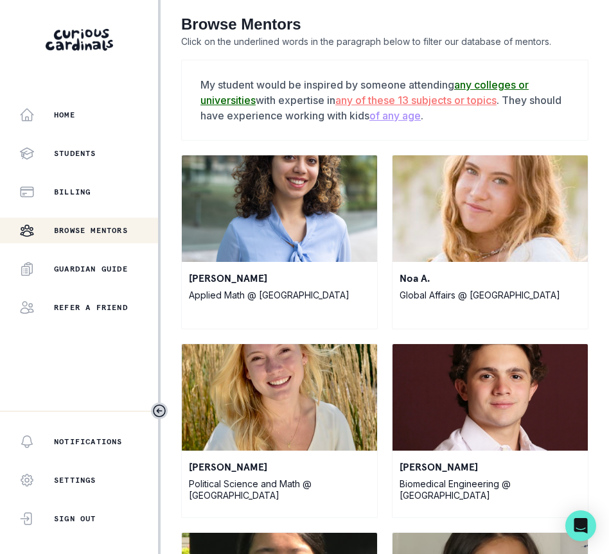
click at [421, 117] on u "of any age" at bounding box center [394, 115] width 51 height 13
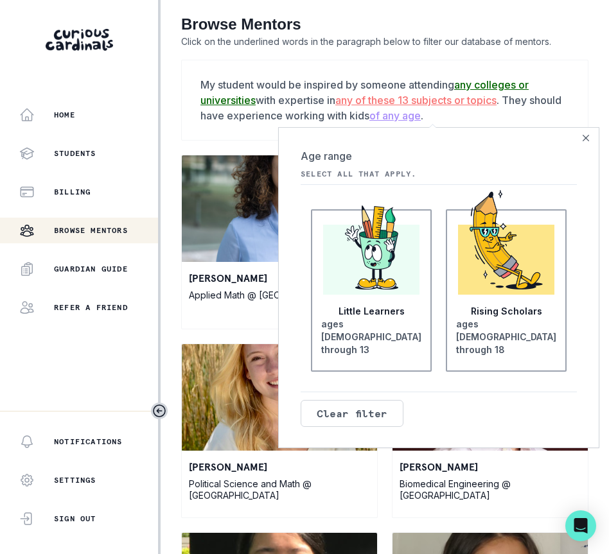
click at [507, 290] on img at bounding box center [506, 240] width 73 height 100
click at [0, 0] on input "Rising Scholars ages [DEMOGRAPHIC_DATA] through 18" at bounding box center [0, 0] width 0 height 0
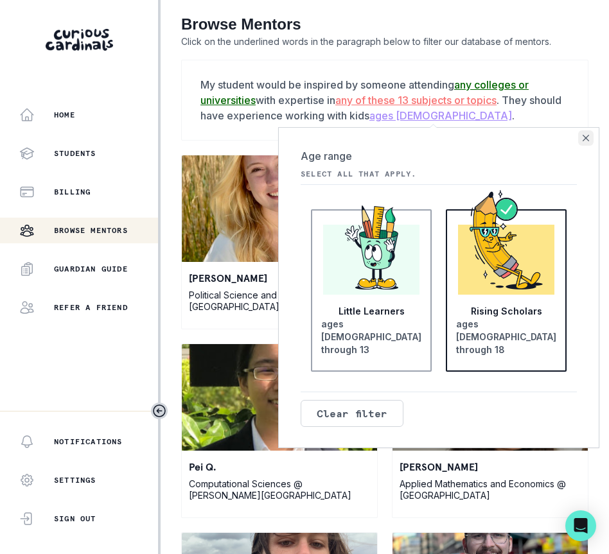
click at [587, 135] on icon "Close" at bounding box center [586, 138] width 6 height 6
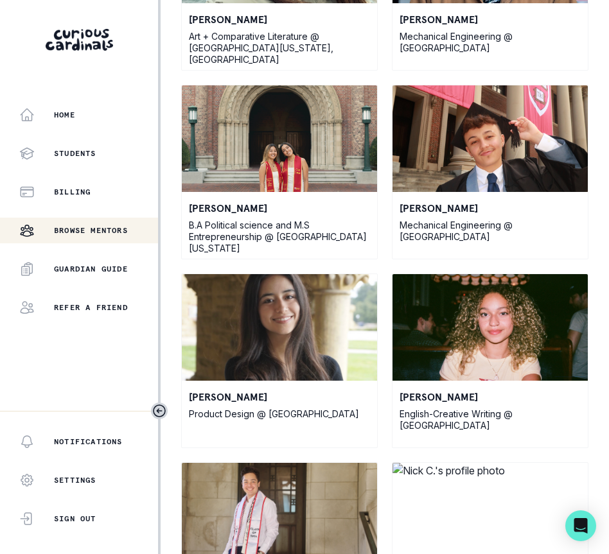
scroll to position [637, 0]
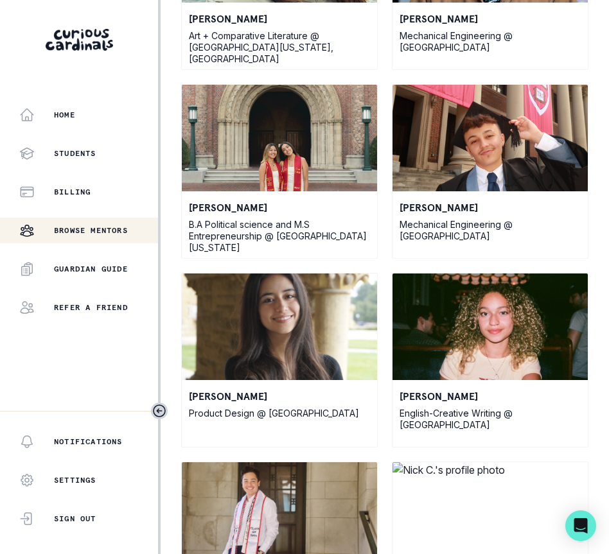
click at [301, 122] on img at bounding box center [279, 138] width 195 height 107
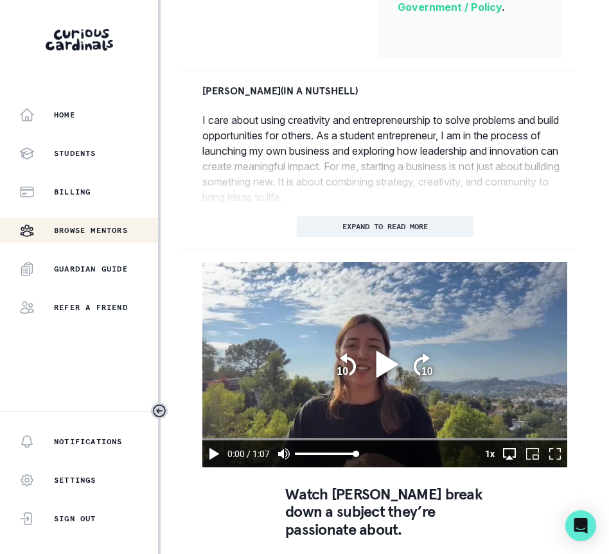
scroll to position [792, 0]
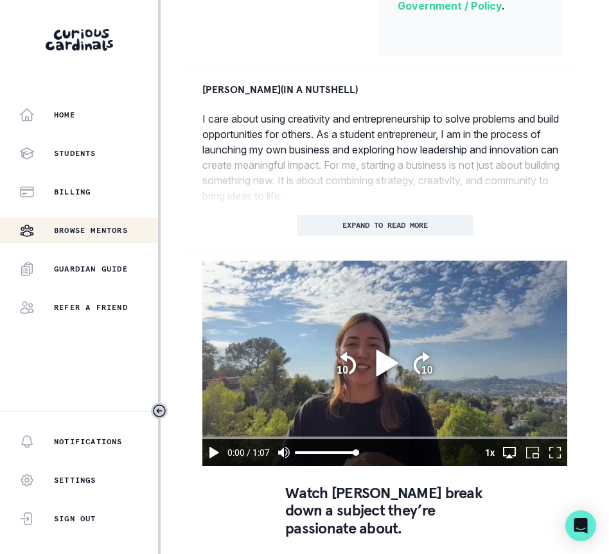
click at [376, 376] on icon "play" at bounding box center [387, 363] width 22 height 26
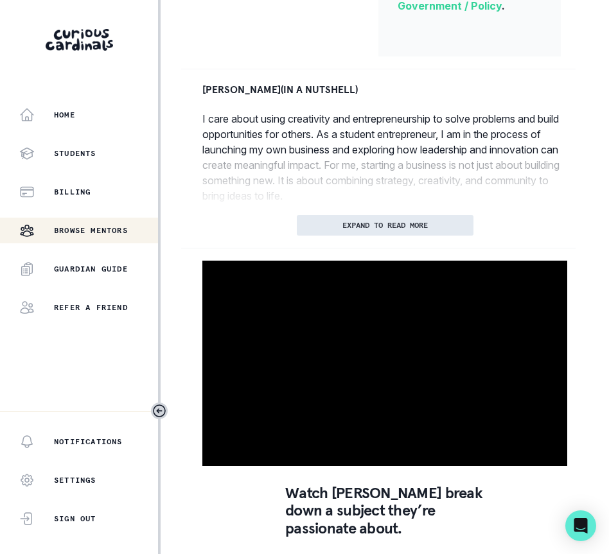
click at [333, 236] on button "EXPAND TO READ MORE" at bounding box center [385, 225] width 177 height 21
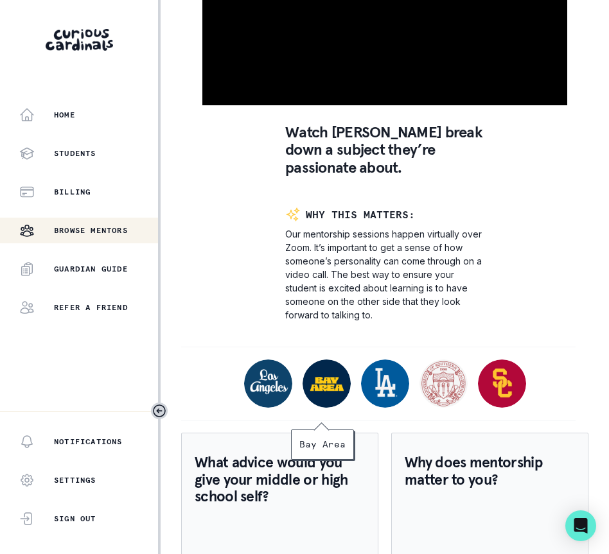
scroll to position [1574, 0]
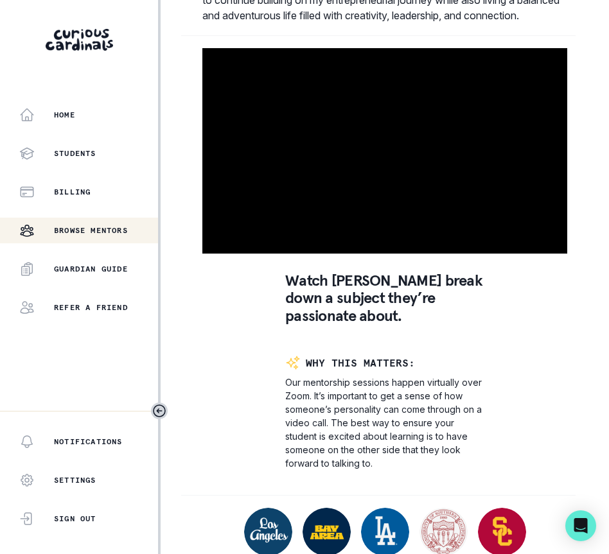
type input "29.9899885806724"
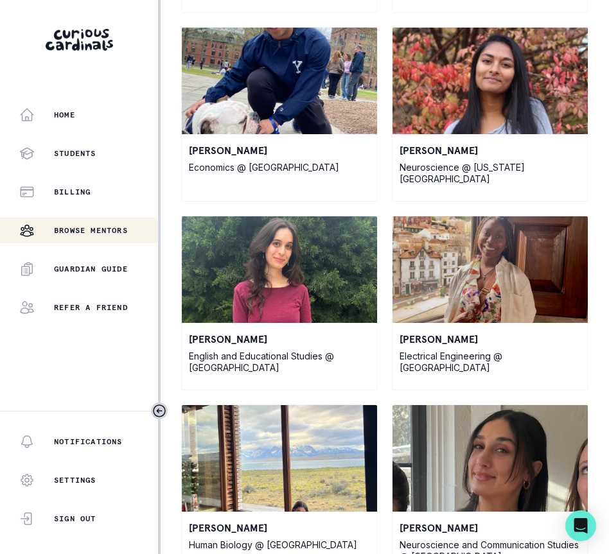
scroll to position [2195, 0]
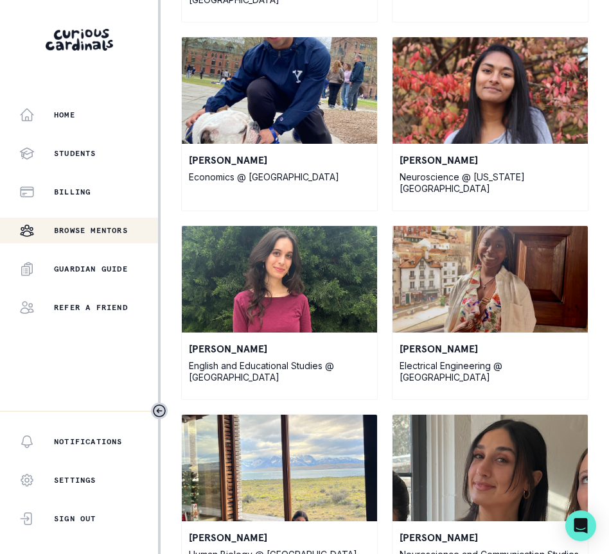
click at [280, 112] on img at bounding box center [279, 90] width 195 height 107
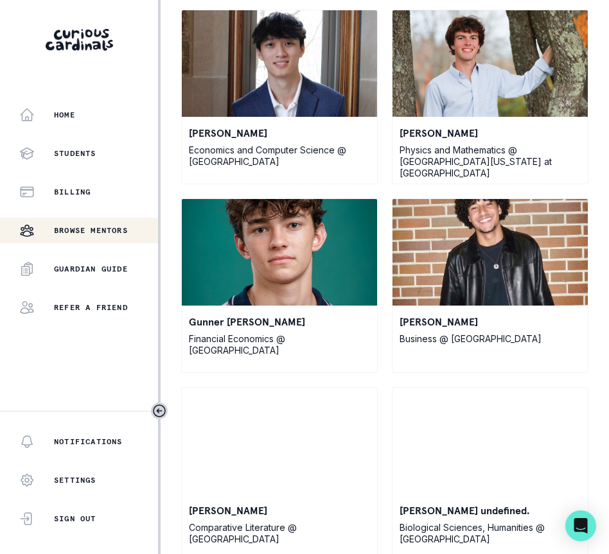
scroll to position [15066, 0]
